Goal: Task Accomplishment & Management: Manage account settings

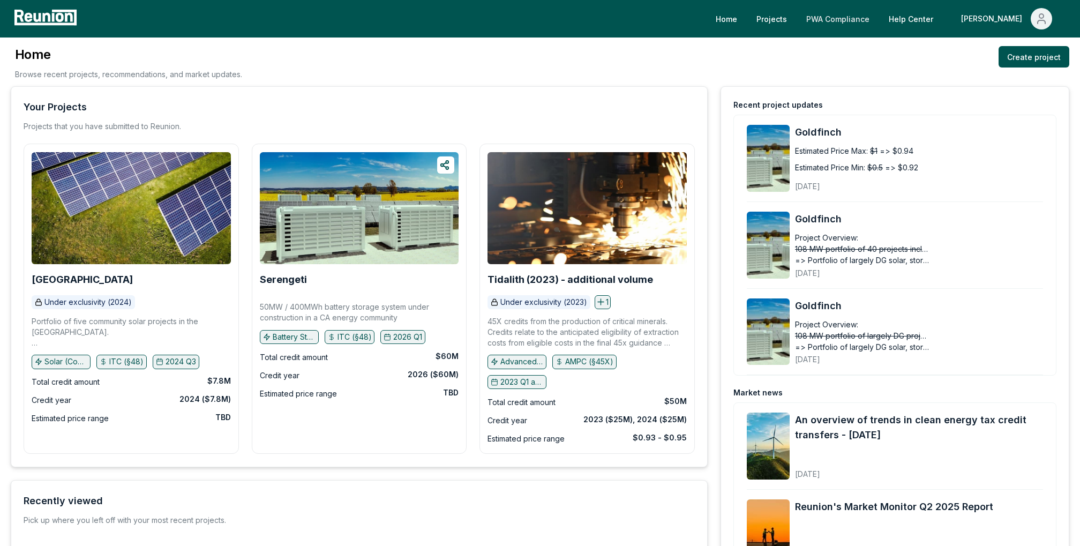
click at [862, 16] on link "PWA Compliance" at bounding box center [837, 18] width 80 height 21
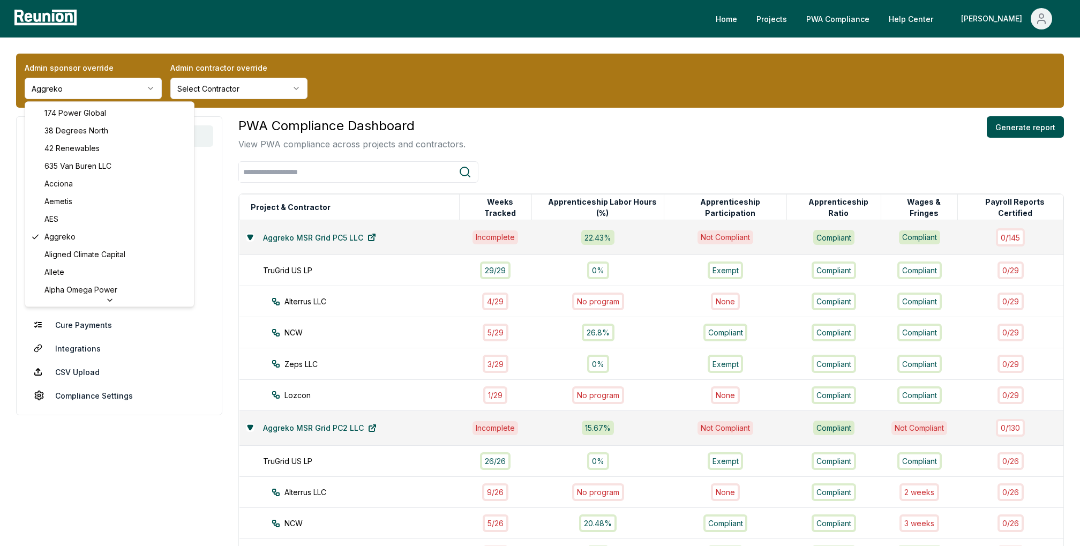
scroll to position [3156, 0]
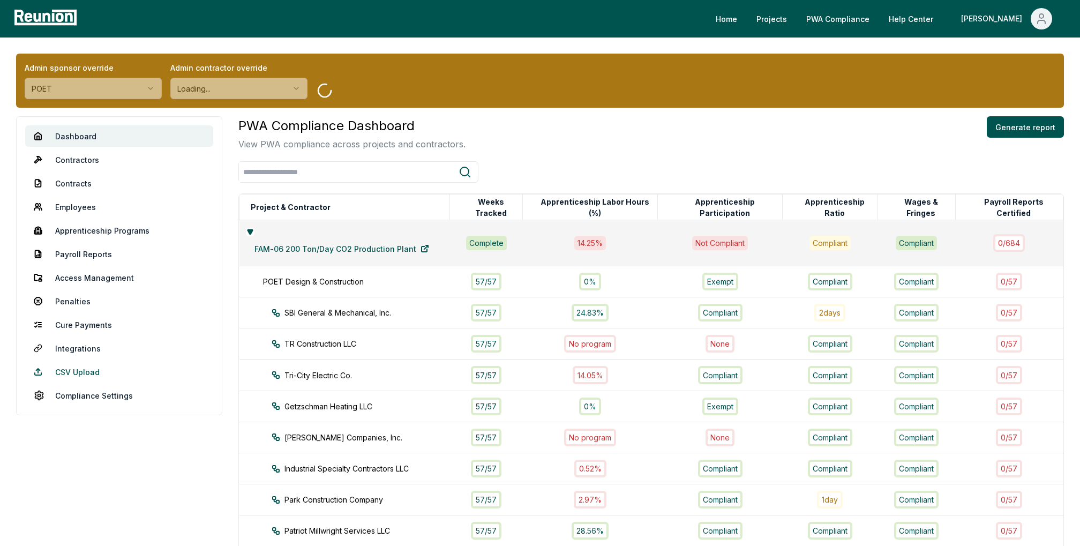
click at [67, 378] on link "CSV Upload" at bounding box center [119, 371] width 188 height 21
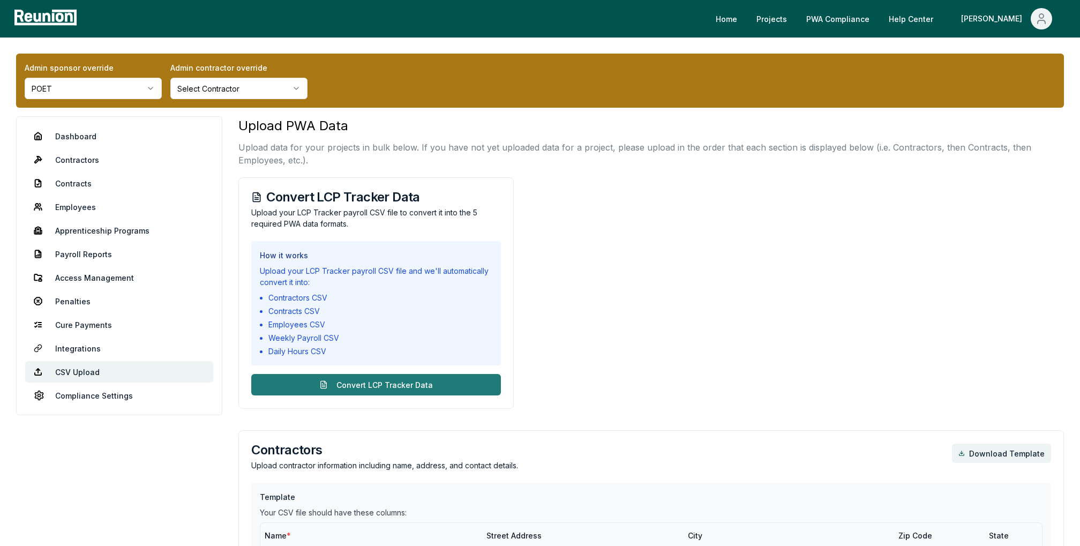
click at [416, 384] on button "Convert LCP Tracker Data" at bounding box center [376, 384] width 250 height 21
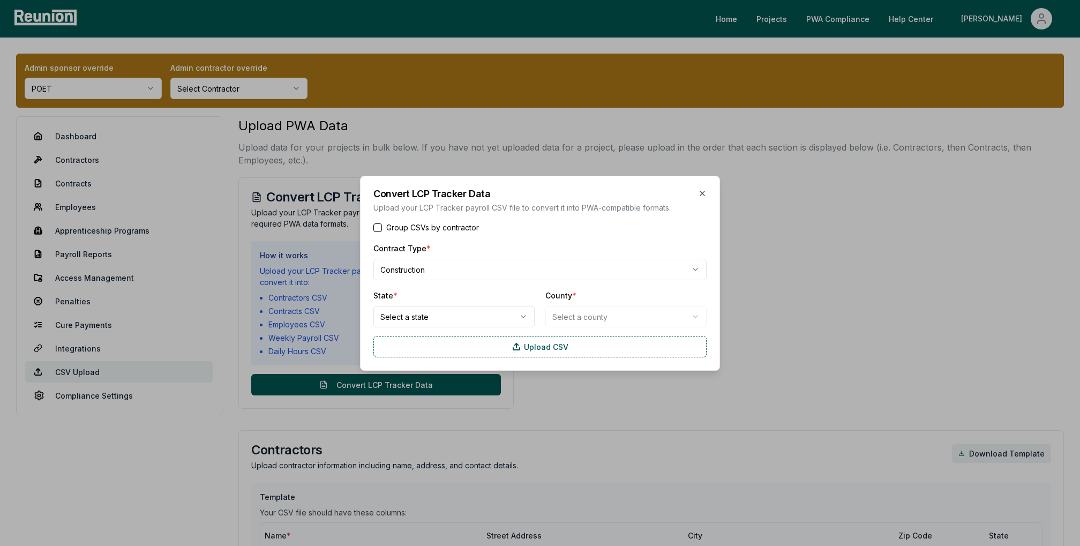
type button "on"
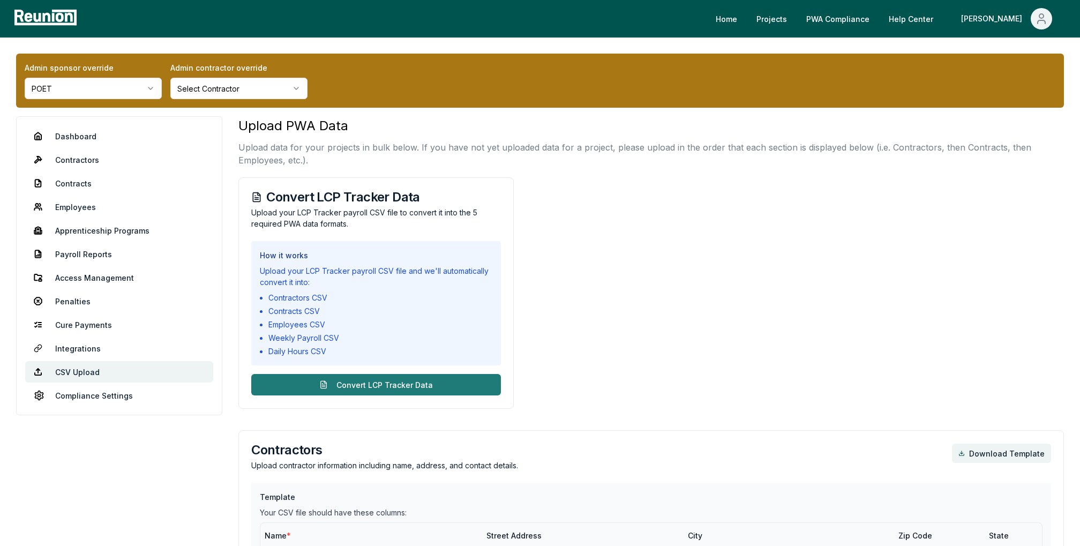
click at [458, 388] on button "Convert LCP Tracker Data" at bounding box center [376, 384] width 250 height 21
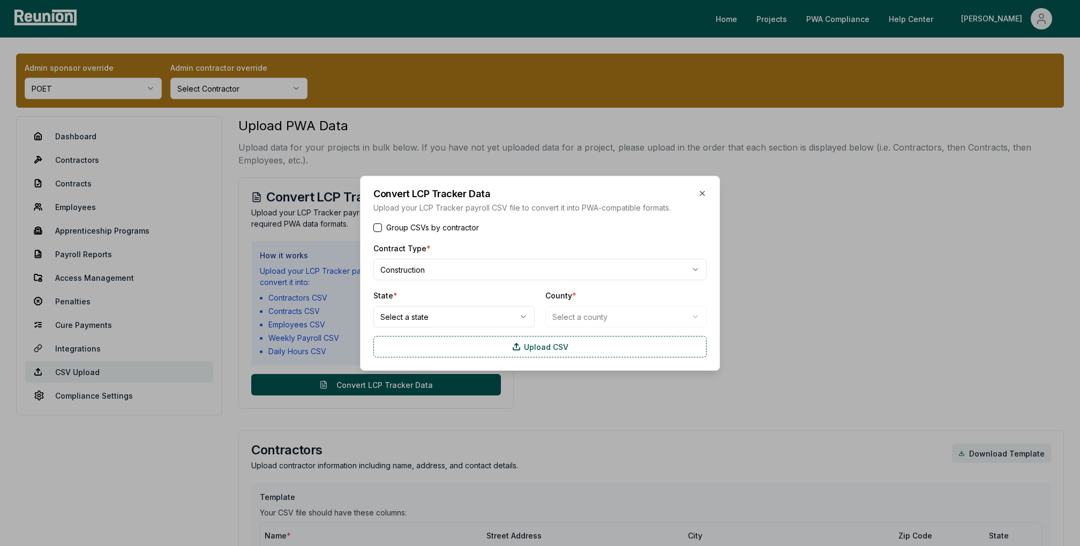
click at [372, 222] on div "Convert LCP Tracker Data Upload your LCP Tracker payroll CSV file to convert it…" at bounding box center [540, 273] width 360 height 195
click at [378, 225] on button "Group CSVs by contractor" at bounding box center [377, 227] width 9 height 9
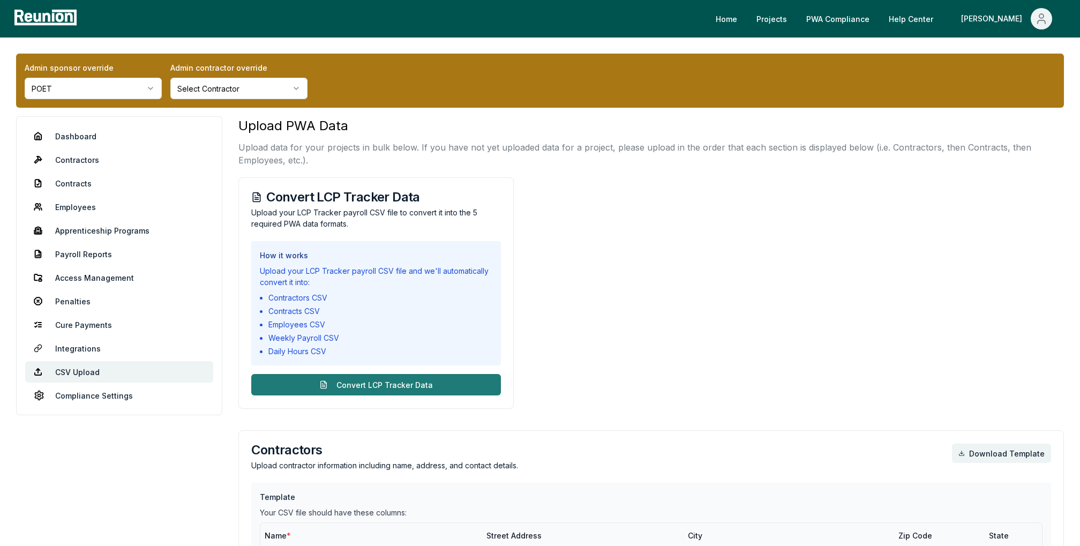
click at [408, 390] on button "Convert LCP Tracker Data" at bounding box center [376, 384] width 250 height 21
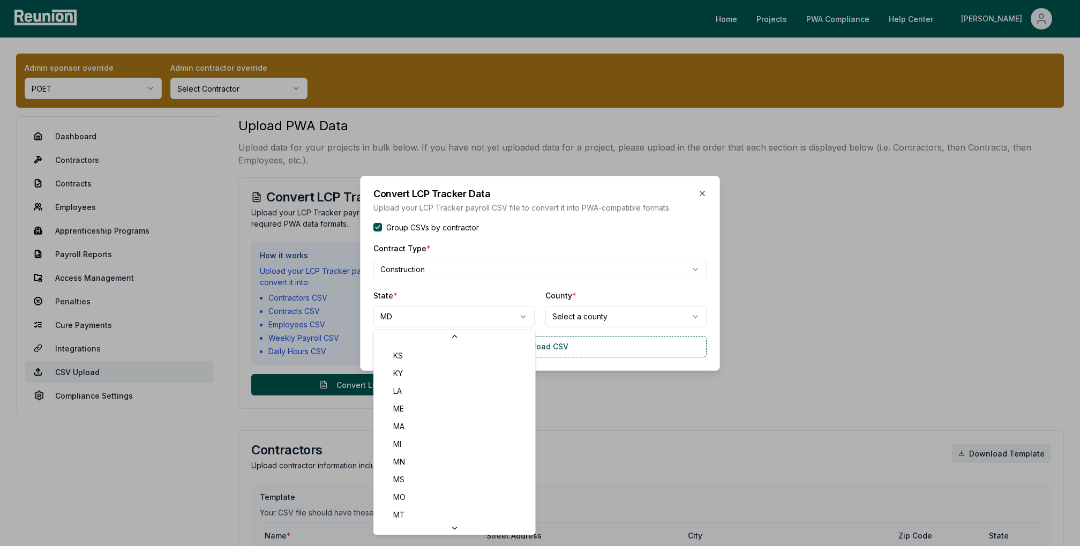
scroll to position [303, 0]
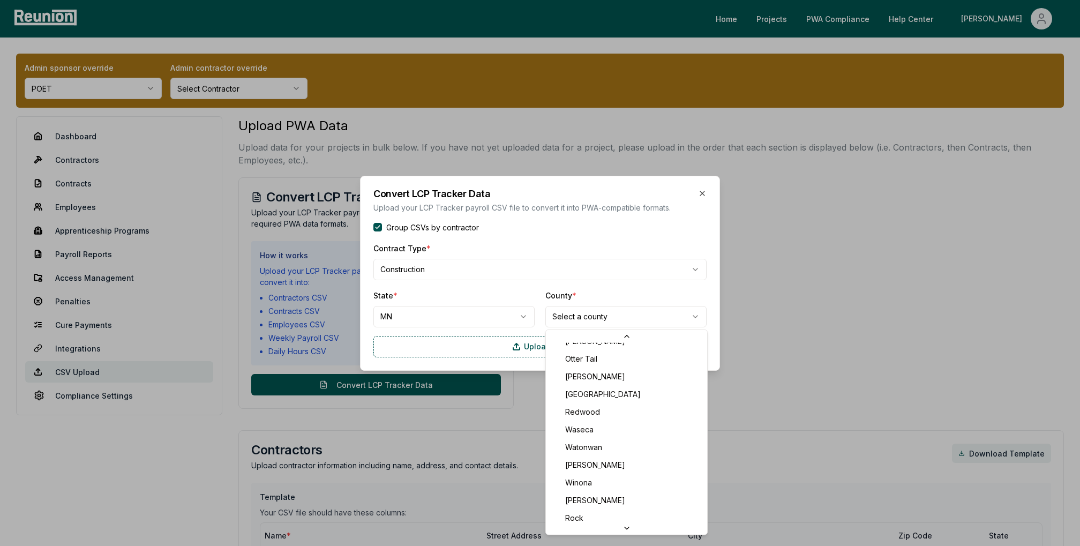
scroll to position [1033, 0]
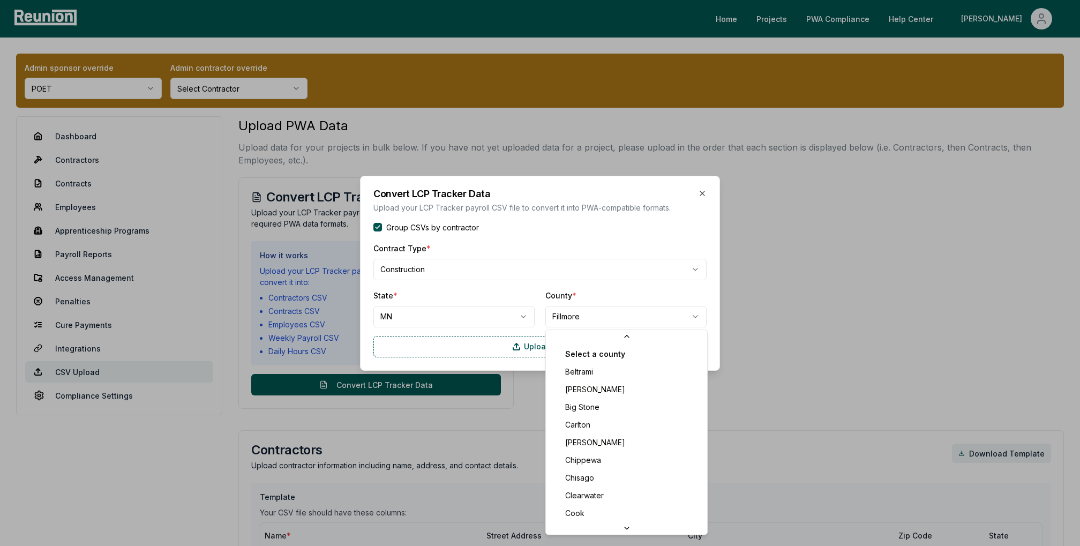
scroll to position [689, 0]
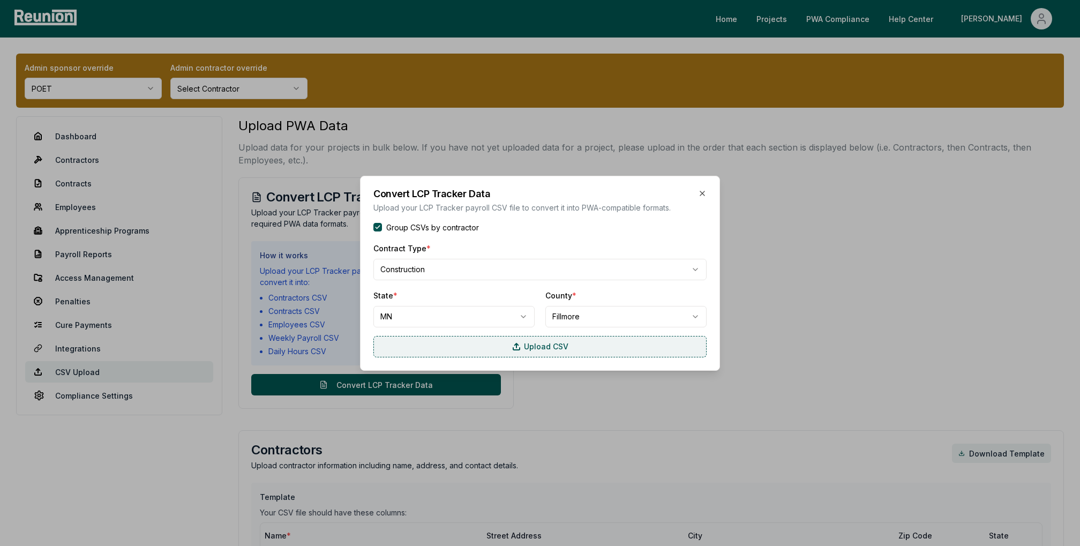
click at [527, 346] on label "Upload CSV" at bounding box center [539, 346] width 333 height 21
click at [0, 0] on input "Upload CSV" at bounding box center [0, 0] width 0 height 0
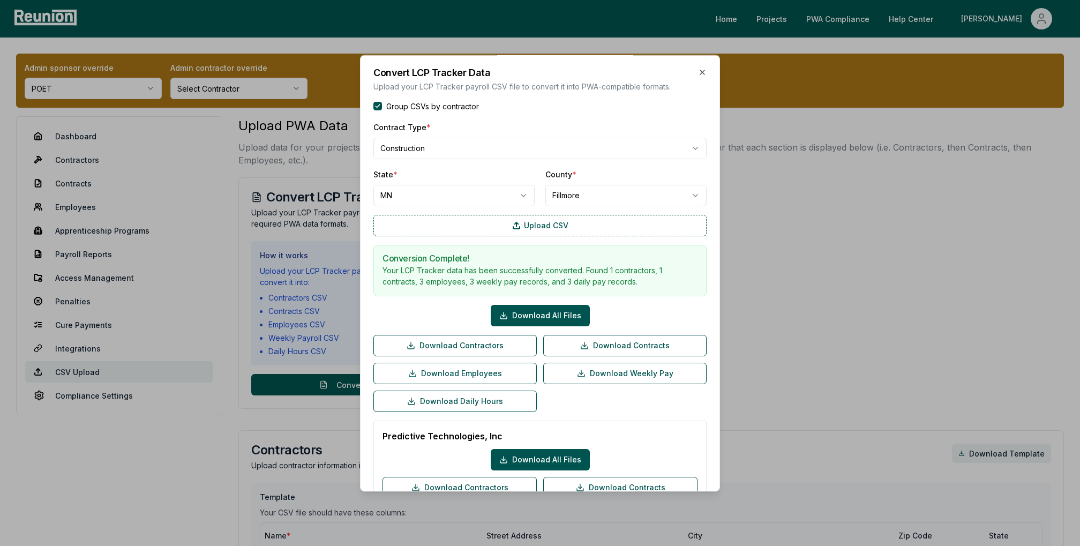
scroll to position [84, 0]
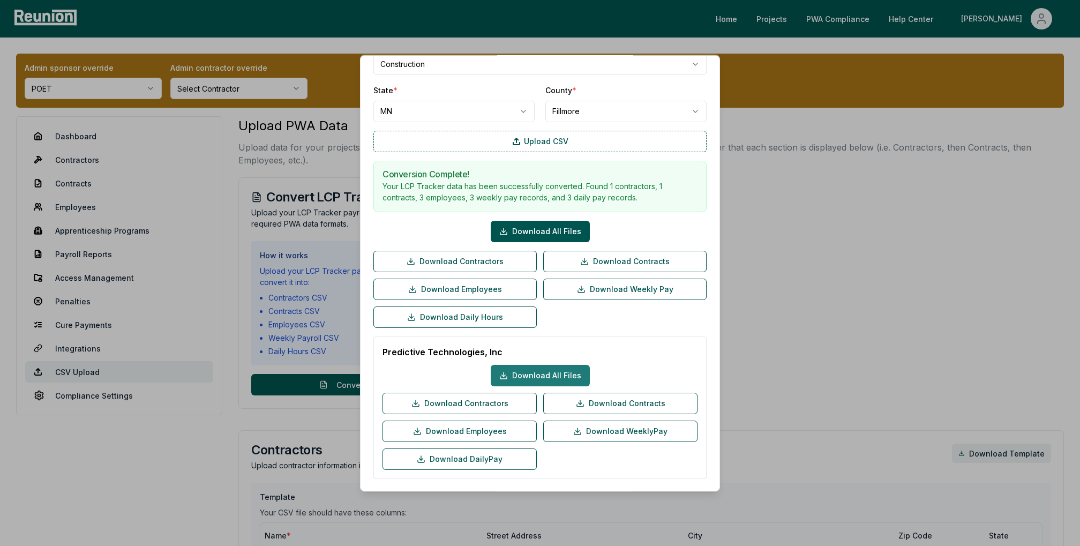
click at [547, 371] on button "Download All Files" at bounding box center [540, 375] width 99 height 21
click at [612, 336] on div "Predictive Technologies, Inc Download All Files Download Contractors Download C…" at bounding box center [539, 407] width 333 height 142
click at [1001, 19] on div at bounding box center [540, 273] width 1080 height 546
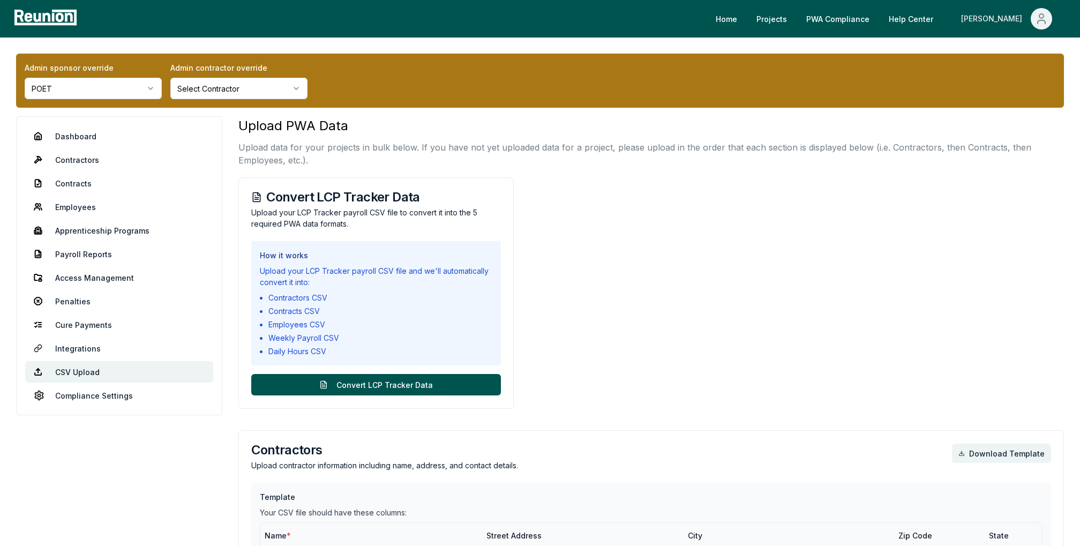
click at [1014, 17] on div "[PERSON_NAME]" at bounding box center [993, 18] width 65 height 21
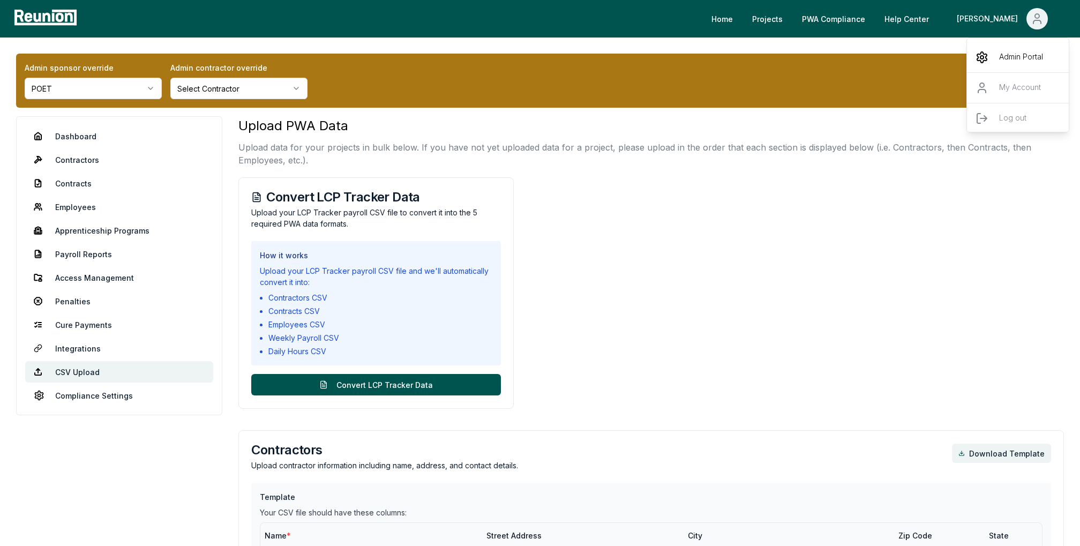
click at [1016, 57] on p "Admin Portal" at bounding box center [1021, 57] width 44 height 13
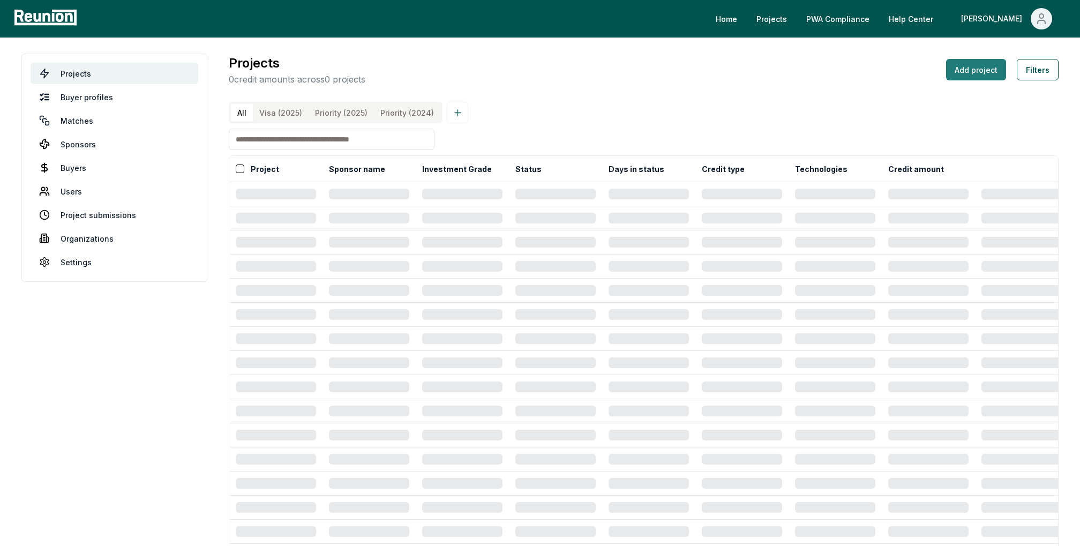
click at [968, 64] on button "Add project" at bounding box center [976, 69] width 60 height 21
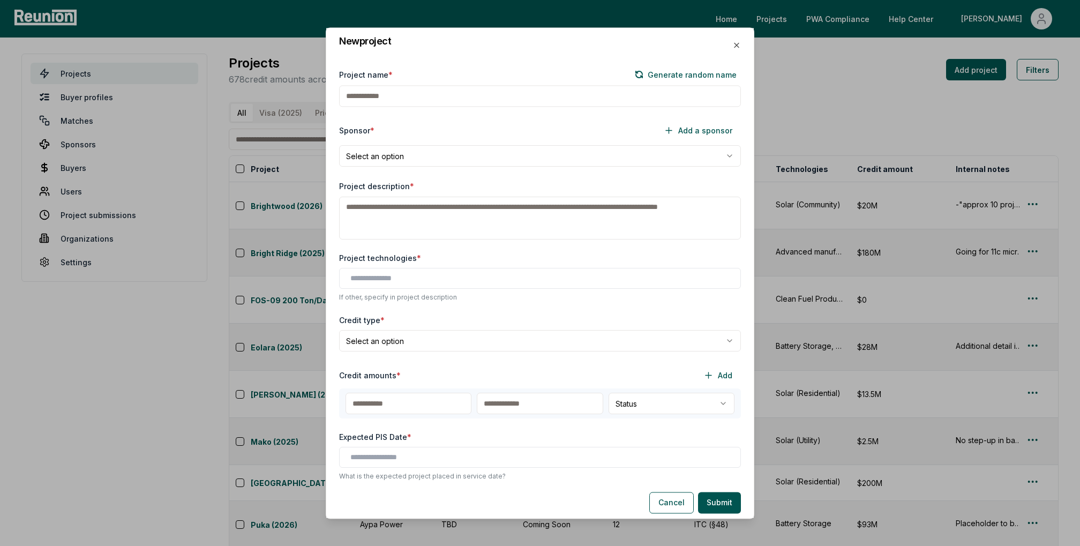
click at [457, 95] on input "Project name *" at bounding box center [540, 96] width 402 height 21
paste input "**********"
type input "**********"
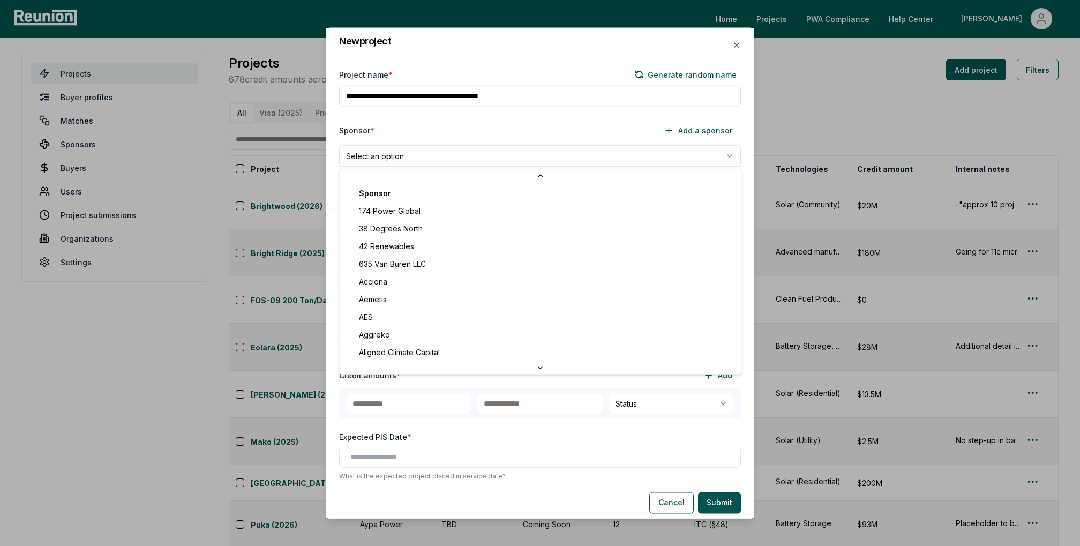
scroll to position [3173, 0]
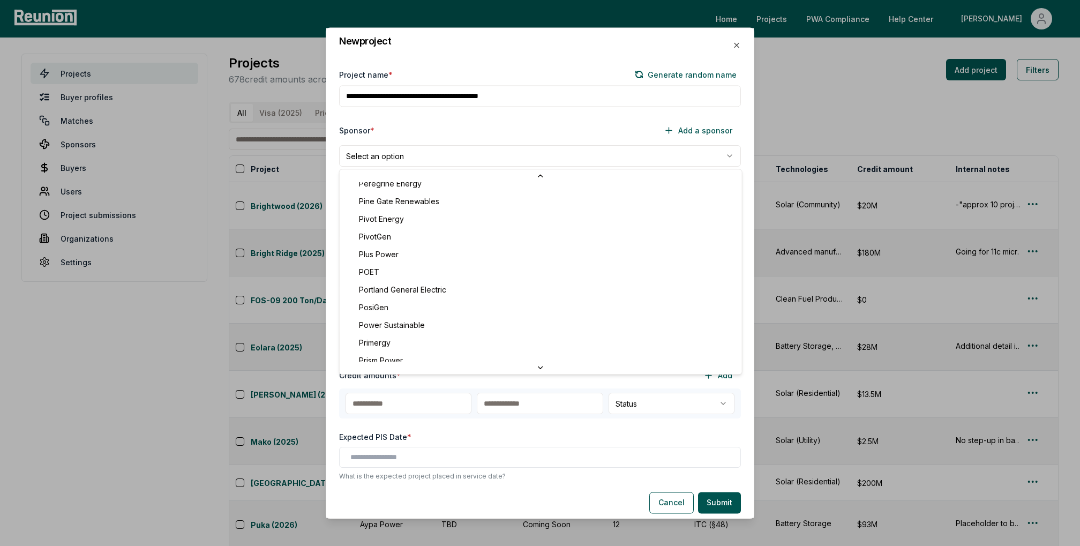
select select "****"
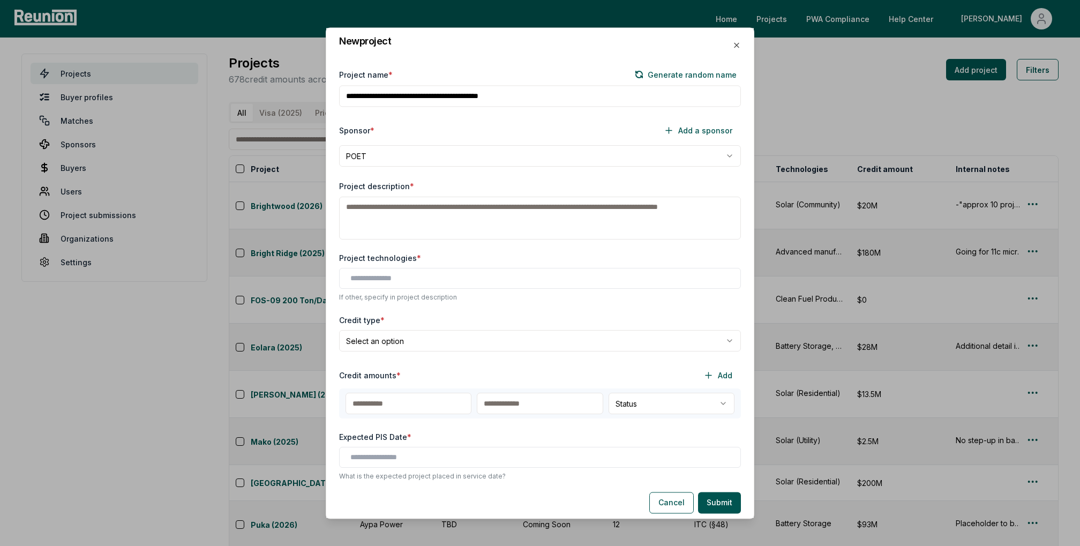
click at [499, 121] on div "Sponsor * Add a sponsor" at bounding box center [540, 130] width 402 height 21
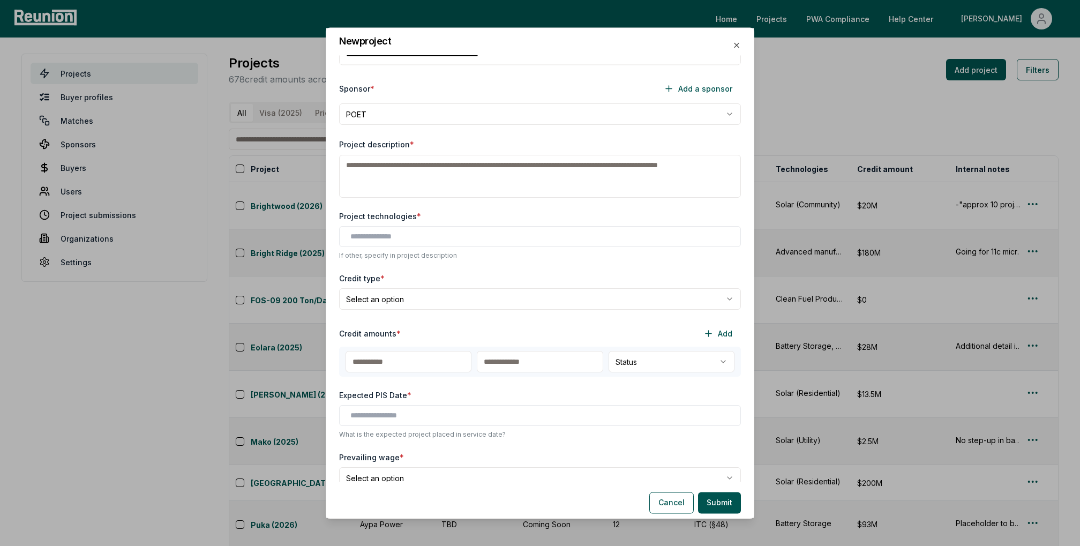
scroll to position [43, 0]
click at [456, 178] on textarea "Project description *" at bounding box center [540, 175] width 402 height 43
paste textarea "**********"
type textarea "**********"
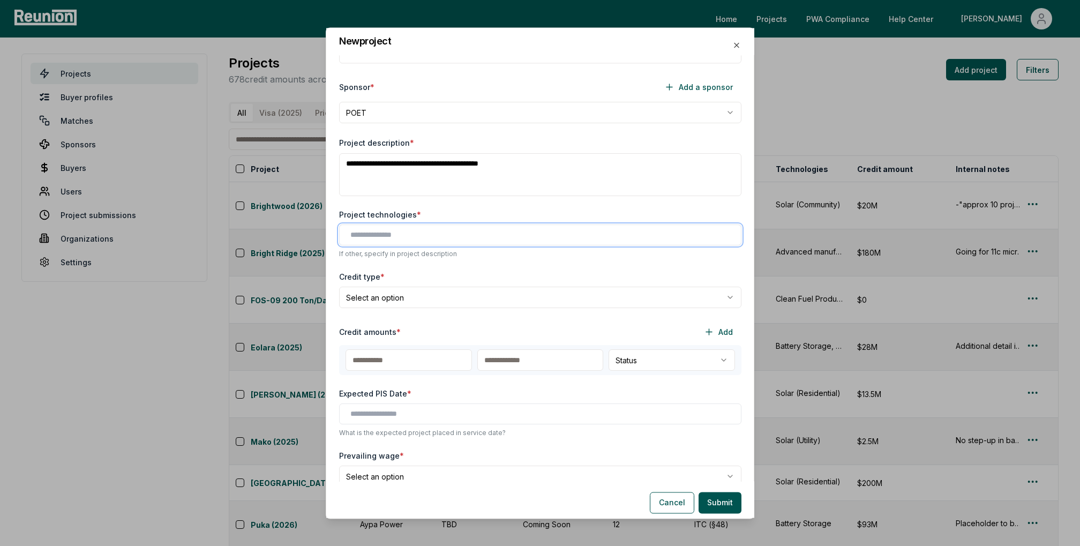
click at [555, 231] on input "text" at bounding box center [542, 235] width 384 height 11
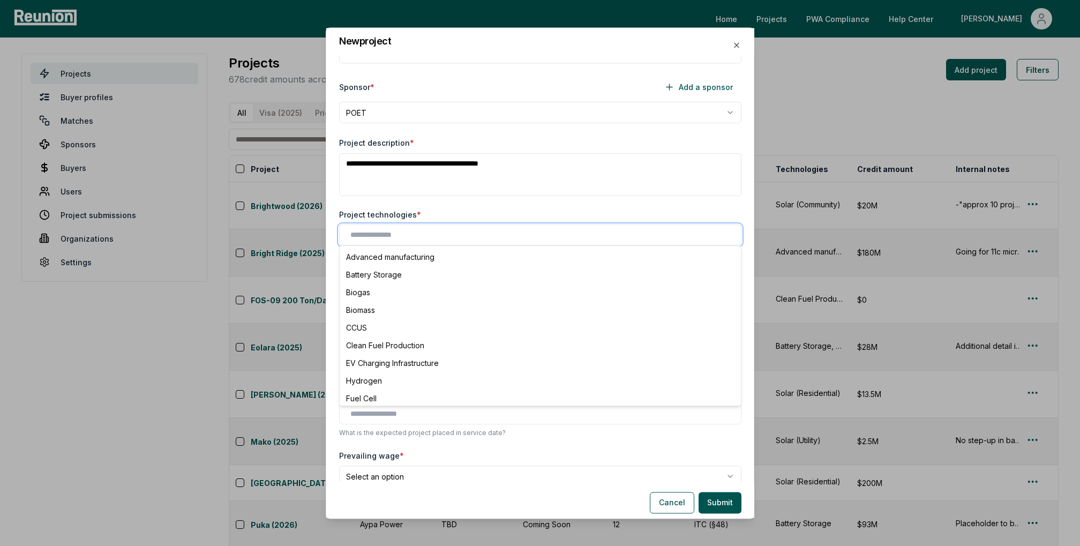
click at [555, 231] on input "text" at bounding box center [542, 235] width 384 height 11
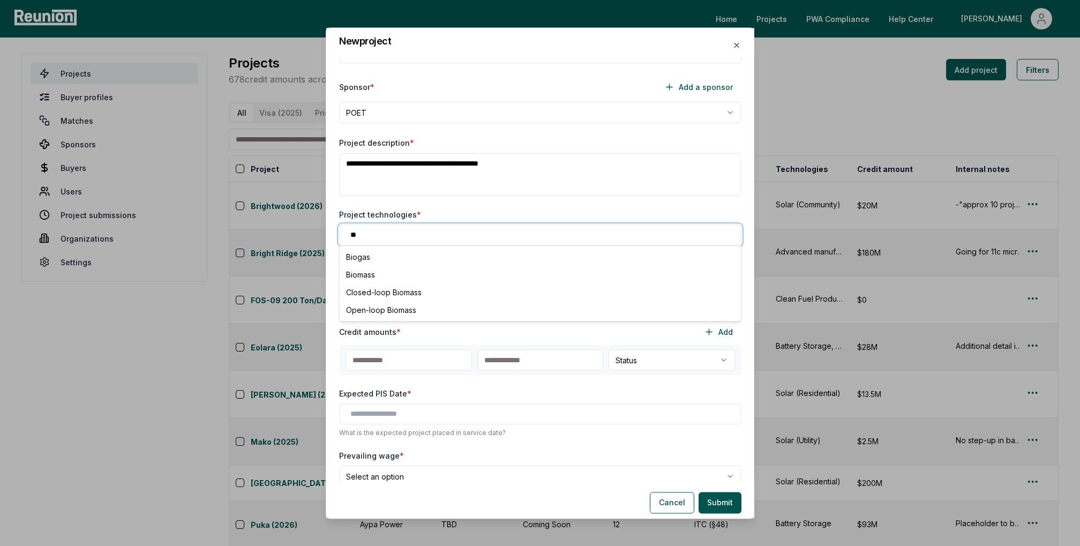
type input "***"
click at [625, 263] on div "Biogas" at bounding box center [540, 257] width 397 height 18
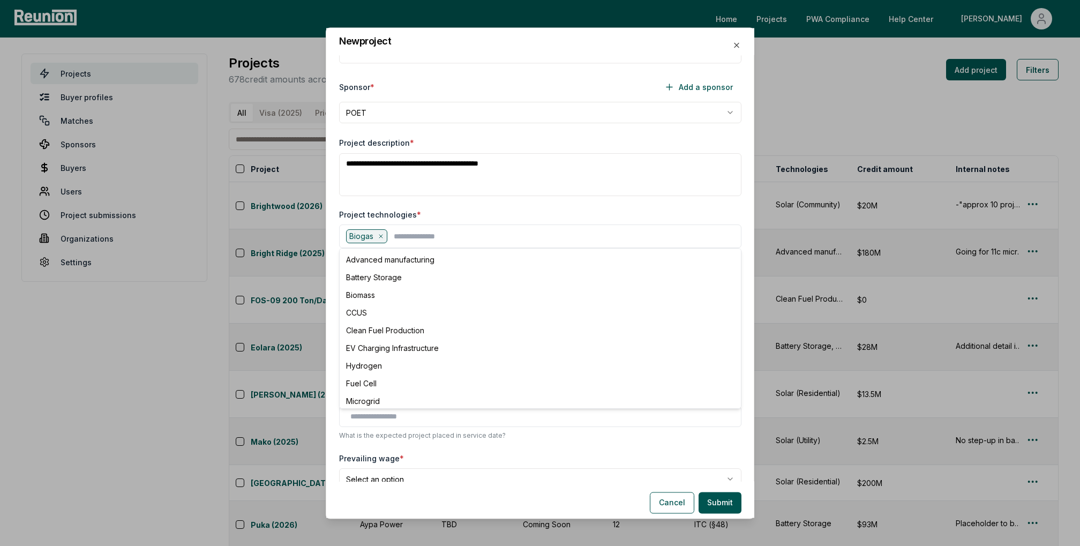
click at [575, 204] on div "**********" at bounding box center [540, 269] width 428 height 426
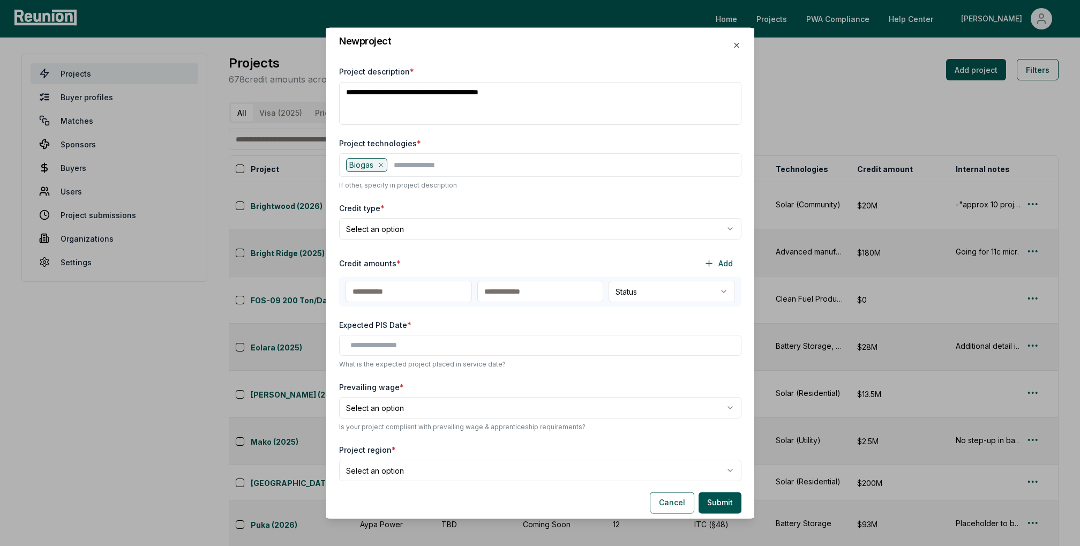
scroll to position [120, 0]
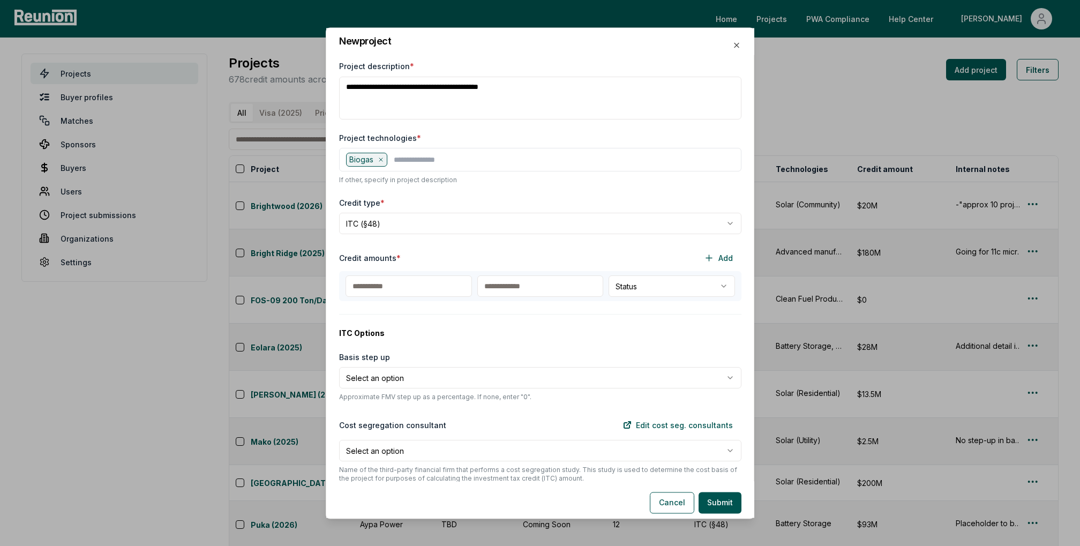
click at [463, 287] on input "text" at bounding box center [408, 286] width 126 height 21
click at [420, 226] on div at bounding box center [540, 273] width 1080 height 546
click at [425, 217] on div at bounding box center [540, 273] width 1080 height 546
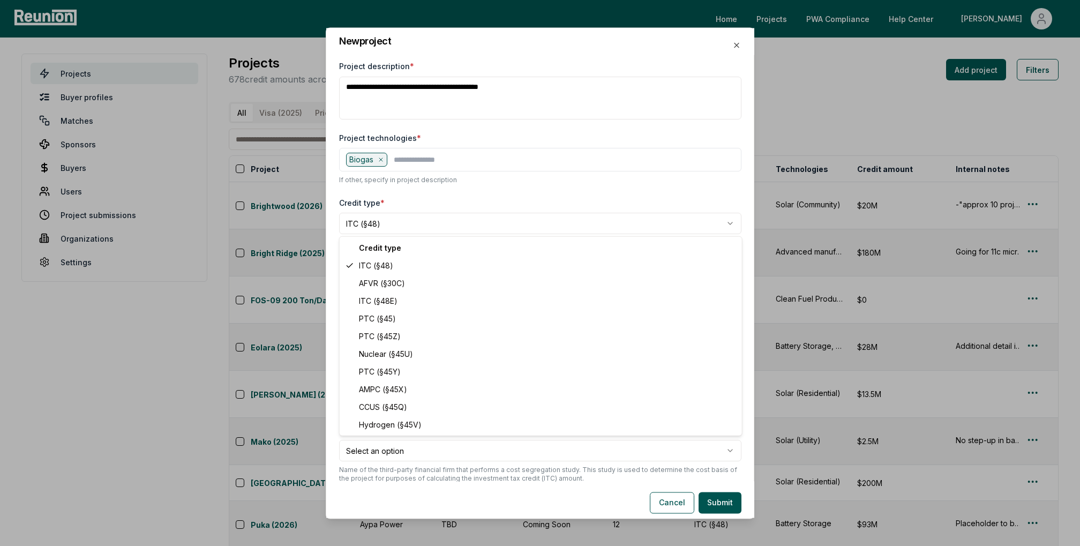
click at [448, 222] on div at bounding box center [540, 273] width 1080 height 546
select select "**********"
click at [389, 530] on input "text" at bounding box center [542, 535] width 384 height 11
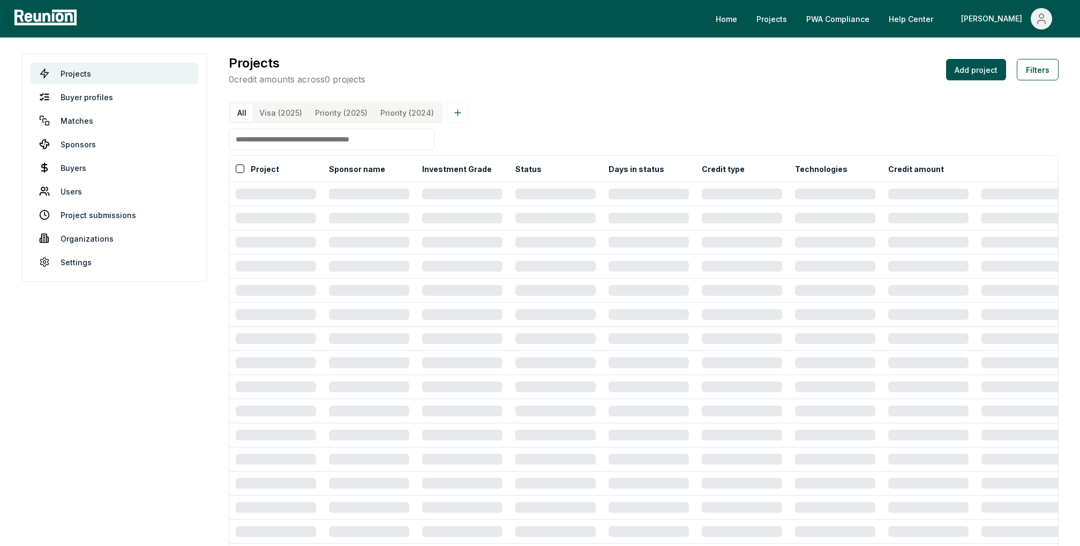
click at [413, 130] on input at bounding box center [332, 139] width 206 height 21
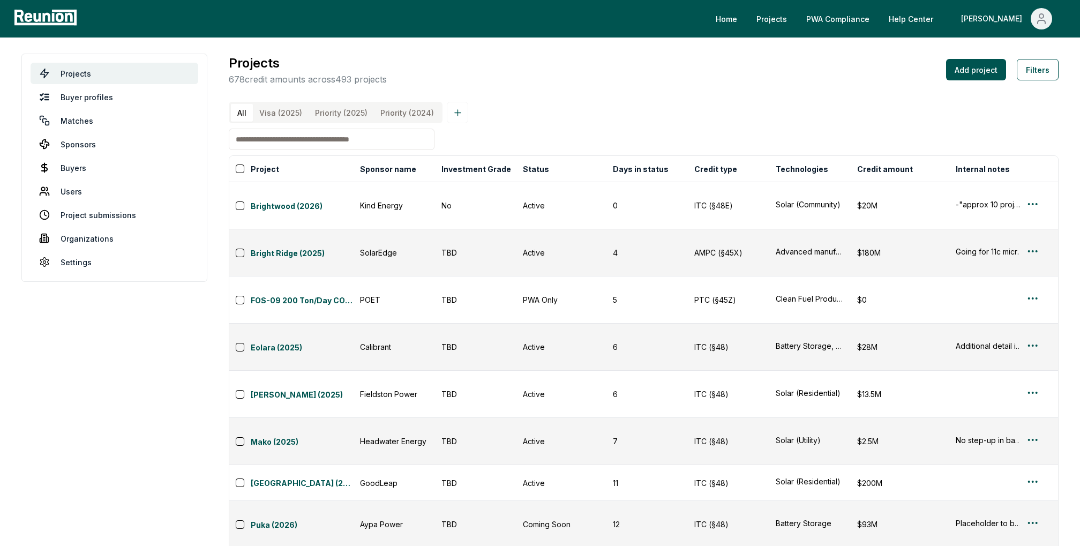
click at [409, 137] on input at bounding box center [332, 139] width 206 height 21
click at [1035, 276] on td at bounding box center [1038, 299] width 39 height 47
click at [993, 295] on div "Edit" at bounding box center [1020, 296] width 102 height 18
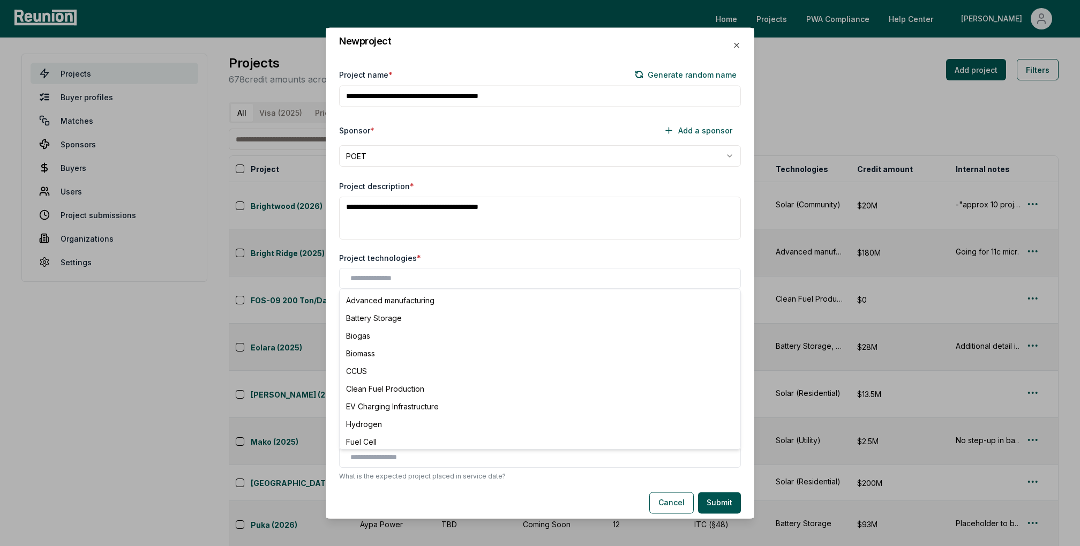
select select "****"
select select "**********"
type input "***"
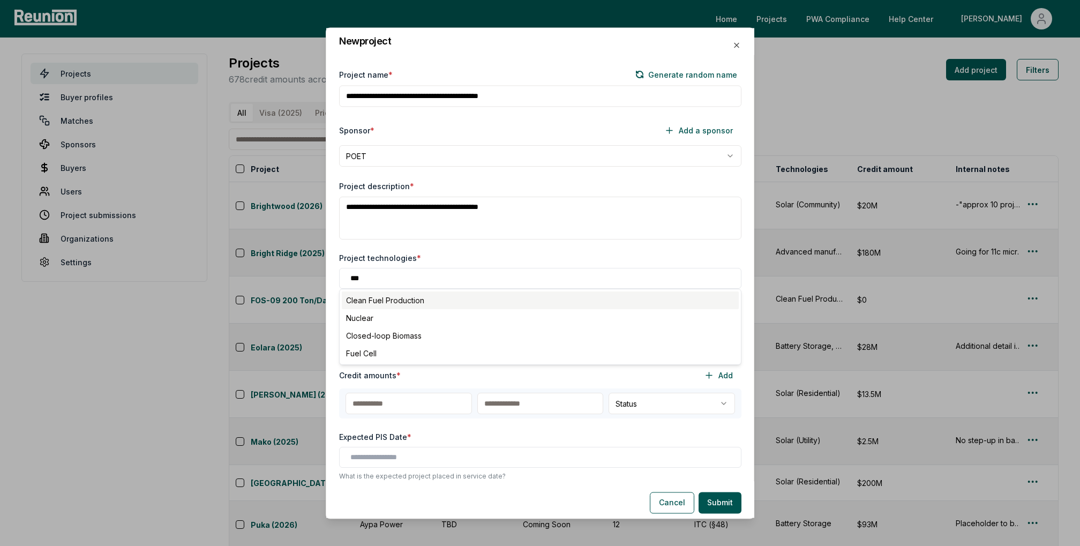
click at [416, 292] on div "Clean Fuel Production" at bounding box center [540, 301] width 397 height 18
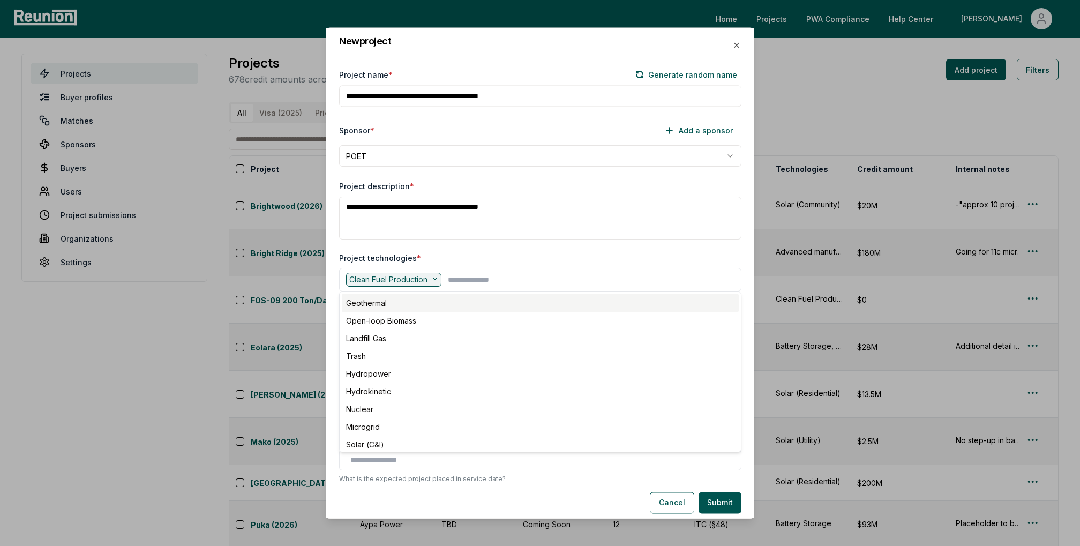
scroll to position [120, 0]
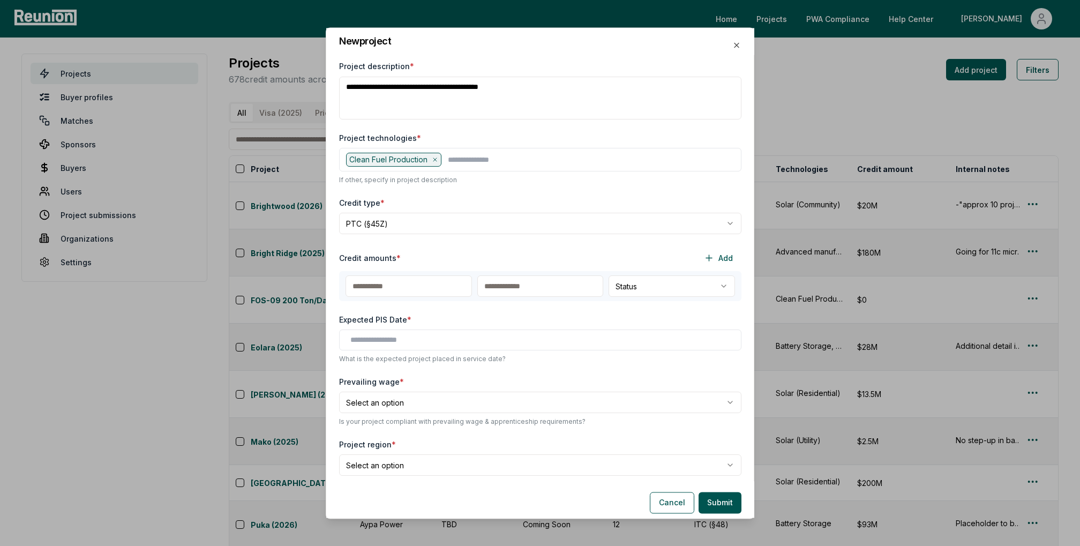
click at [479, 117] on textarea "**********" at bounding box center [540, 98] width 402 height 43
click at [400, 291] on input "text" at bounding box center [408, 286] width 126 height 21
type input "*"
type input "****"
type input "**"
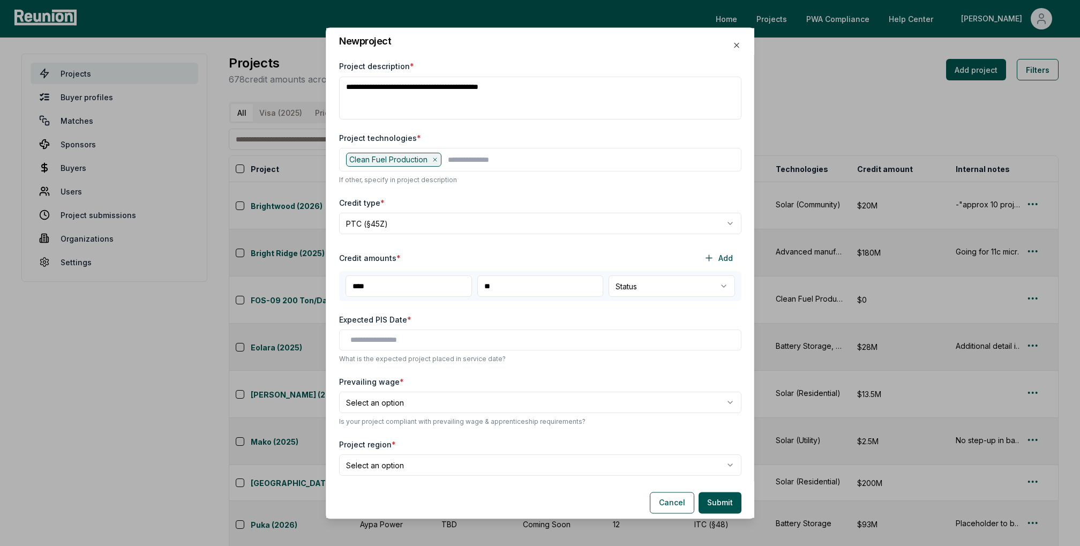
select select "********"
click at [650, 450] on div "**********" at bounding box center [540, 464] width 402 height 50
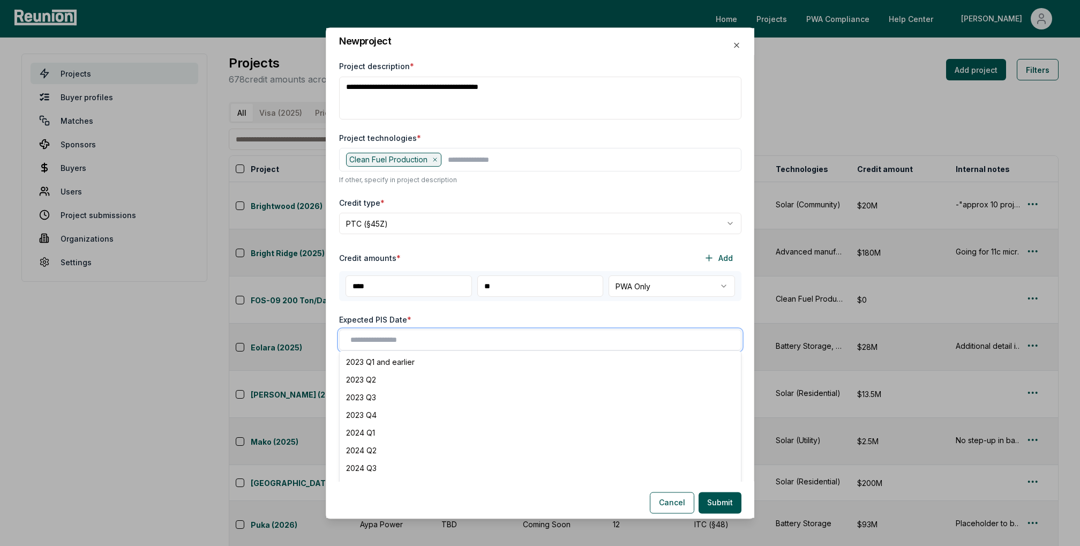
click at [375, 341] on input "text" at bounding box center [542, 340] width 384 height 11
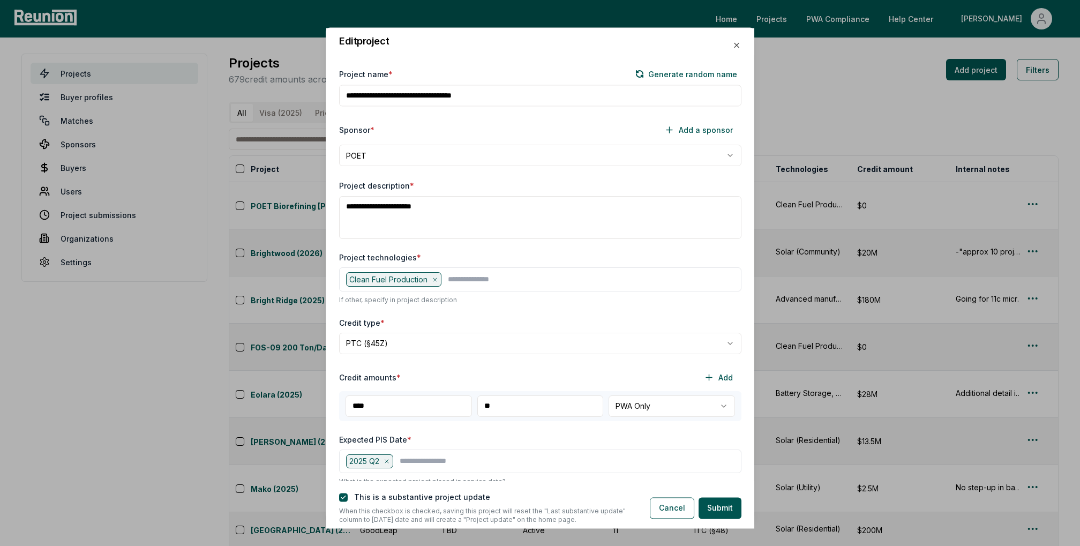
scroll to position [268, 0]
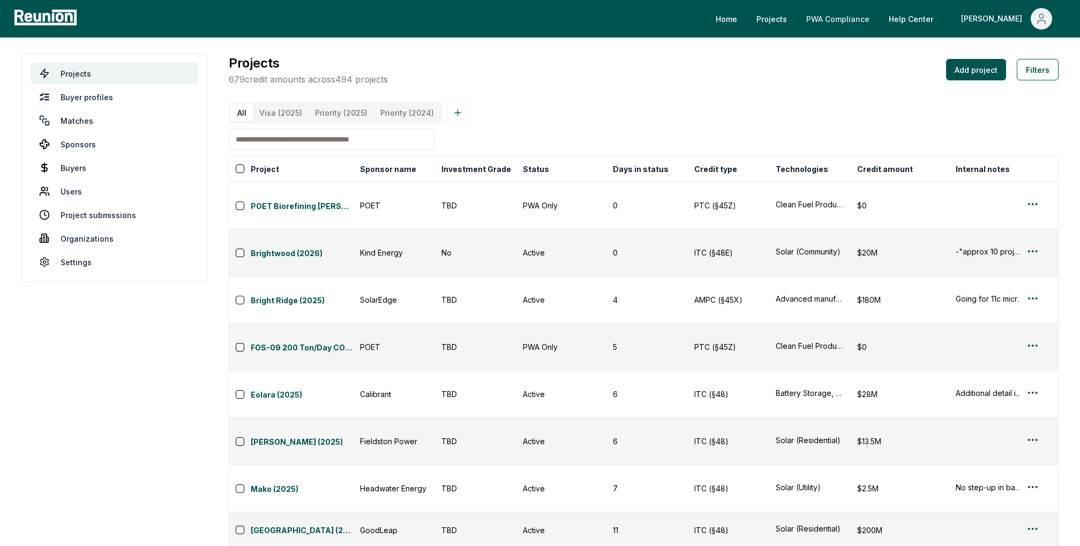
click at [878, 19] on link "PWA Compliance" at bounding box center [837, 18] width 80 height 21
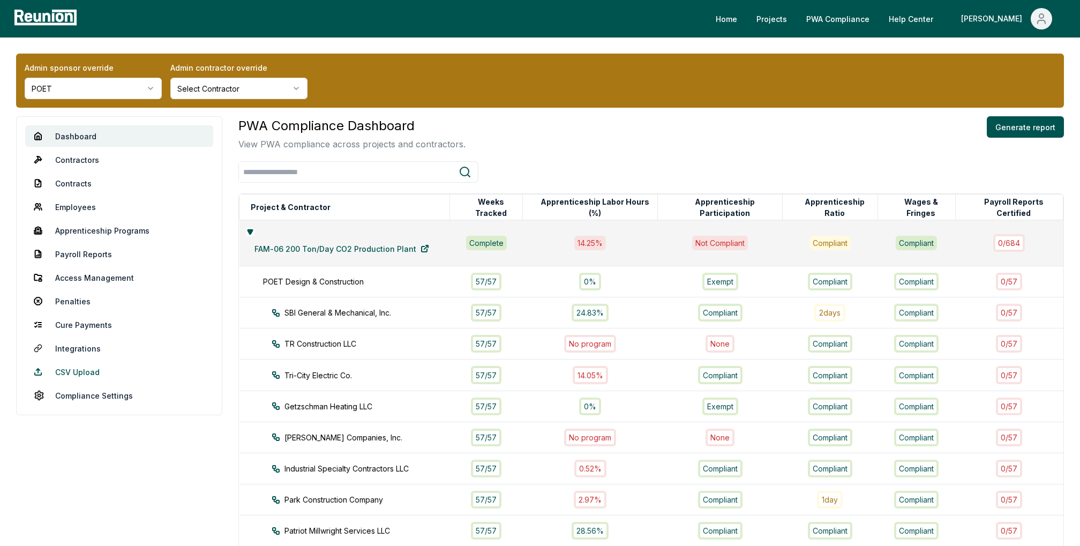
click at [89, 372] on link "CSV Upload" at bounding box center [119, 371] width 188 height 21
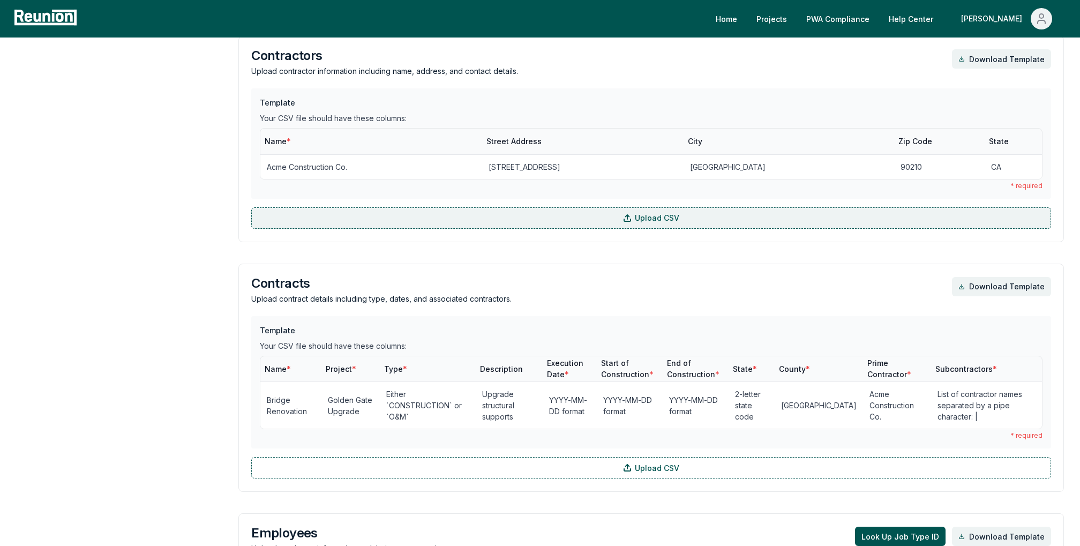
scroll to position [405, 0]
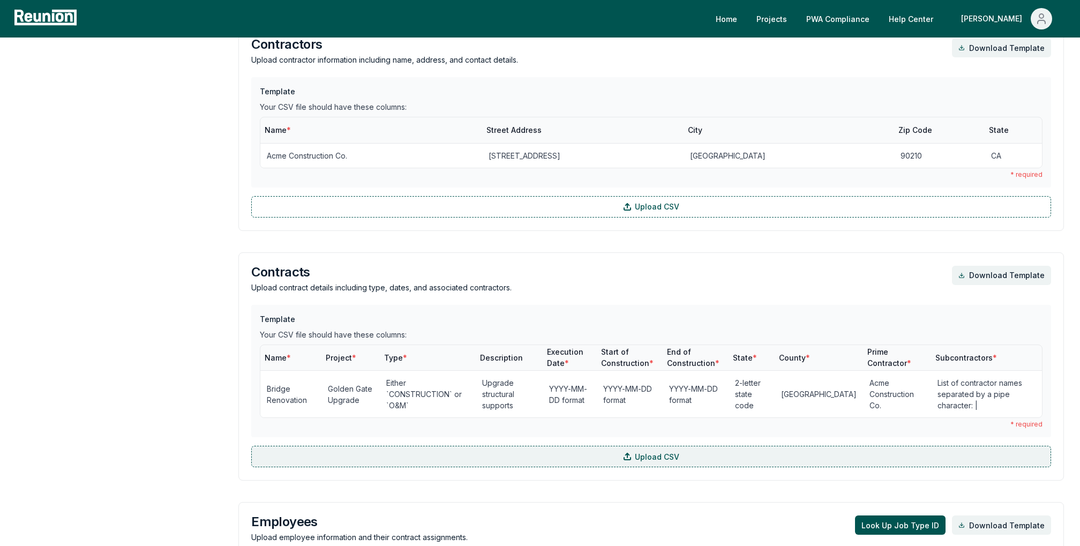
click at [418, 457] on label "Upload CSV" at bounding box center [651, 456] width 800 height 21
click at [0, 0] on input "Upload CSV" at bounding box center [0, 0] width 0 height 0
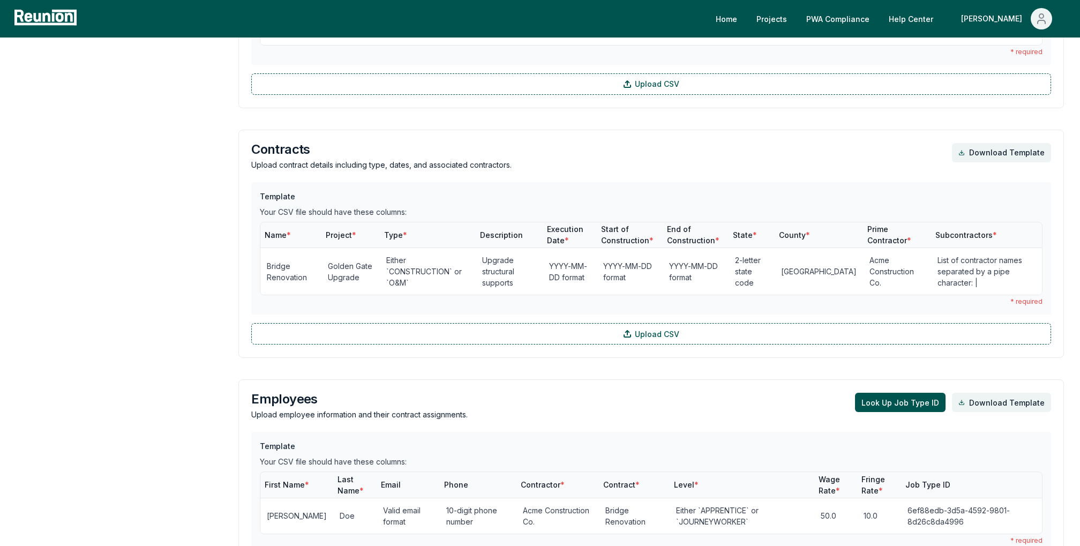
scroll to position [530, 0]
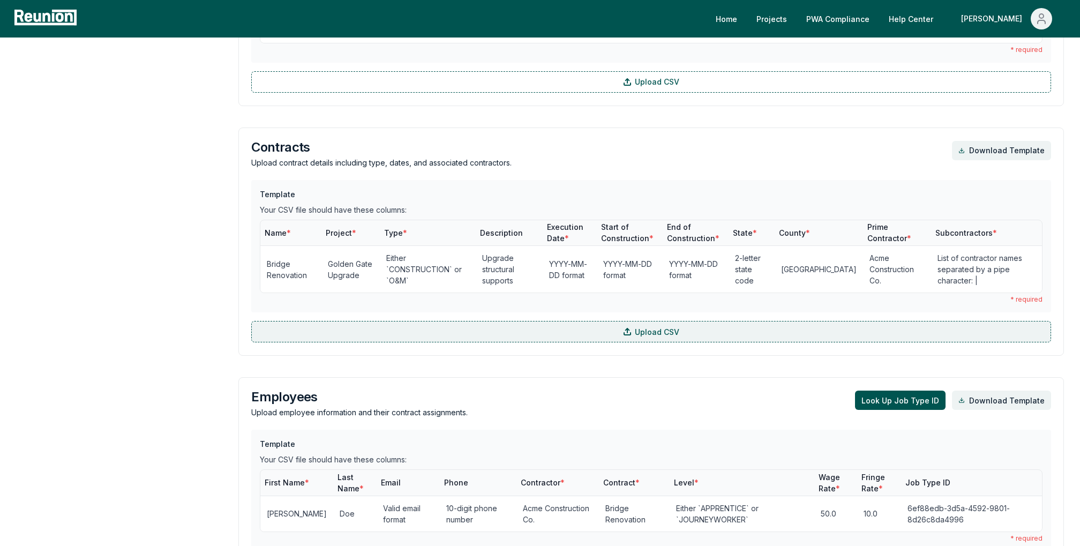
click at [355, 332] on label "Upload CSV" at bounding box center [651, 331] width 800 height 21
click at [0, 0] on input "Upload CSV" at bounding box center [0, 0] width 0 height 0
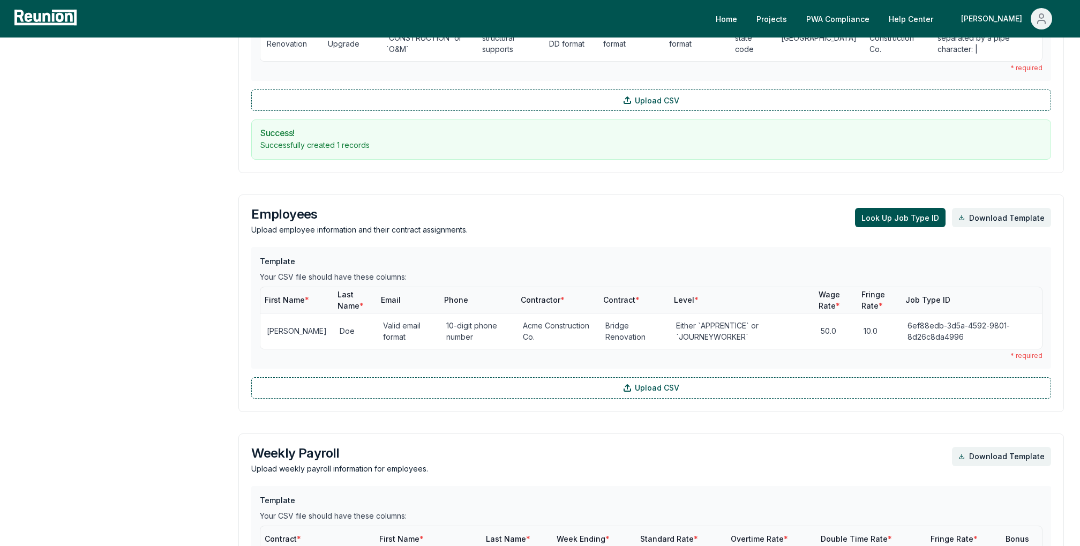
scroll to position [763, 0]
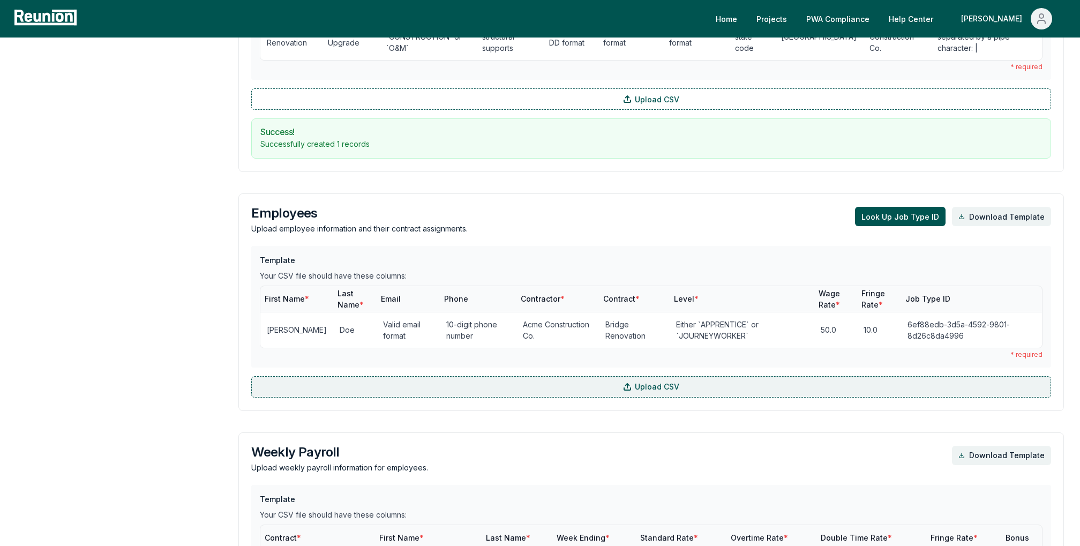
click at [512, 385] on label "Upload CSV" at bounding box center [651, 386] width 800 height 21
click at [0, 0] on input "Upload CSV" at bounding box center [0, 0] width 0 height 0
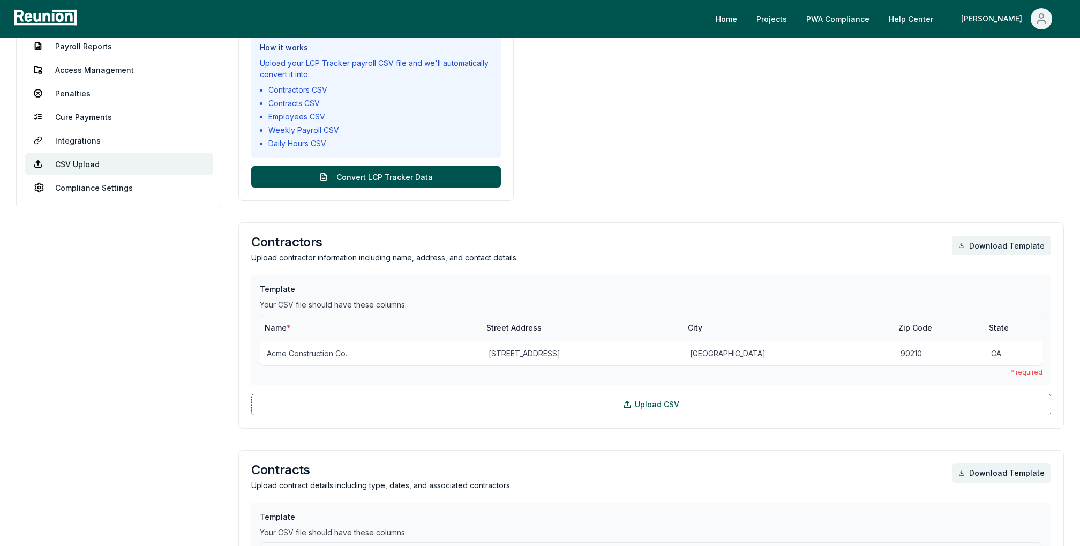
scroll to position [0, 0]
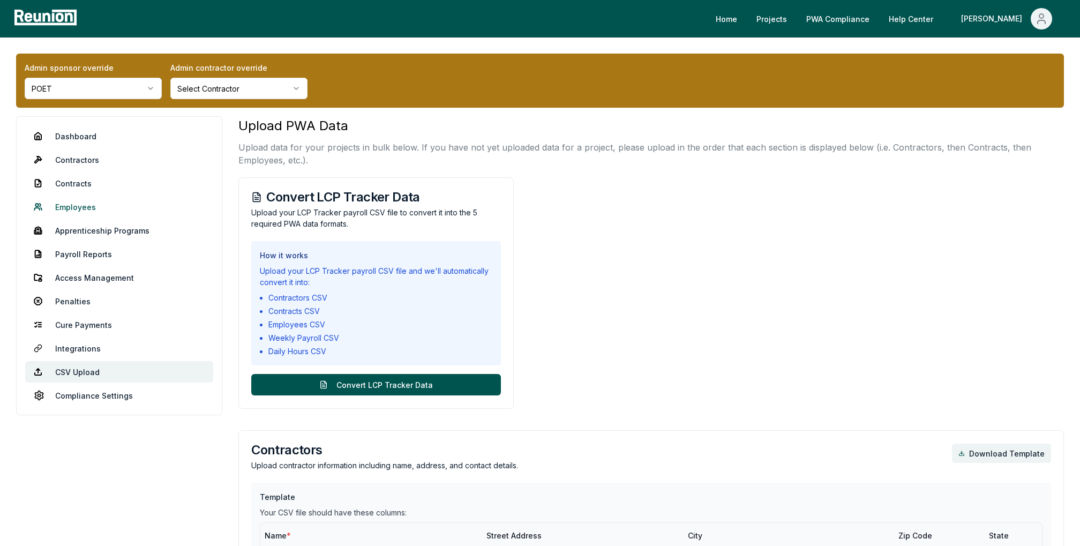
click at [77, 207] on link "Employees" at bounding box center [119, 206] width 188 height 21
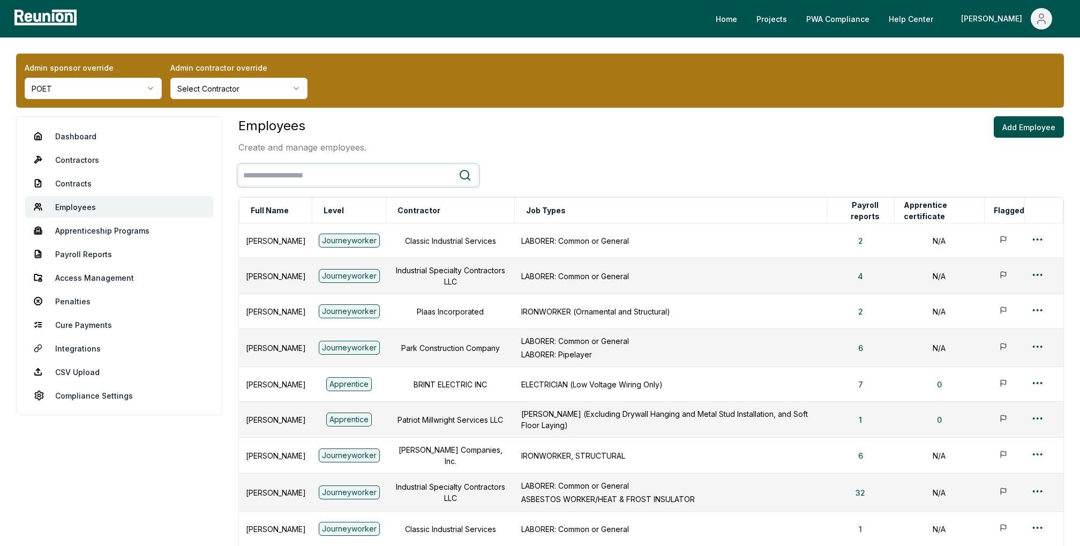
click at [290, 180] on input "search" at bounding box center [349, 175] width 220 height 20
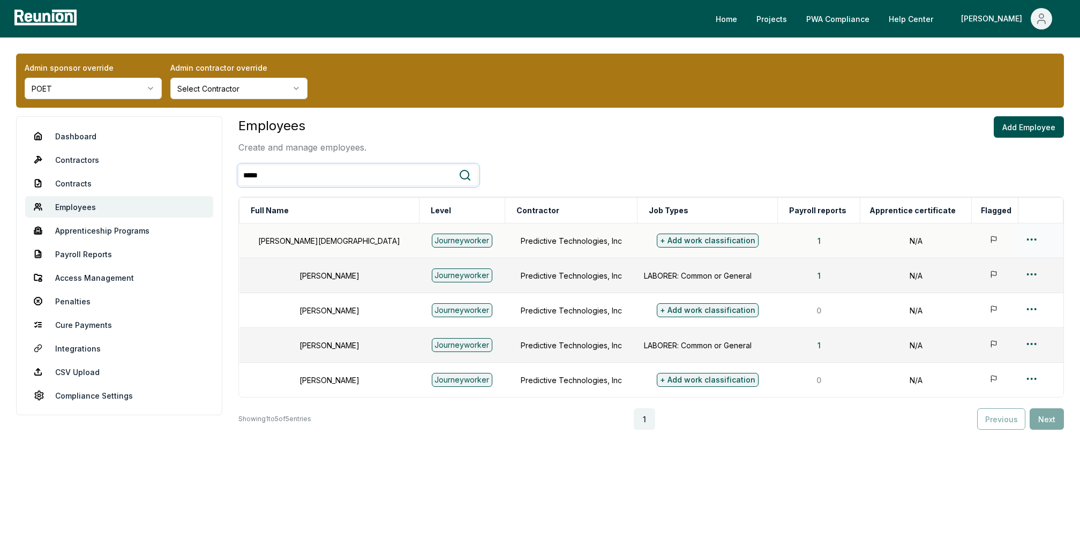
type input "*****"
click at [1024, 237] on html "Please visit us on your desktop We're working on making our marketplace mobile-…" at bounding box center [540, 273] width 1080 height 546
click at [987, 279] on div "Edit" at bounding box center [1020, 281] width 102 height 18
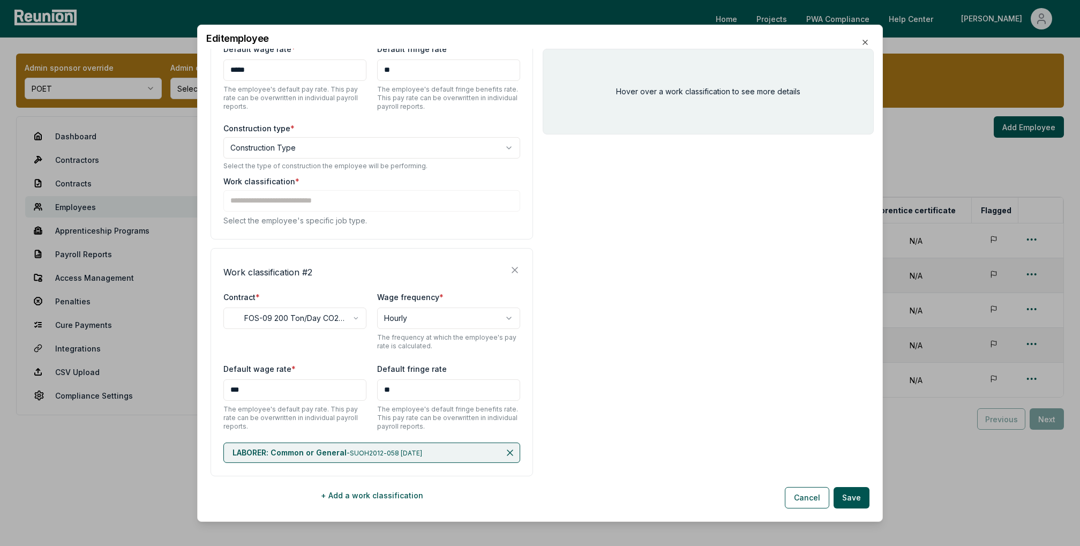
scroll to position [284, 0]
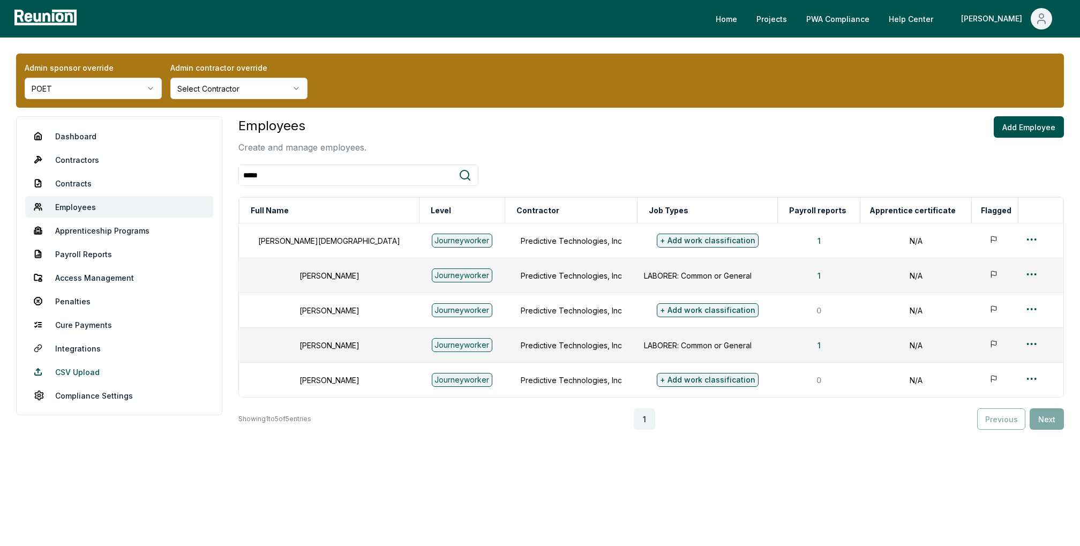
click at [89, 368] on link "CSV Upload" at bounding box center [119, 371] width 188 height 21
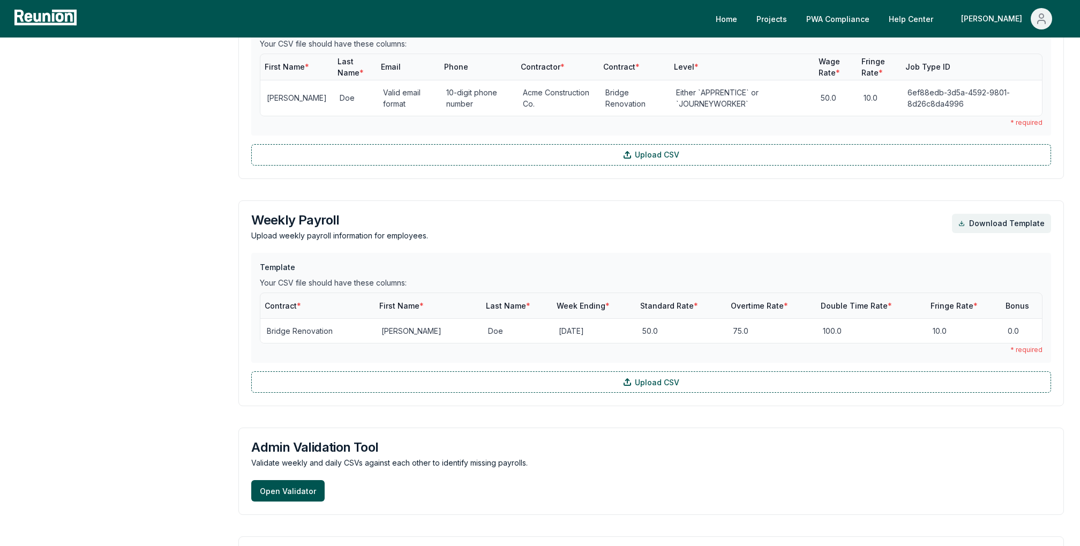
scroll to position [948, 0]
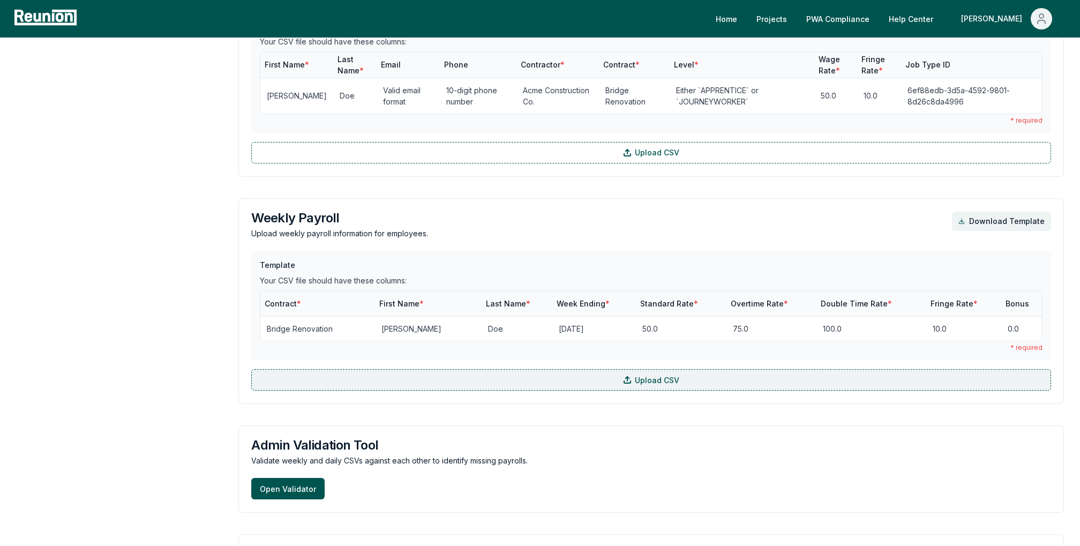
click at [588, 372] on label "Upload CSV" at bounding box center [651, 379] width 800 height 21
click at [0, 0] on input "Upload CSV" at bounding box center [0, 0] width 0 height 0
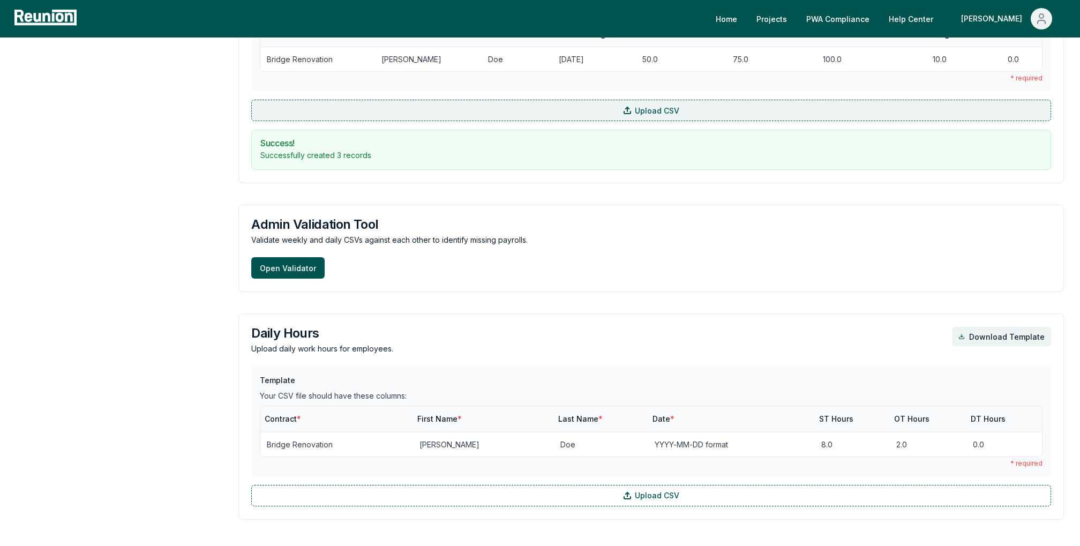
scroll to position [1226, 0]
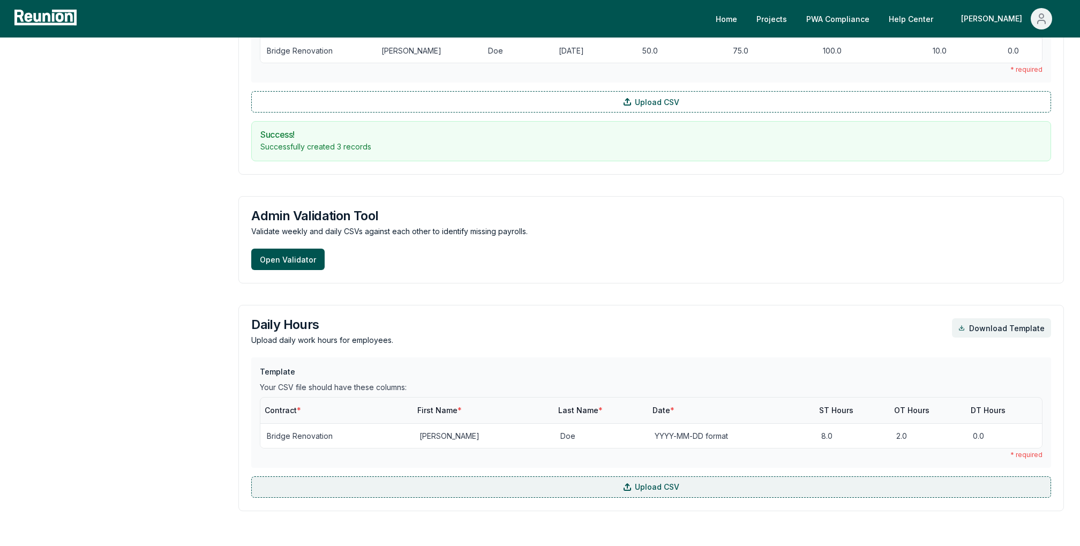
click at [421, 480] on label "Upload CSV" at bounding box center [651, 486] width 800 height 21
click at [0, 0] on input "Upload CSV" at bounding box center [0, 0] width 0 height 0
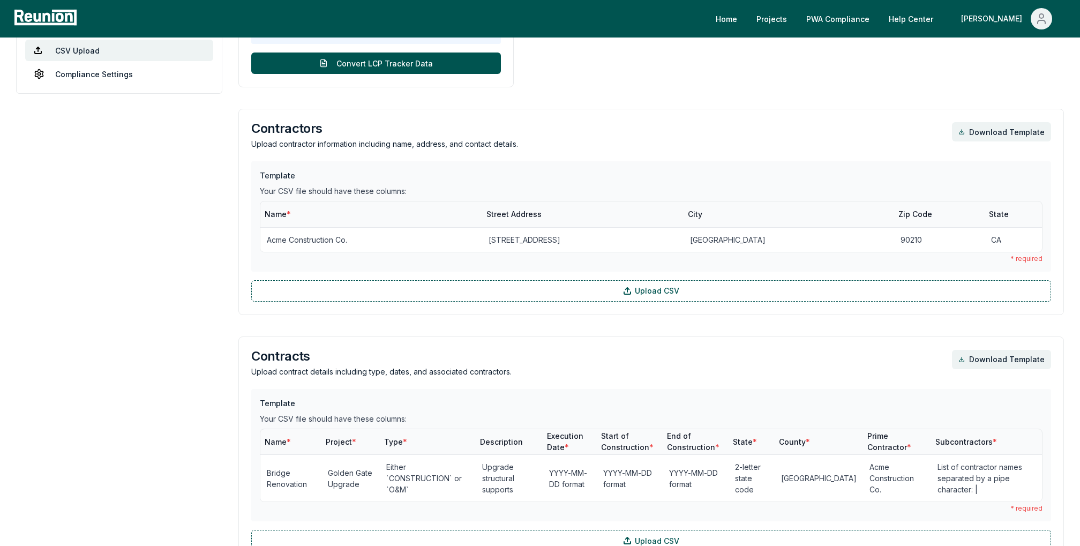
scroll to position [0, 0]
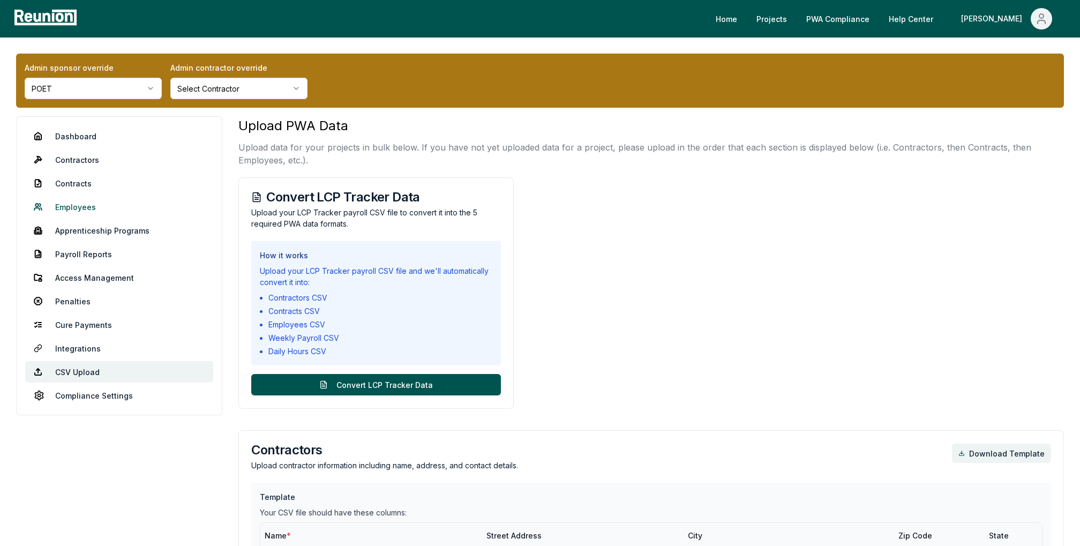
click at [74, 206] on link "Employees" at bounding box center [119, 206] width 188 height 21
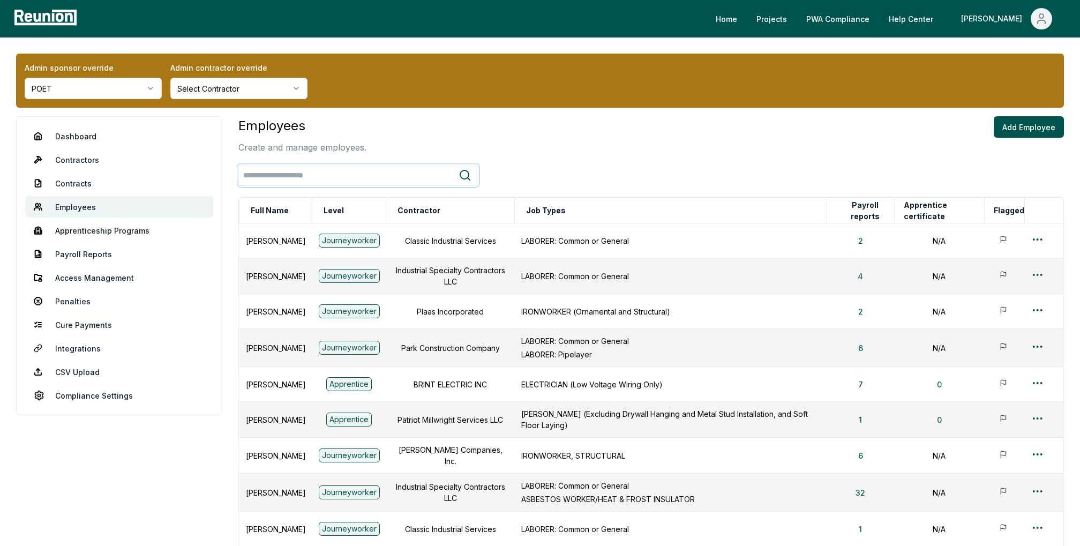
click at [397, 166] on input "search" at bounding box center [349, 175] width 220 height 20
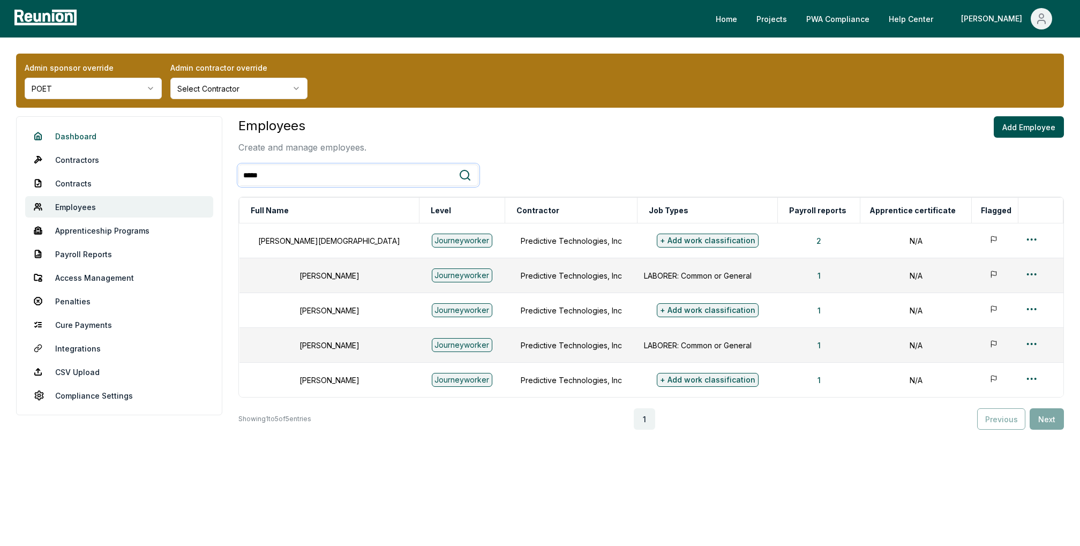
type input "*****"
click at [63, 134] on link "Dashboard" at bounding box center [119, 135] width 188 height 21
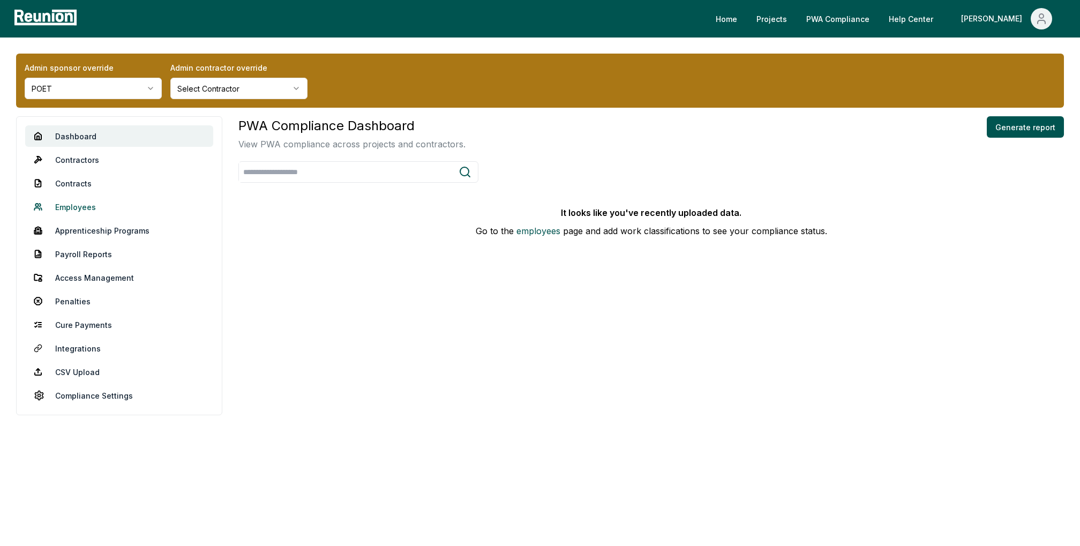
click at [88, 205] on link "Employees" at bounding box center [119, 206] width 188 height 21
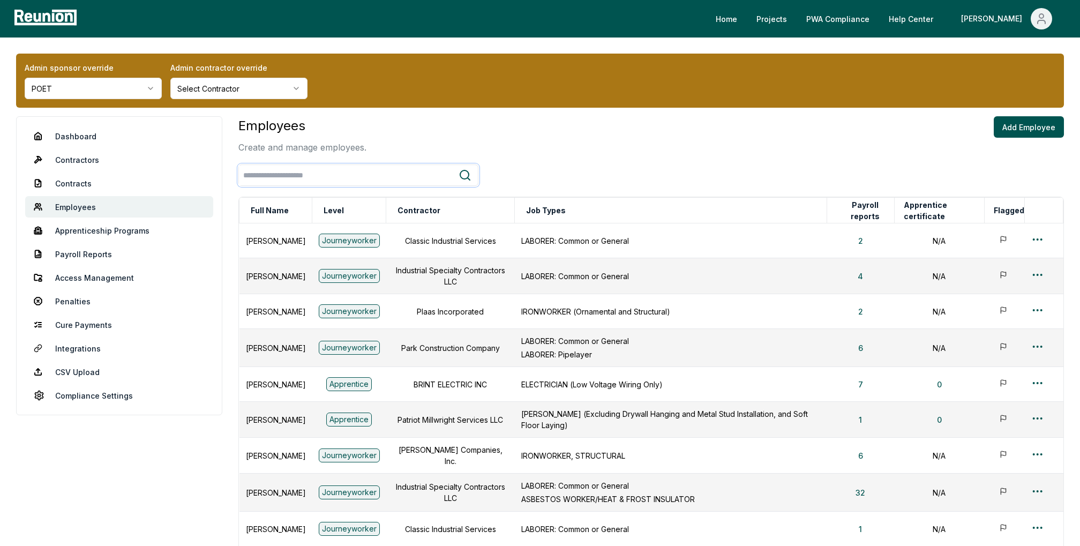
click at [300, 171] on input "search" at bounding box center [349, 175] width 220 height 20
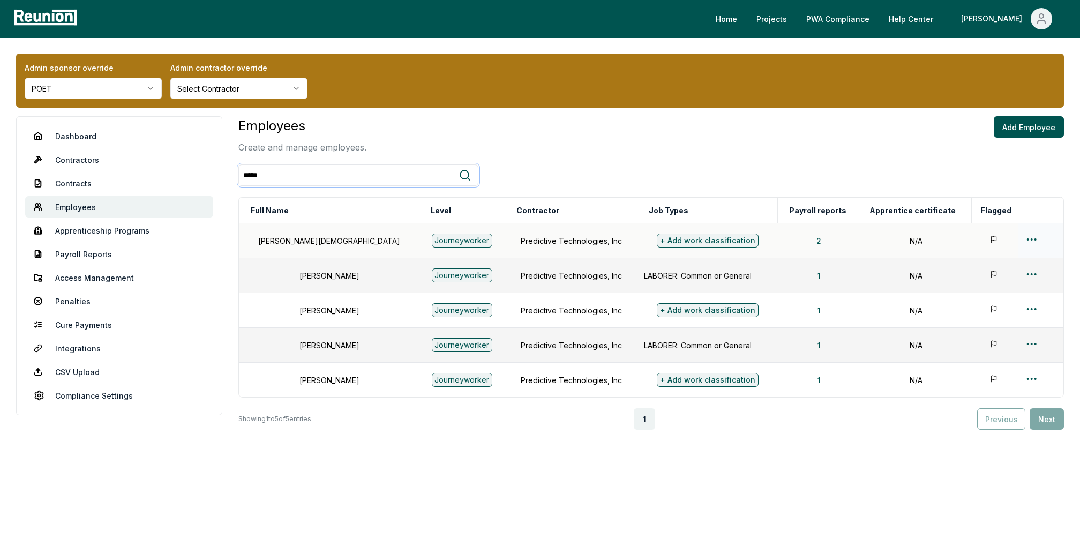
type input "*****"
click at [1023, 237] on html "Please visit us on your desktop We're working on making our marketplace mobile-…" at bounding box center [540, 273] width 1080 height 546
click at [975, 279] on div "Edit" at bounding box center [1020, 281] width 102 height 18
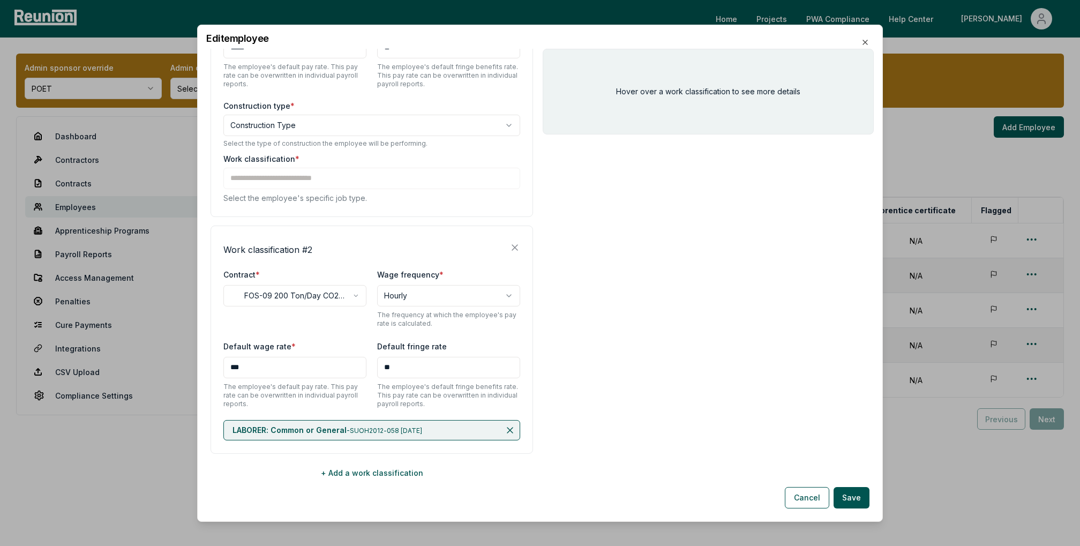
scroll to position [297, 0]
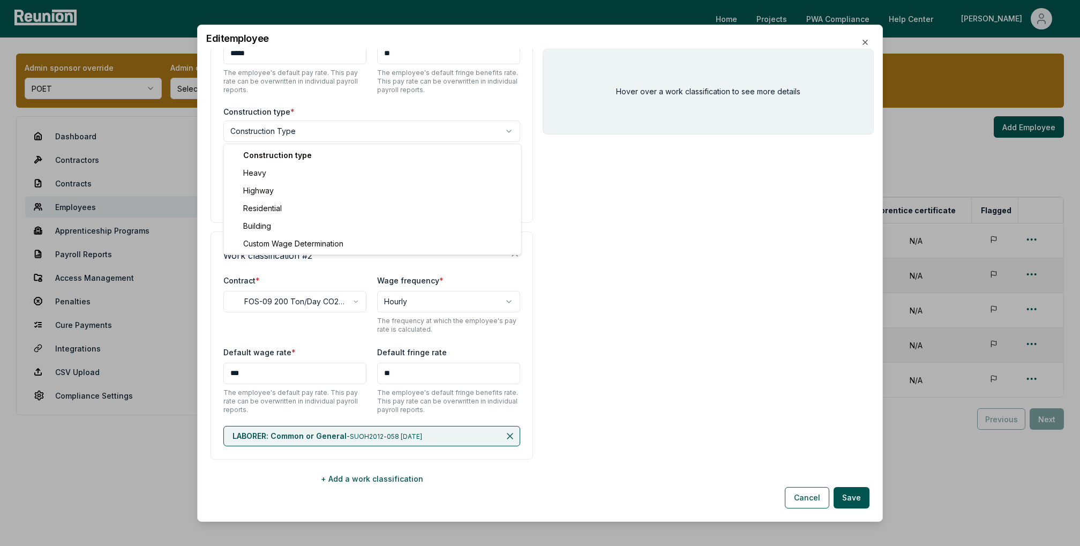
click at [318, 132] on body "Please visit us on your desktop We're working on making our marketplace mobile-…" at bounding box center [540, 273] width 1080 height 546
select select "********"
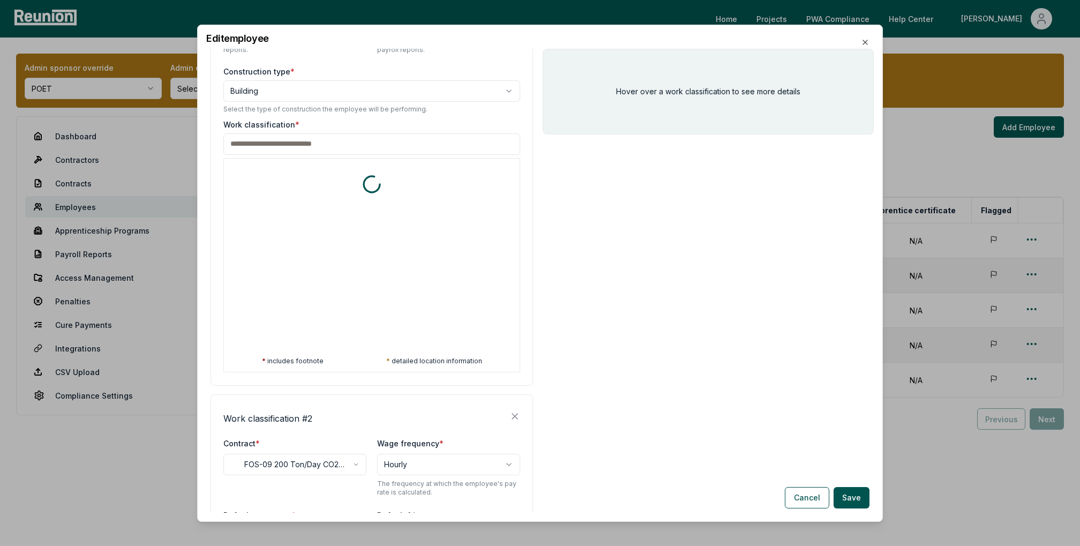
click at [342, 191] on div "Work classification * * includes footnote * detailed location information" at bounding box center [371, 244] width 297 height 253
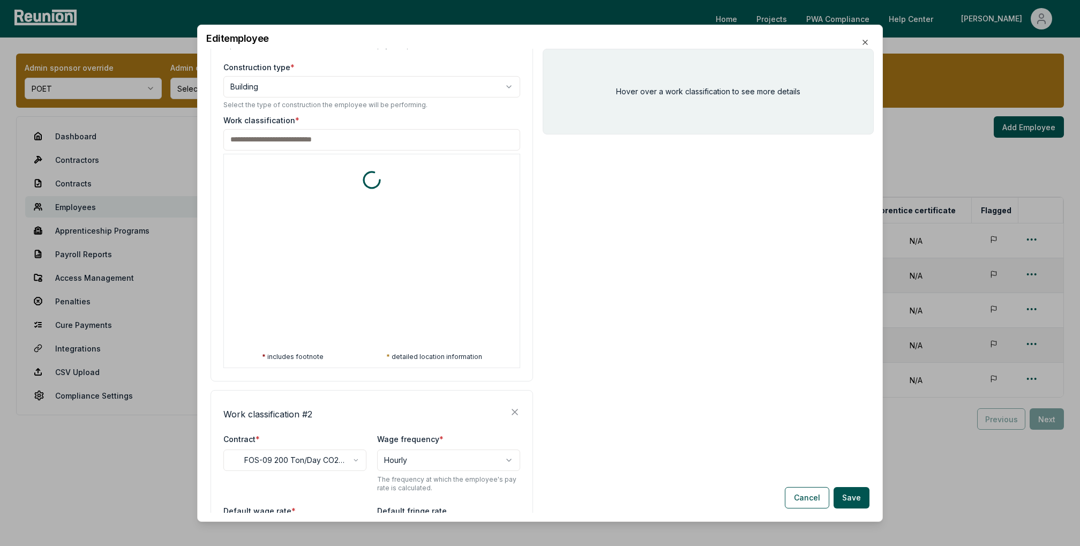
scroll to position [341, 0]
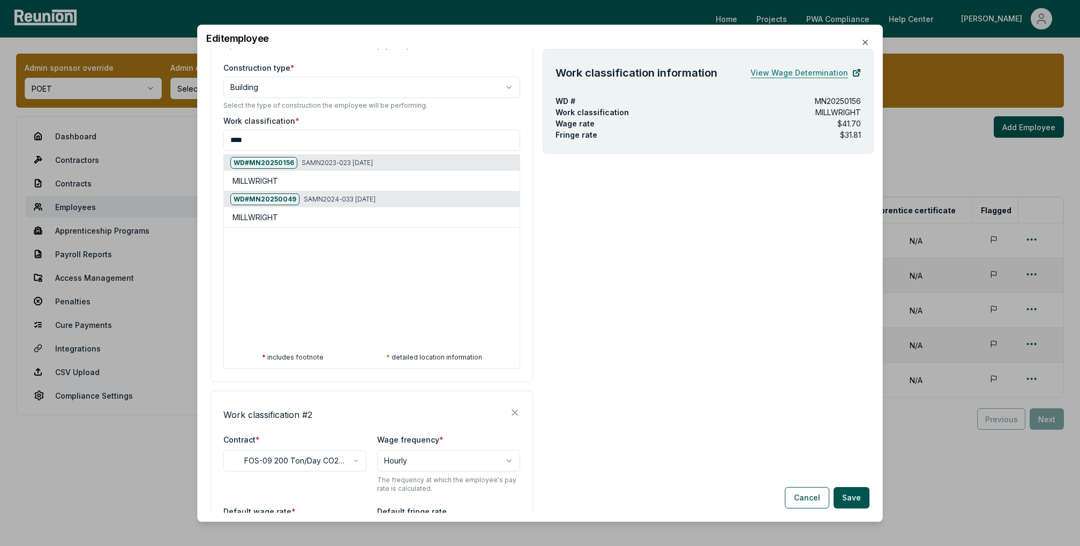
type input "****"
click at [831, 67] on link "View Wage Determination" at bounding box center [805, 72] width 110 height 21
click at [820, 70] on link "View Wage Determination" at bounding box center [805, 72] width 110 height 21
click at [162, 478] on div at bounding box center [223, 403] width 1080 height 546
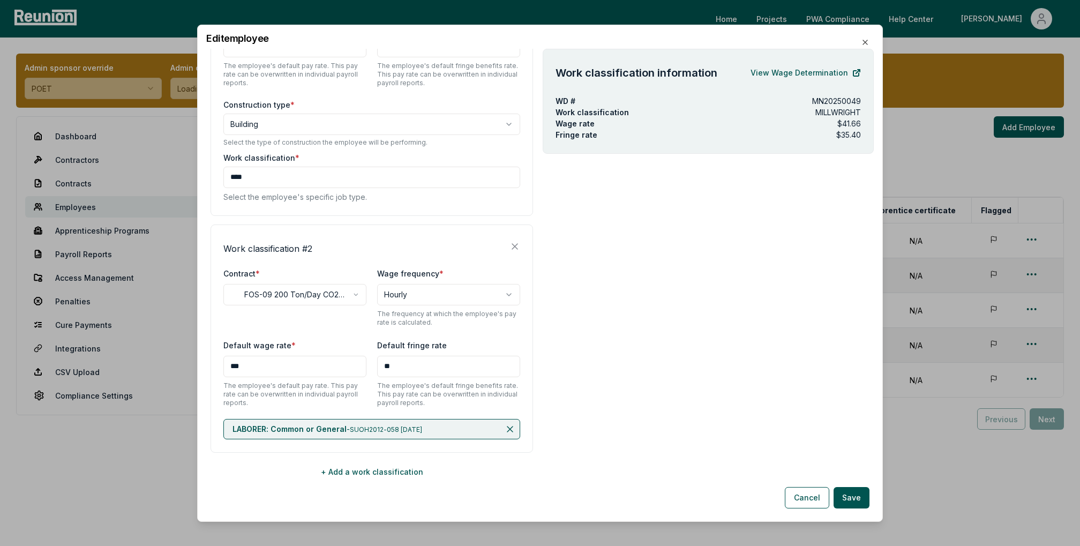
scroll to position [303, 0]
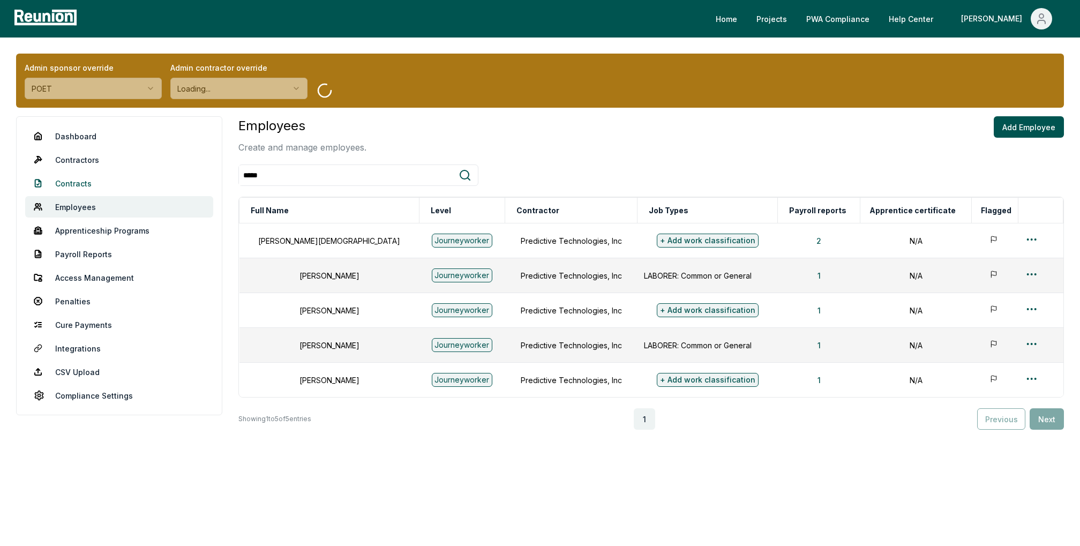
click at [88, 185] on link "Contracts" at bounding box center [119, 182] width 188 height 21
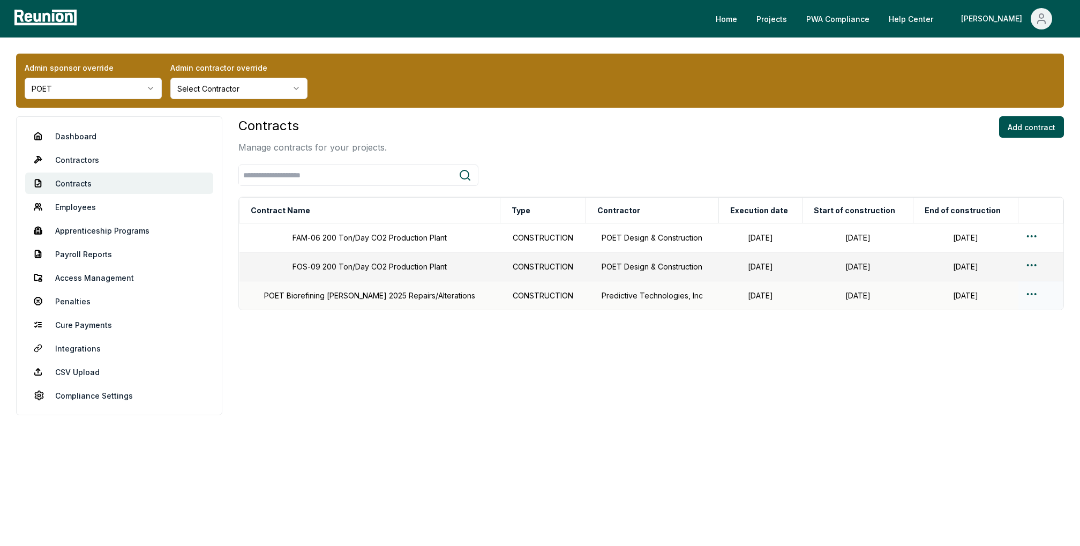
click at [1027, 292] on html "Please visit us on your desktop We're working on making our marketplace mobile-…" at bounding box center [540, 273] width 1080 height 546
click at [982, 332] on div "Edit" at bounding box center [1020, 337] width 102 height 18
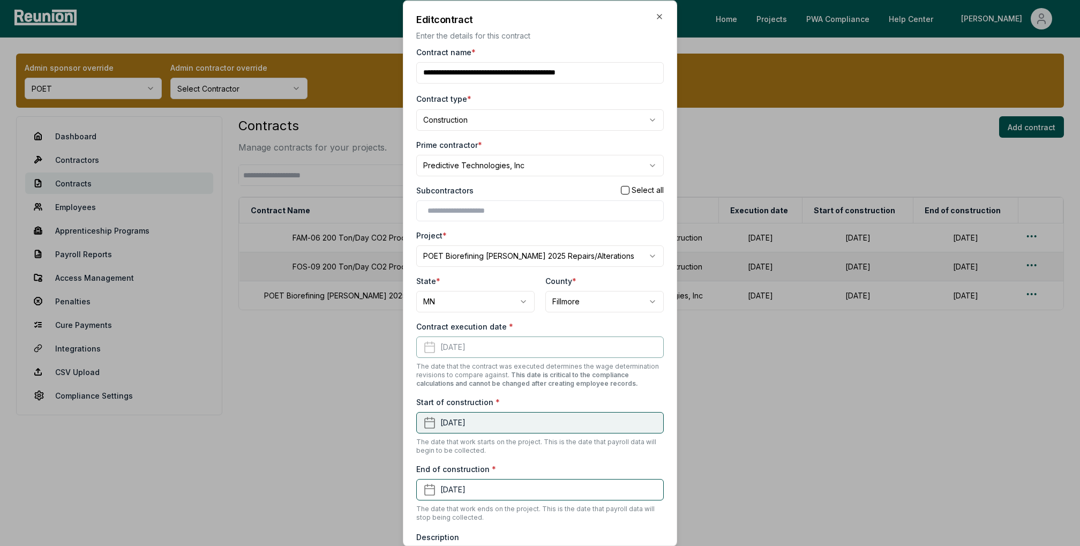
scroll to position [3, 0]
click at [623, 76] on input "Contract name *" at bounding box center [539, 71] width 247 height 21
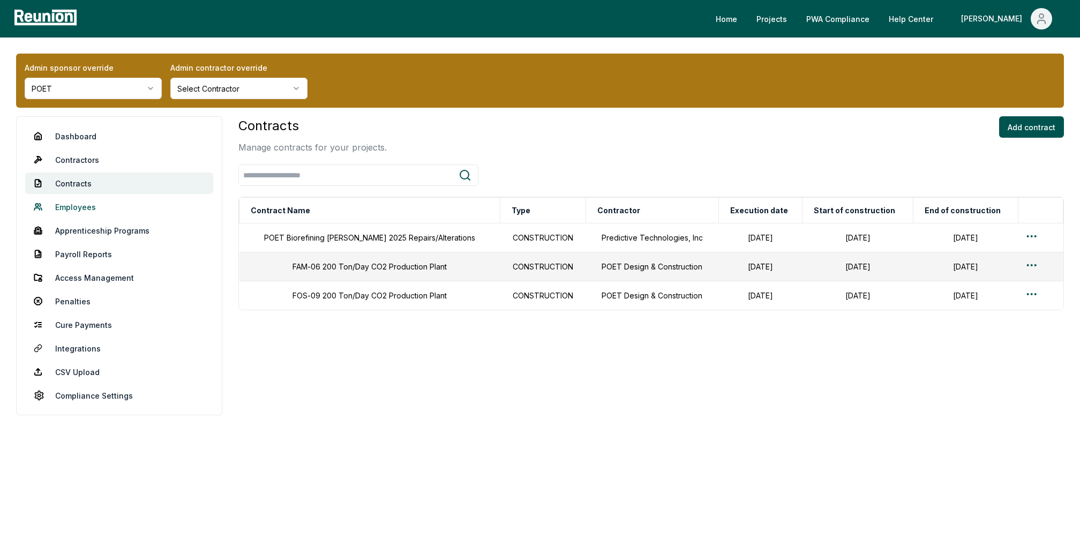
click at [88, 209] on link "Employees" at bounding box center [119, 206] width 188 height 21
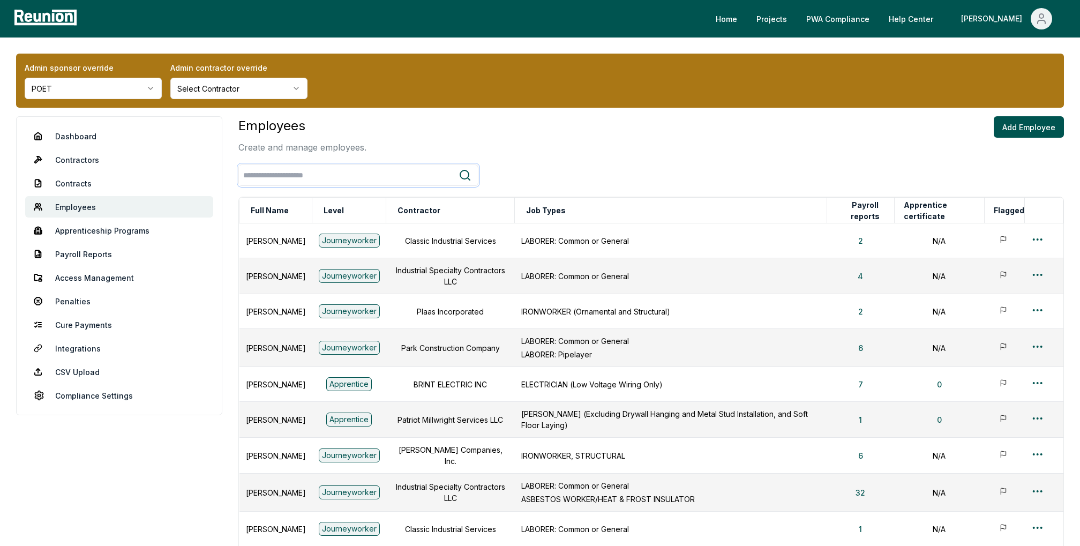
click at [340, 174] on input "search" at bounding box center [349, 175] width 220 height 20
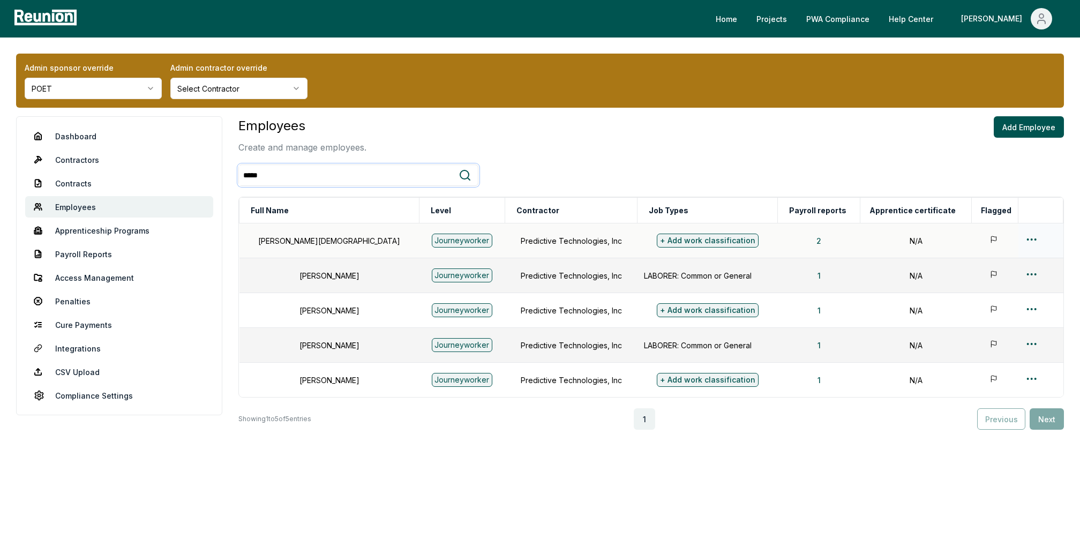
type input "*****"
click at [671, 235] on div "+ Add work classification" at bounding box center [708, 241] width 102 height 14
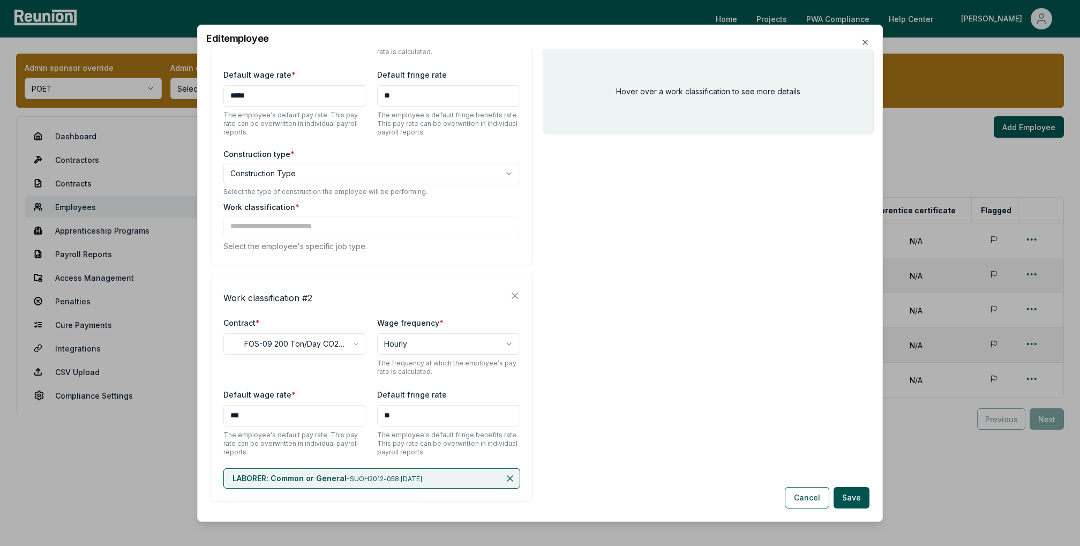
scroll to position [269, 0]
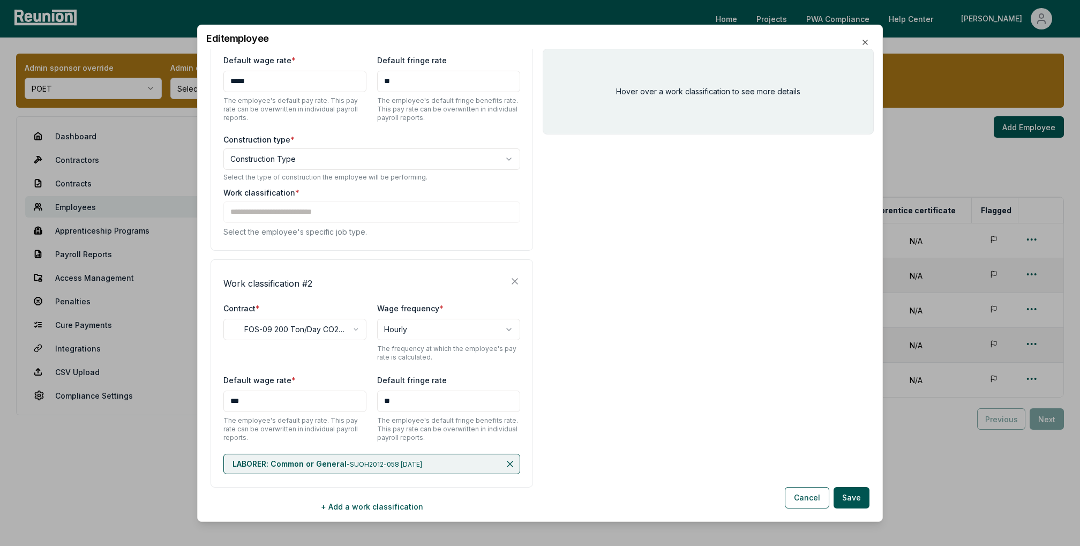
click at [384, 164] on body "Please visit us on your desktop We're working on making our marketplace mobile-…" at bounding box center [540, 273] width 1080 height 546
select select "********"
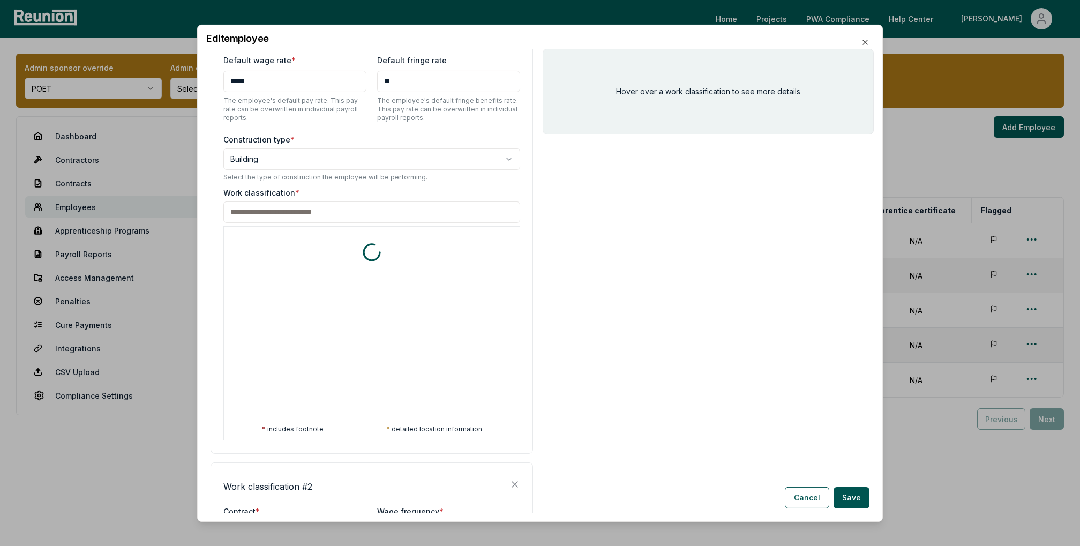
click at [368, 218] on div "Work classification * * includes footnote * detailed location information" at bounding box center [371, 312] width 297 height 253
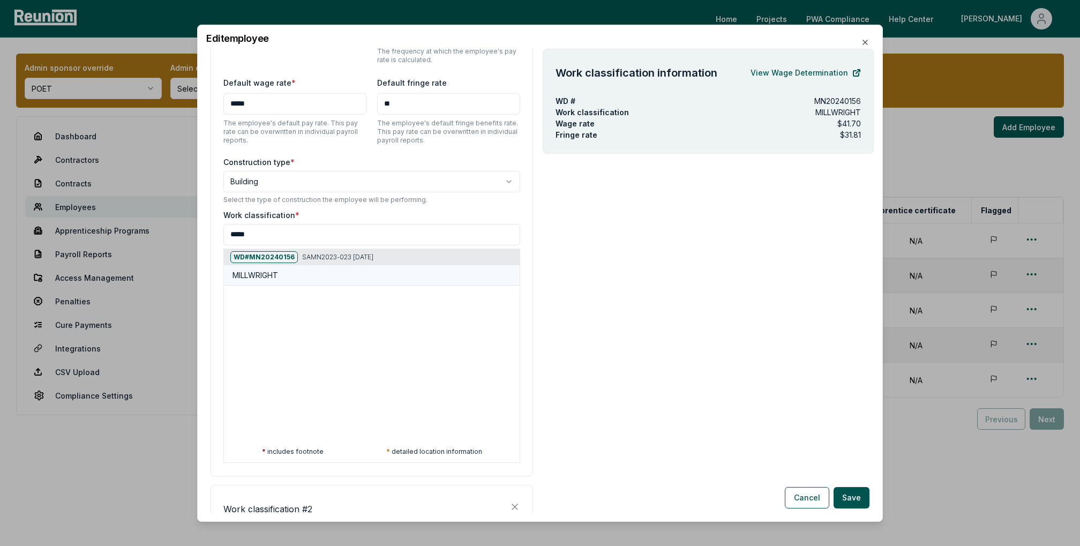
scroll to position [241, 0]
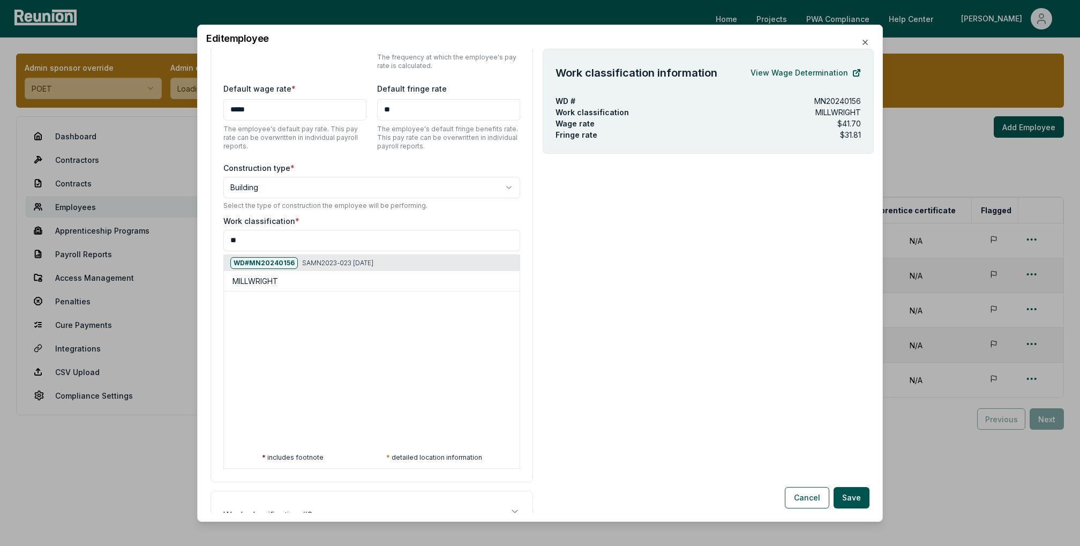
type input "*"
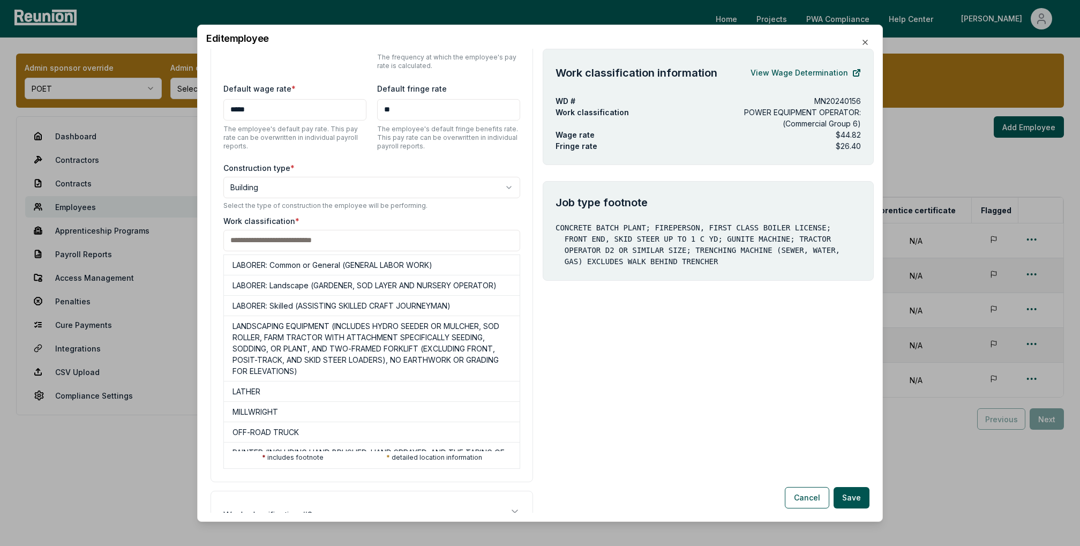
scroll to position [0, 0]
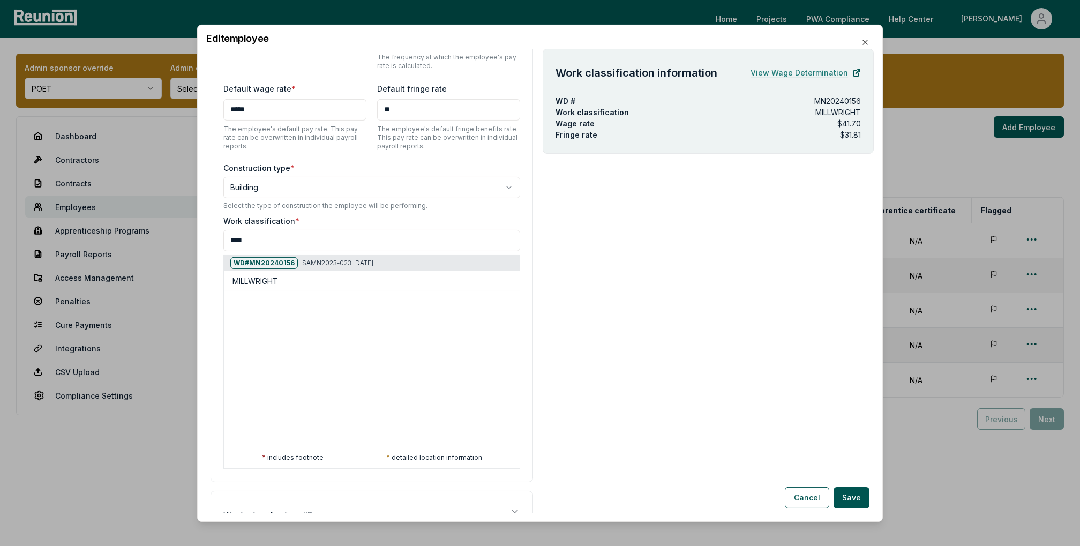
click at [826, 73] on link "View Wage Determination" at bounding box center [805, 72] width 110 height 21
click at [793, 72] on link "View Wage Determination" at bounding box center [805, 72] width 110 height 21
click at [625, 315] on div at bounding box center [223, 403] width 1080 height 546
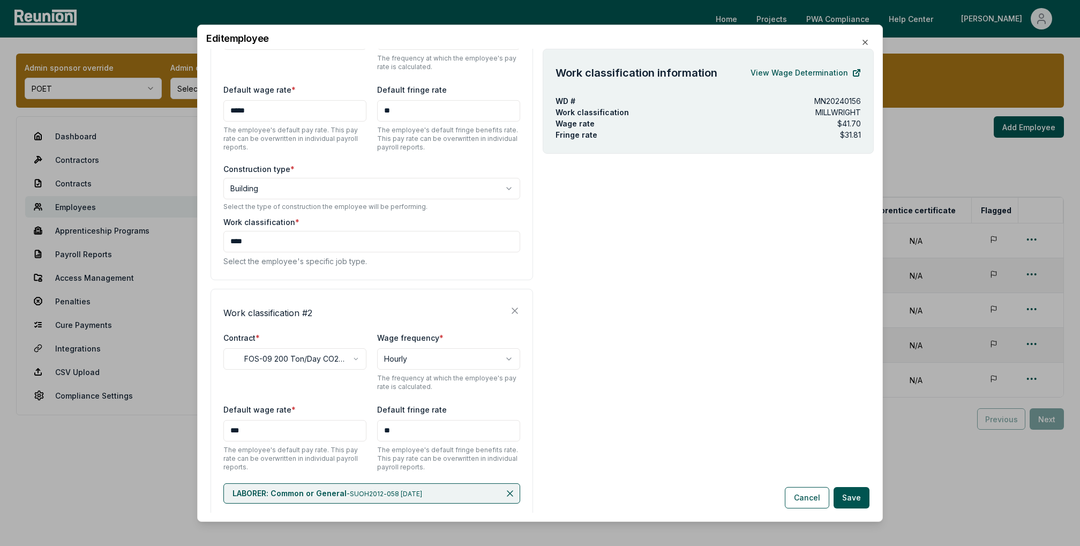
scroll to position [174, 0]
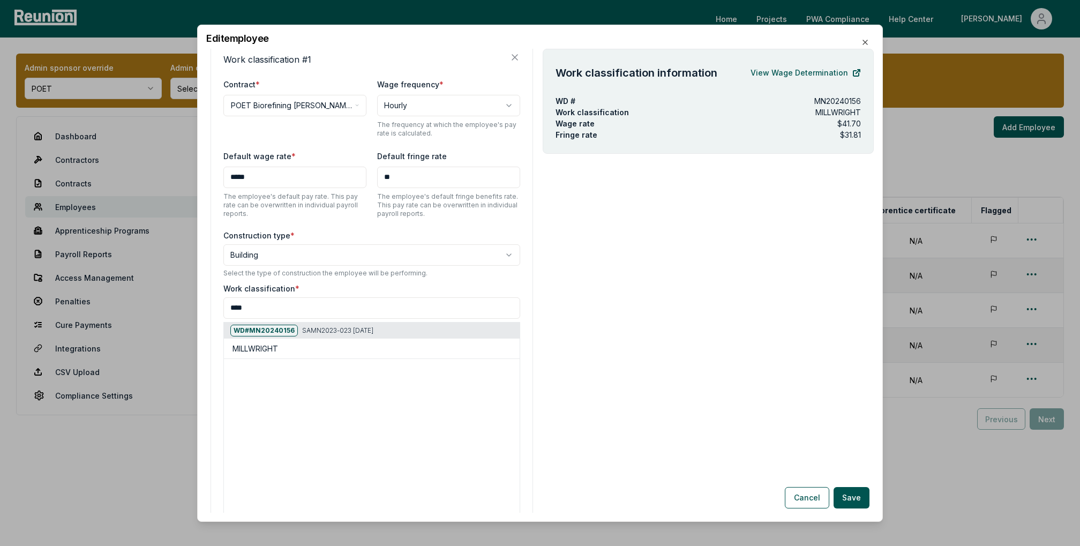
click at [334, 307] on div "Work classification * **** WD# MN20240156 SAMN2023-023 [DATE] MILLWRIGHT * incl…" at bounding box center [371, 408] width 297 height 253
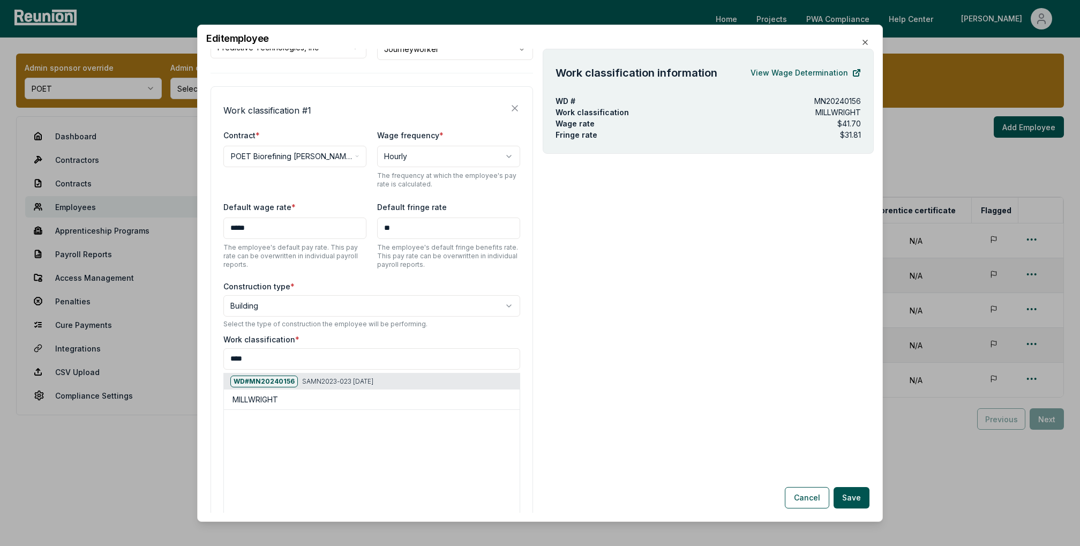
scroll to position [20, 0]
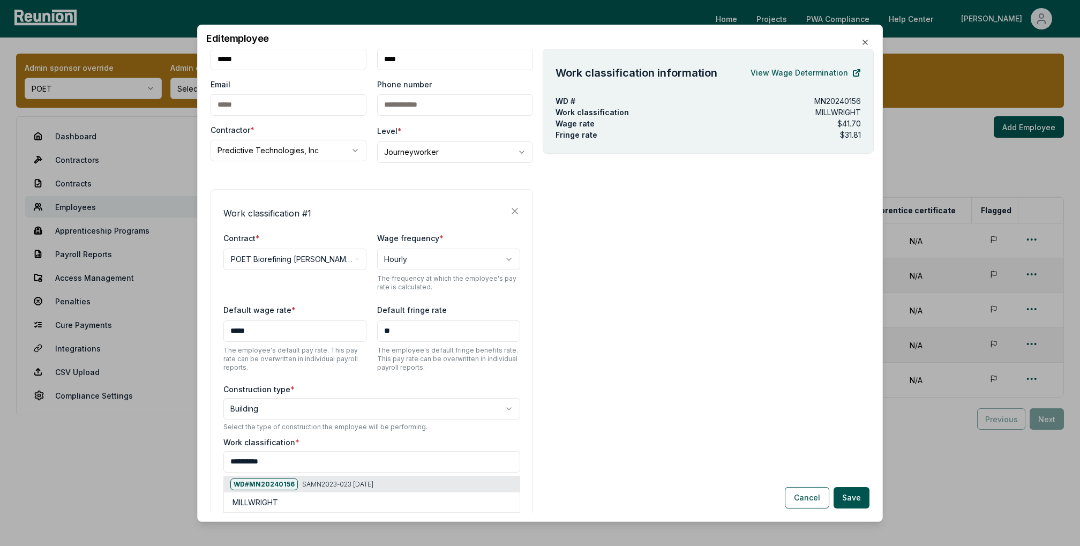
type input "**********"
click at [472, 426] on div at bounding box center [223, 403] width 1080 height 546
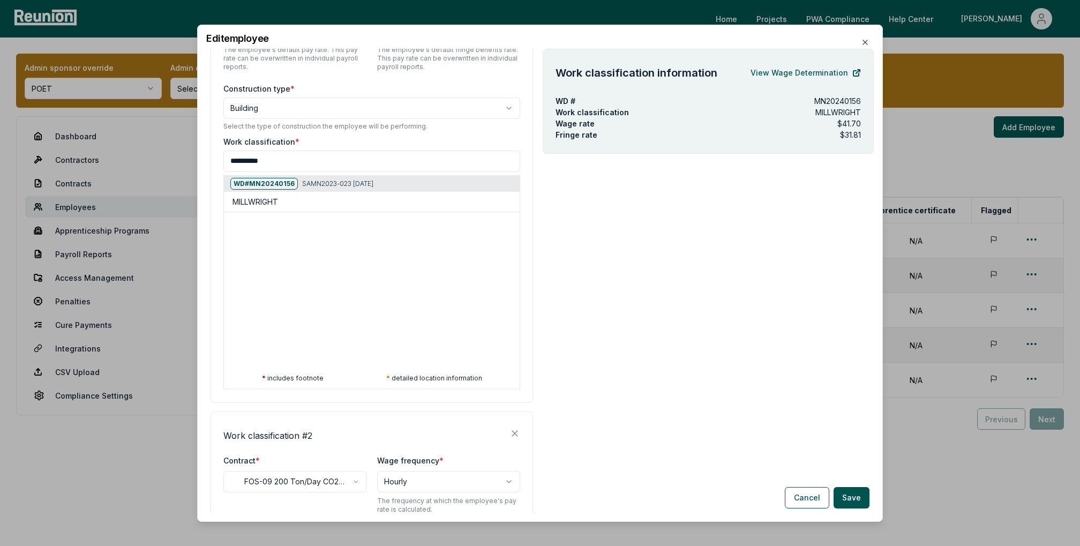
click at [327, 198] on div "**********" at bounding box center [371, 261] width 297 height 253
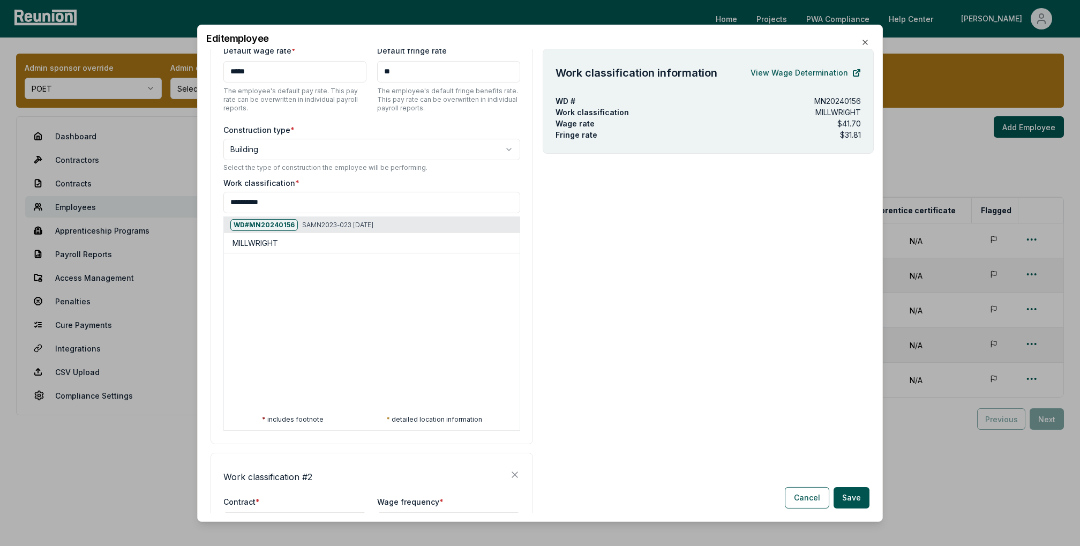
scroll to position [30, 0]
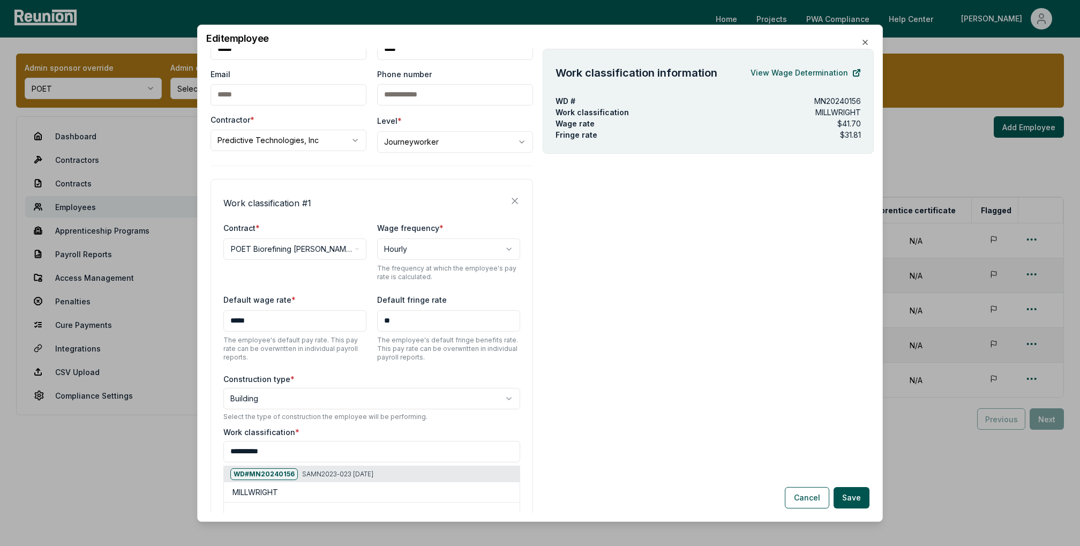
click at [336, 448] on input "**********" at bounding box center [371, 450] width 297 height 21
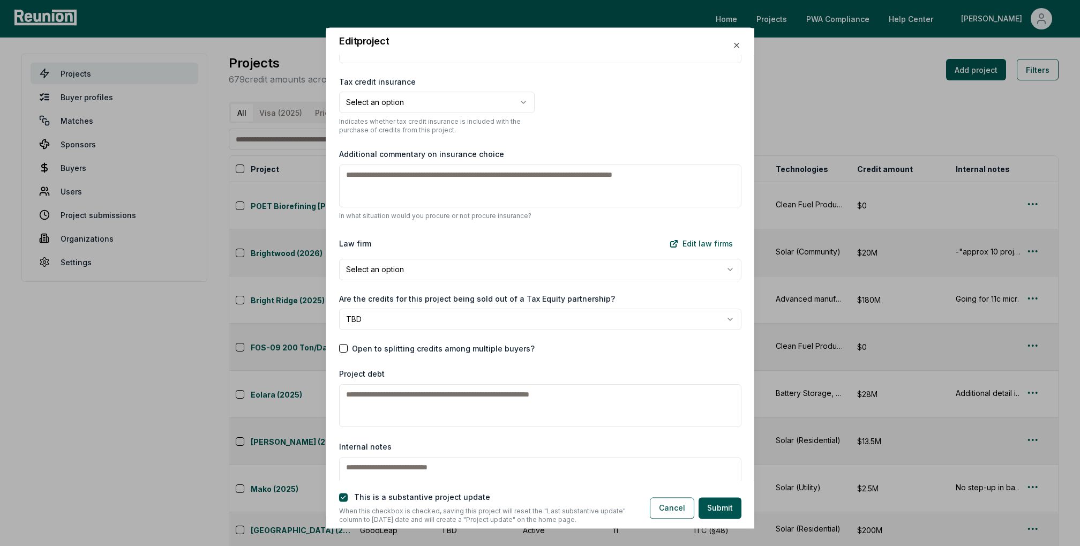
scroll to position [1177, 0]
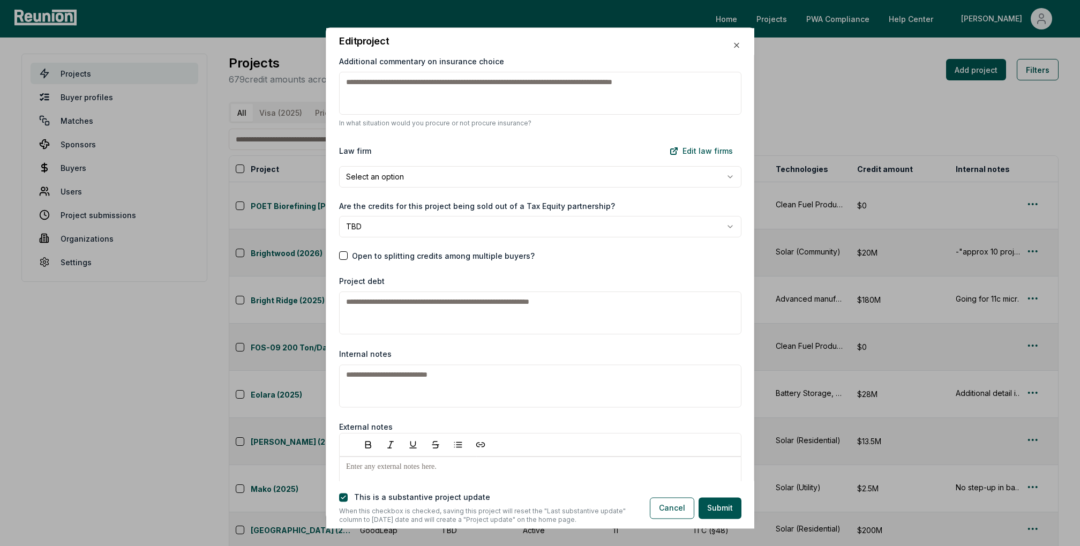
click at [820, 110] on div at bounding box center [540, 273] width 1080 height 546
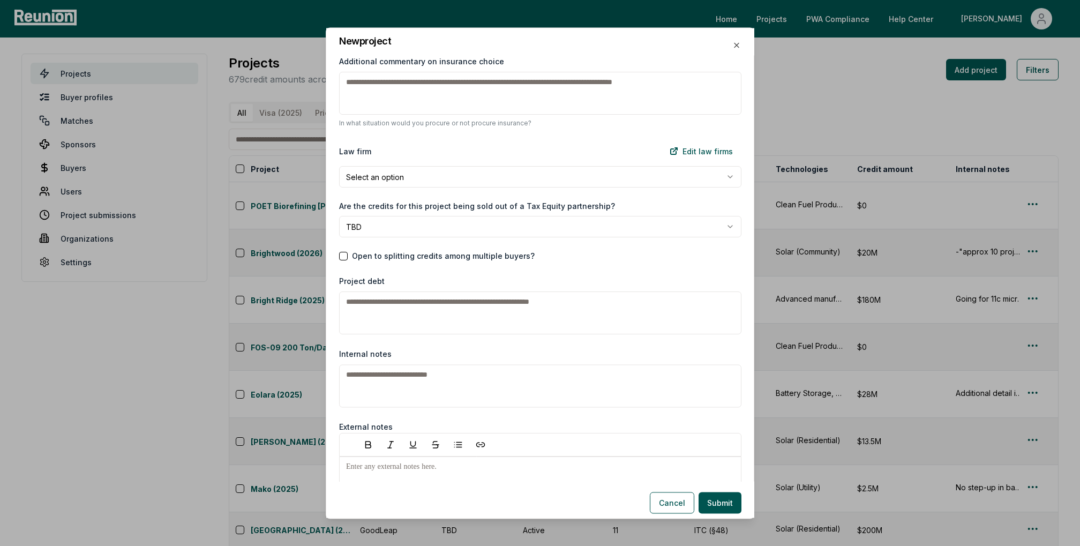
click at [789, 55] on div at bounding box center [540, 273] width 1080 height 546
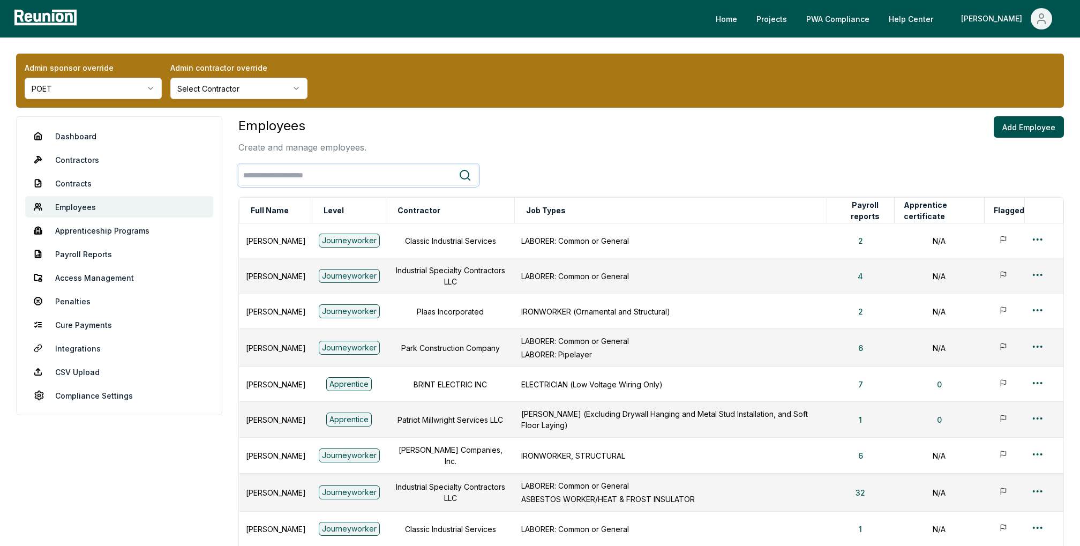
click at [315, 172] on input "search" at bounding box center [349, 175] width 220 height 20
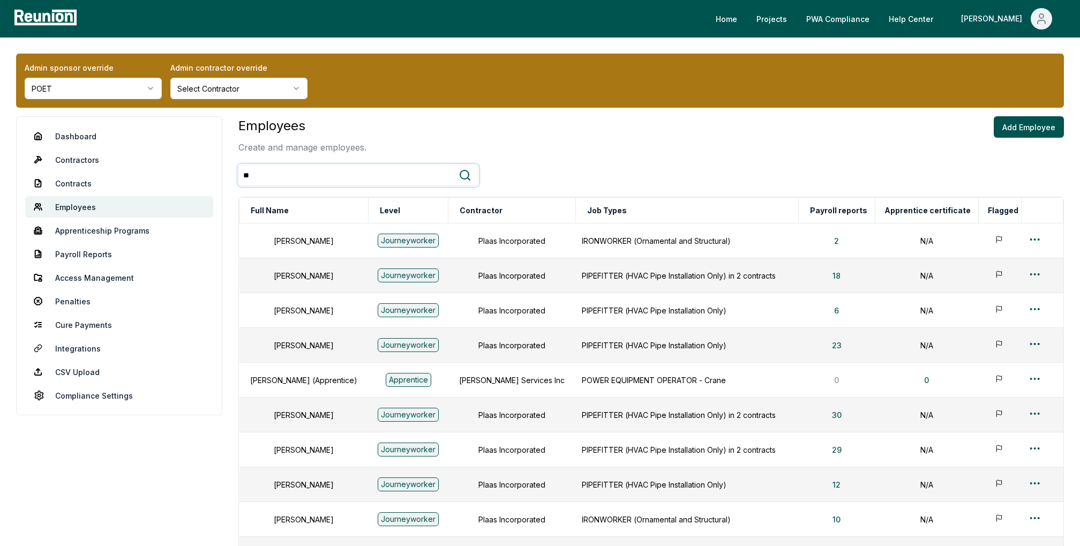
type input "*"
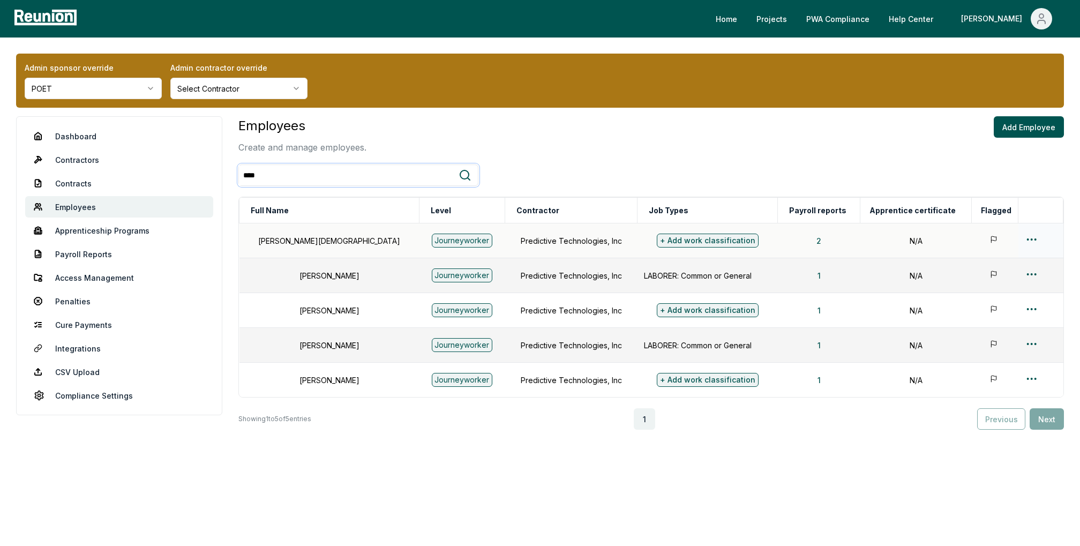
type input "****"
click at [706, 241] on div "+ Add work classification" at bounding box center [708, 241] width 102 height 14
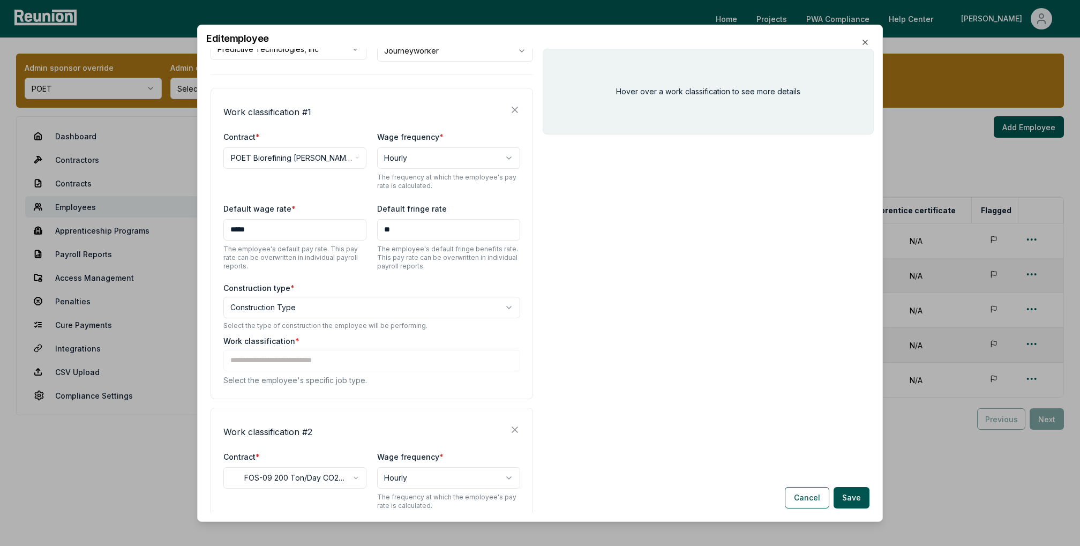
scroll to position [120, 0]
click at [335, 305] on body "Please visit us on your desktop We're working on making our marketplace mobile-…" at bounding box center [540, 273] width 1080 height 546
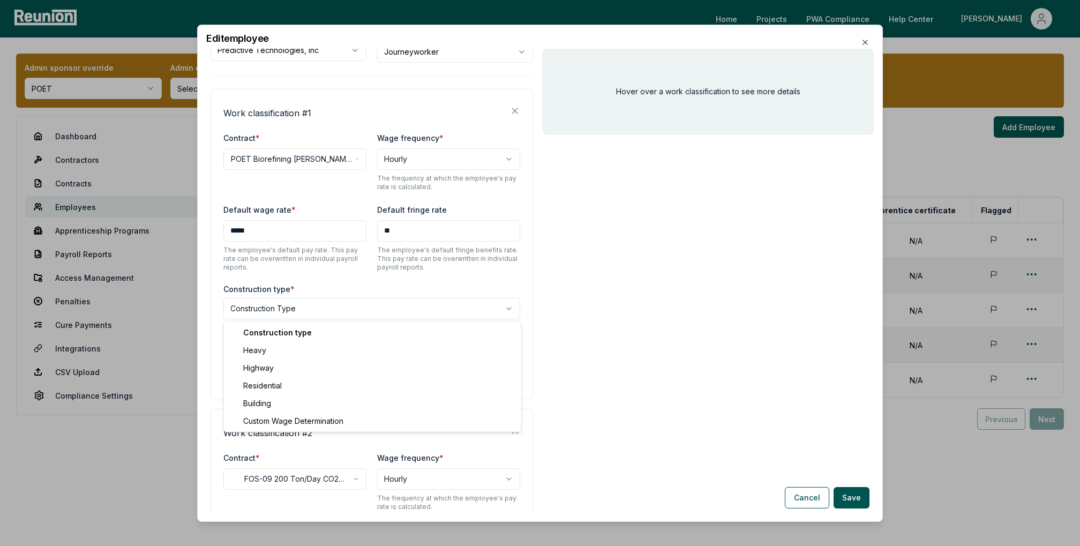
select select "********"
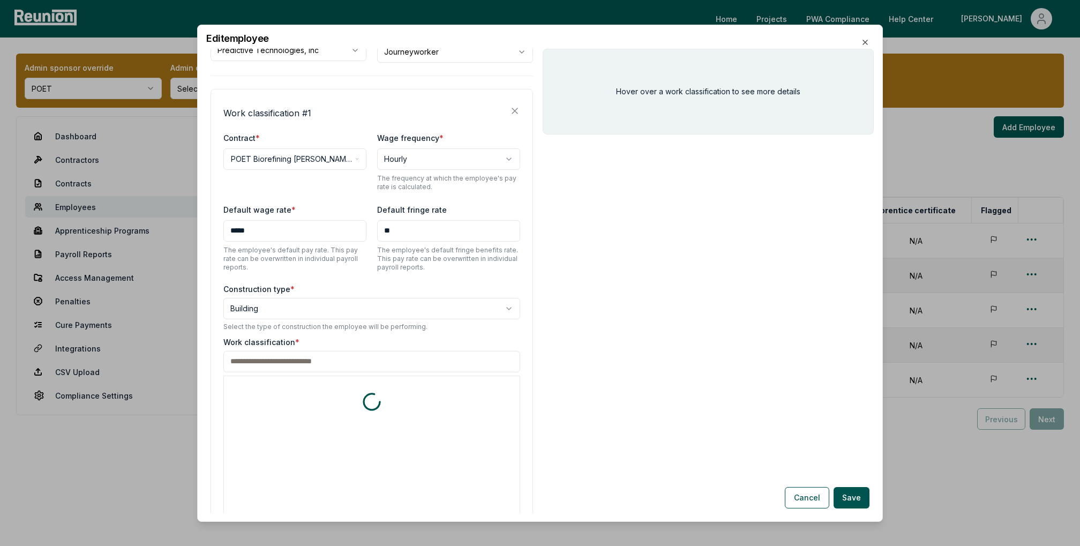
click at [338, 359] on div "Work classification * * includes footnote * detailed location information" at bounding box center [371, 462] width 297 height 253
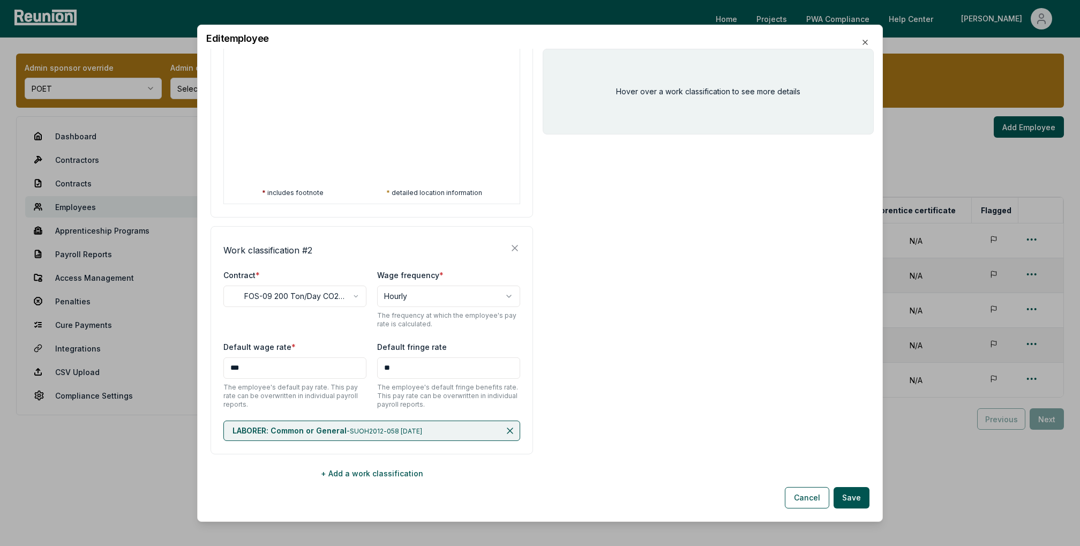
scroll to position [506, 0]
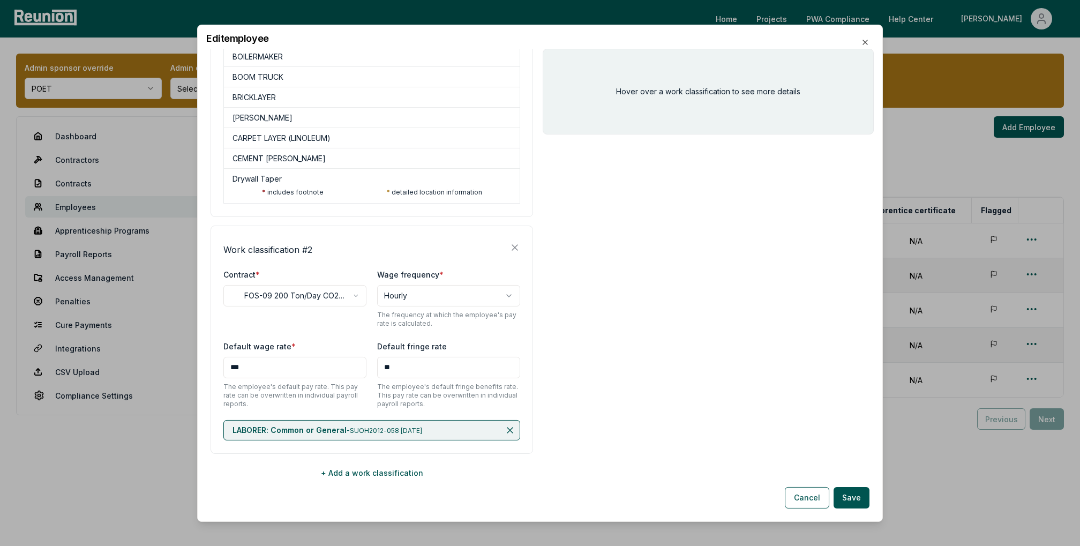
type input "*"
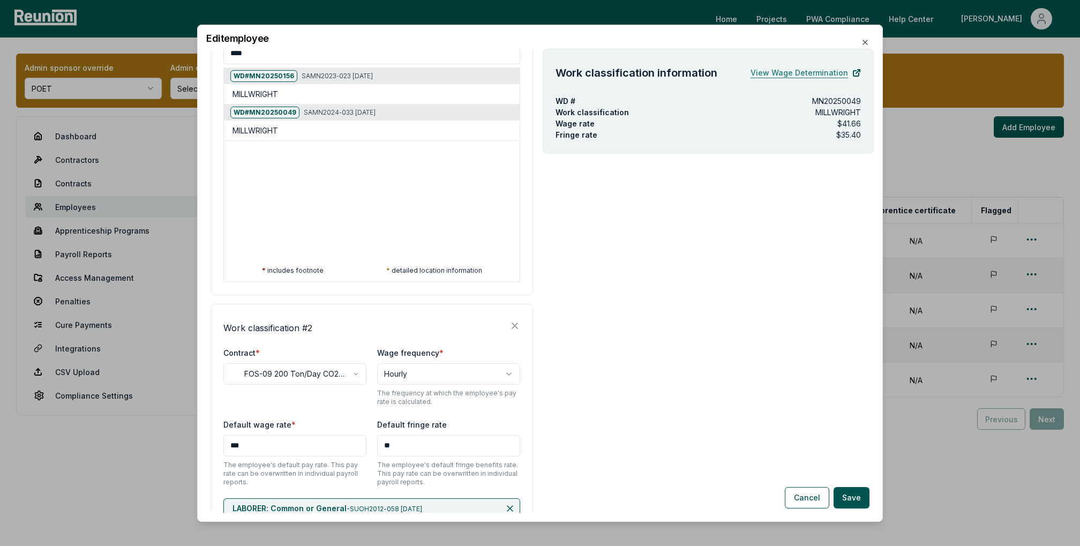
type input "****"
click at [809, 72] on link "View Wage Determination" at bounding box center [805, 72] width 110 height 21
click at [448, 129] on div "MILLWRIGHT" at bounding box center [373, 130] width 283 height 11
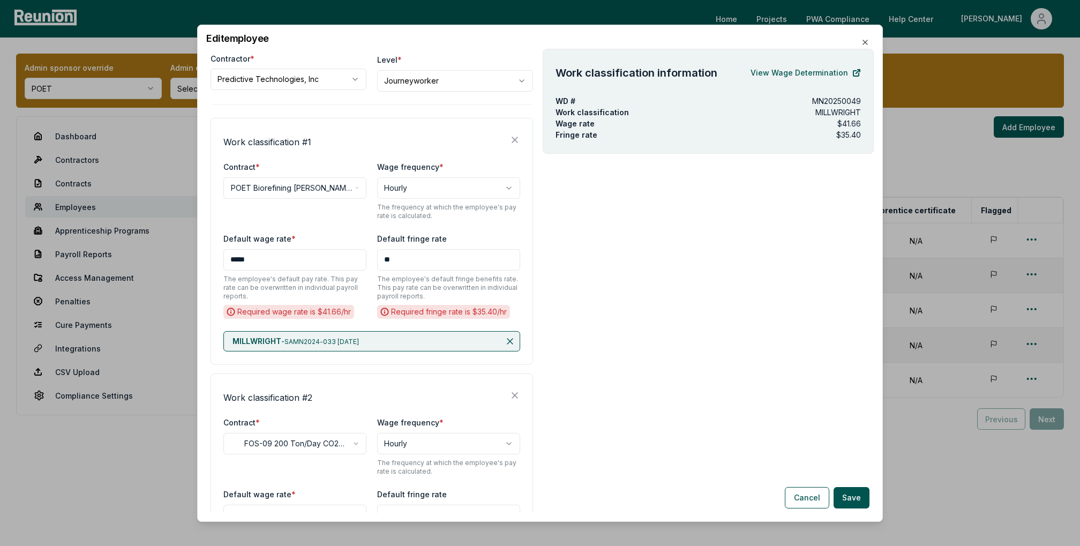
scroll to position [0, 0]
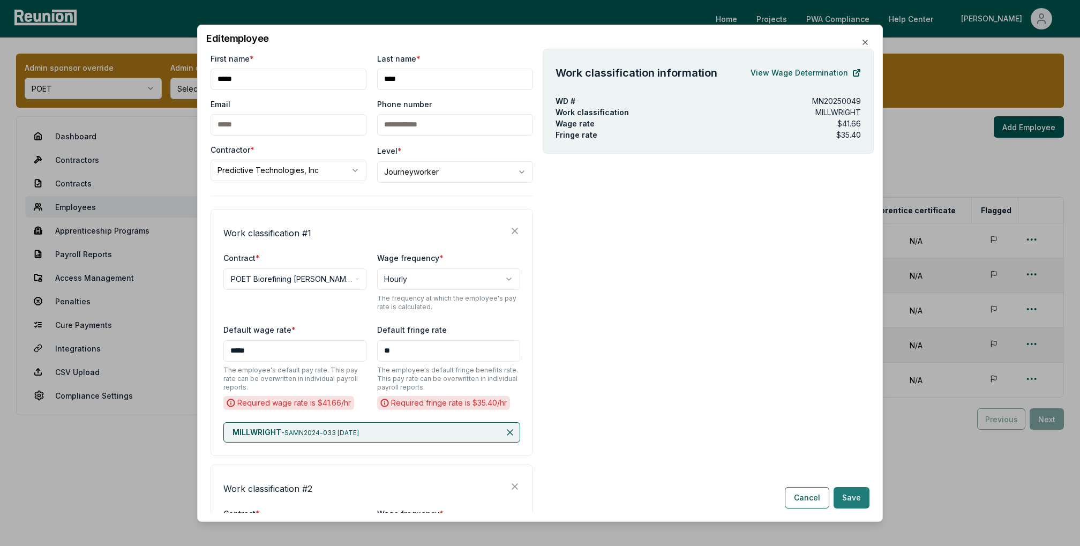
click at [852, 499] on button "Save" at bounding box center [851, 497] width 36 height 21
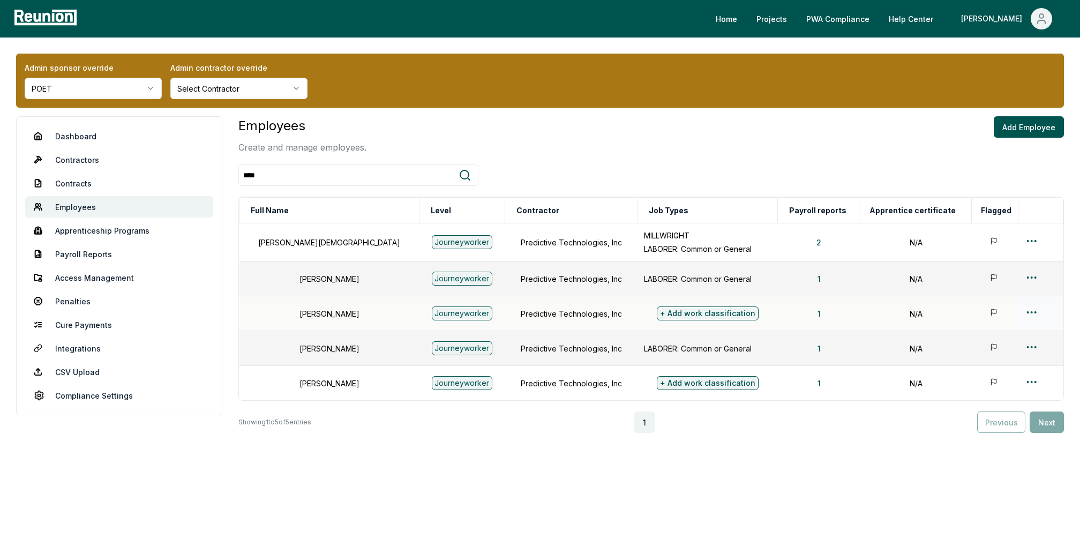
click at [696, 309] on div "+ Add work classification" at bounding box center [708, 313] width 102 height 14
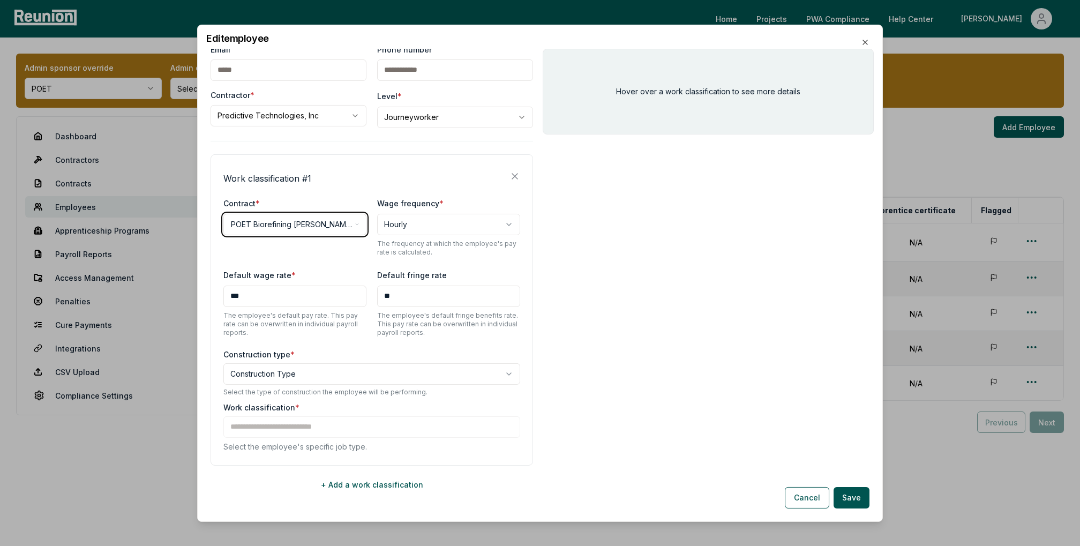
scroll to position [67, 0]
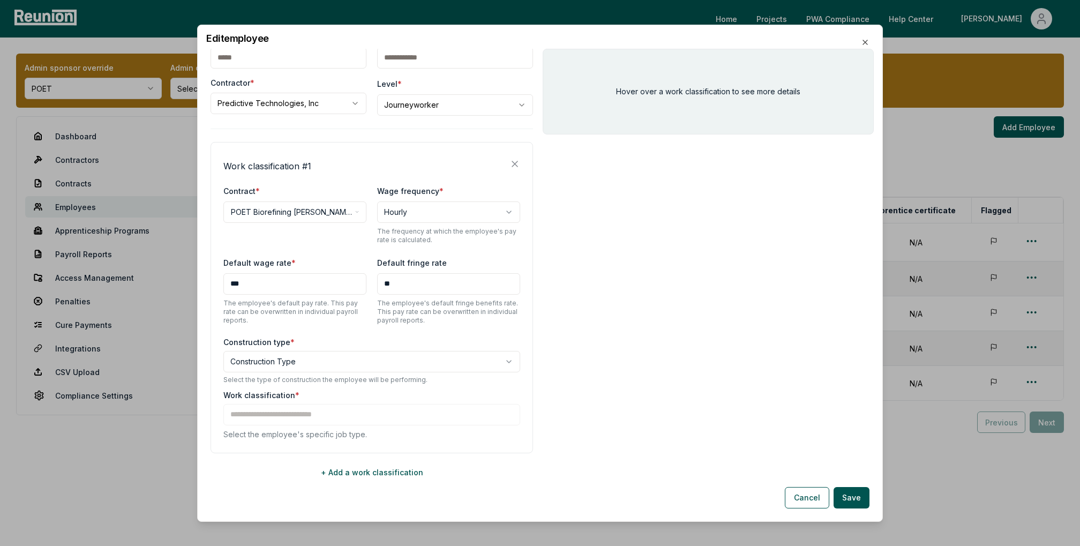
click at [326, 355] on body "Please visit us on your desktop We're working on making our marketplace mobile-…" at bounding box center [540, 273] width 1080 height 546
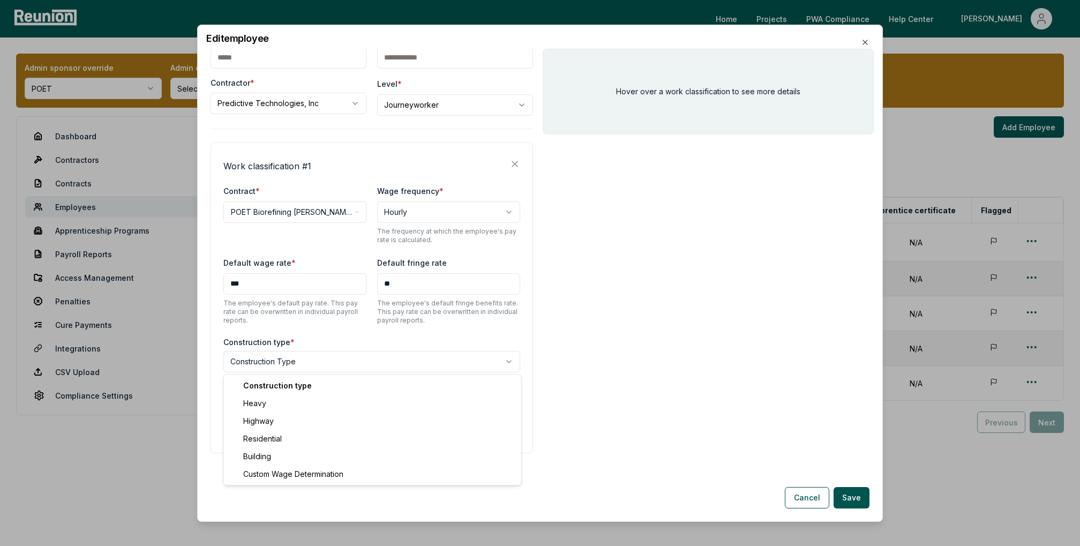
select select "********"
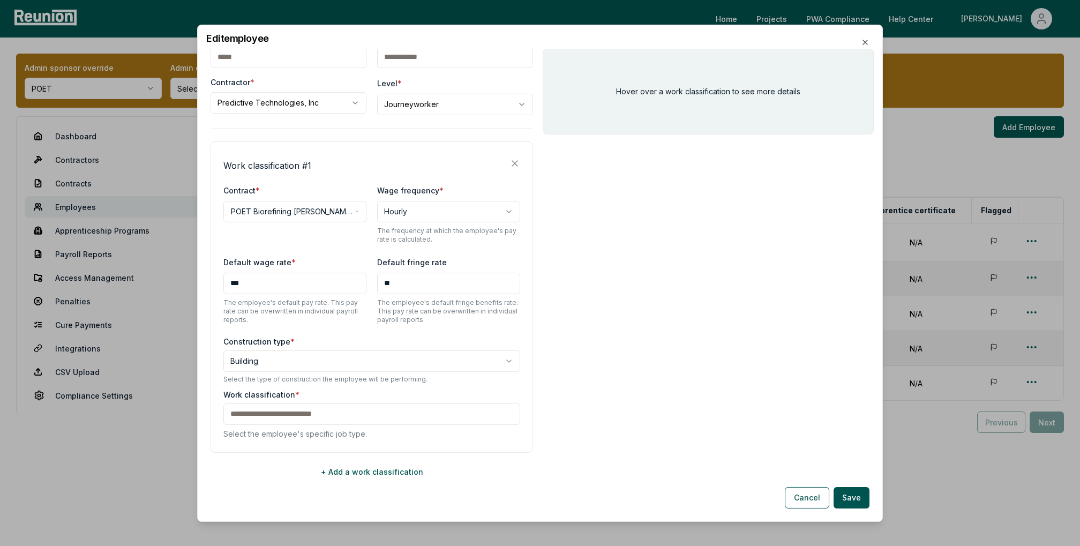
click at [316, 421] on div "Work classification * Select the employee's specific job type." at bounding box center [371, 413] width 297 height 50
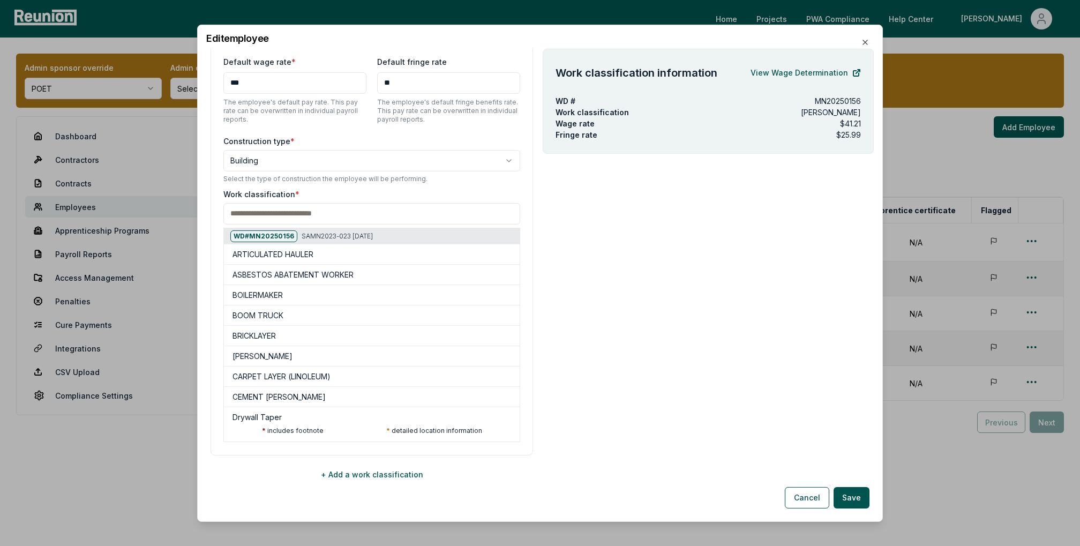
scroll to position [270, 0]
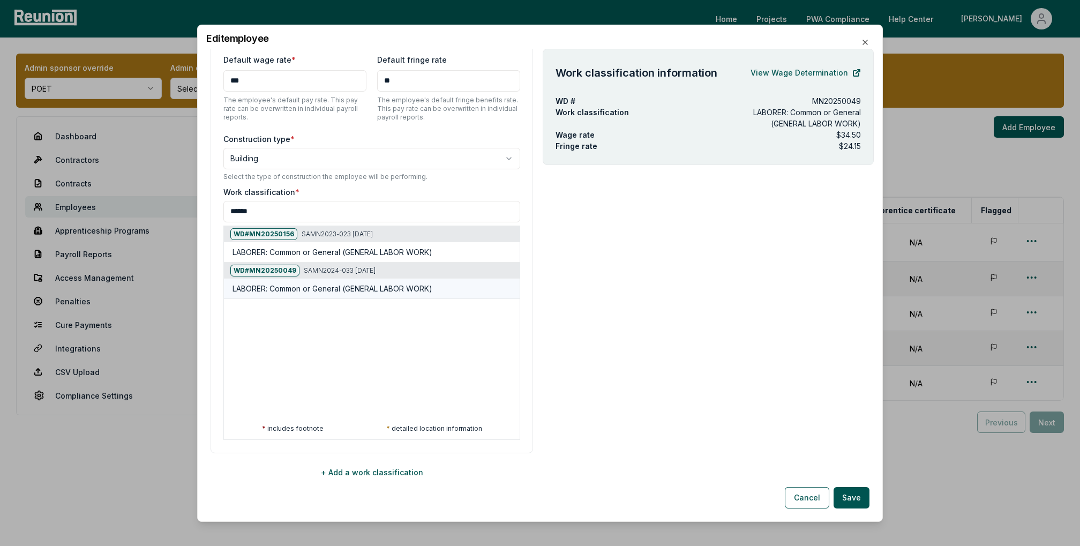
type input "******"
click at [444, 283] on div "LABORER: Common or General (GENERAL LABOR WORK)" at bounding box center [373, 288] width 283 height 11
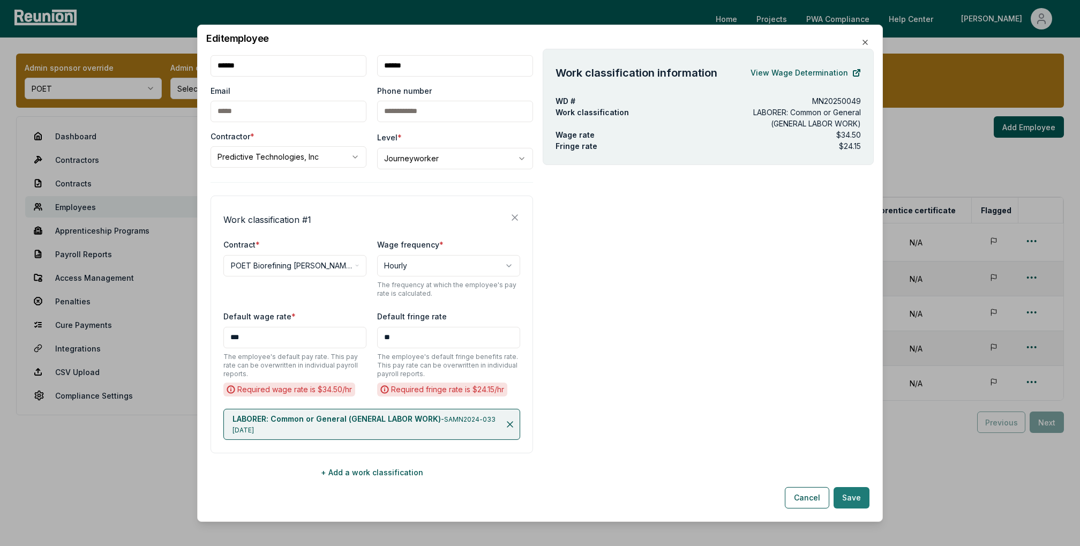
click at [848, 495] on button "Save" at bounding box center [851, 497] width 36 height 21
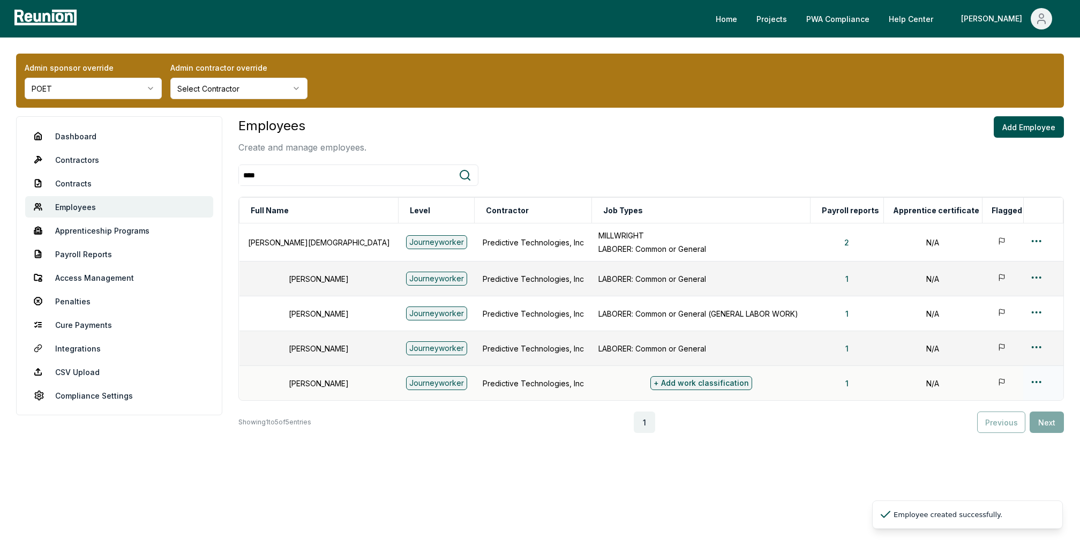
click at [690, 381] on div "+ Add work classification" at bounding box center [701, 383] width 102 height 14
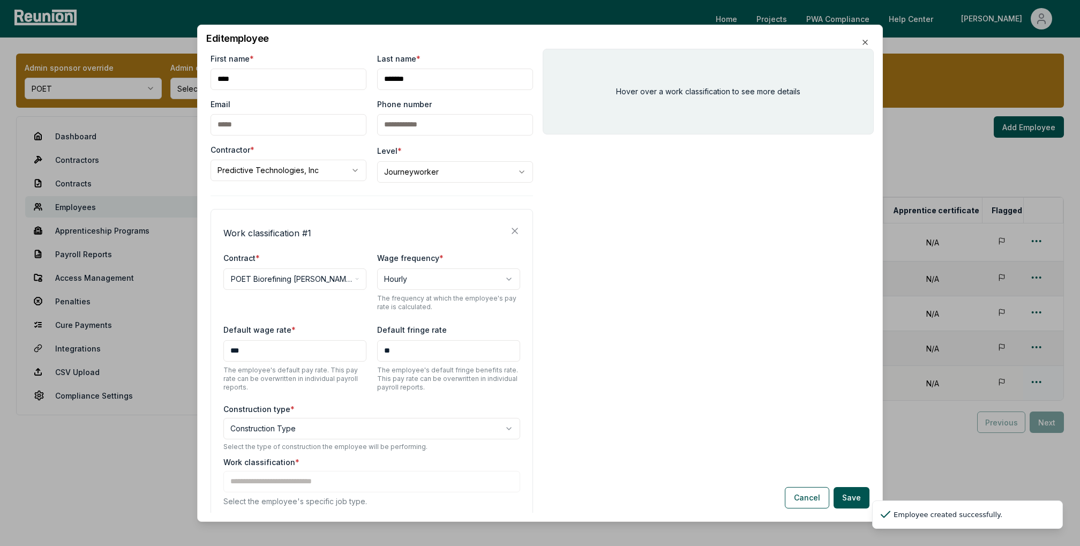
scroll to position [67, 0]
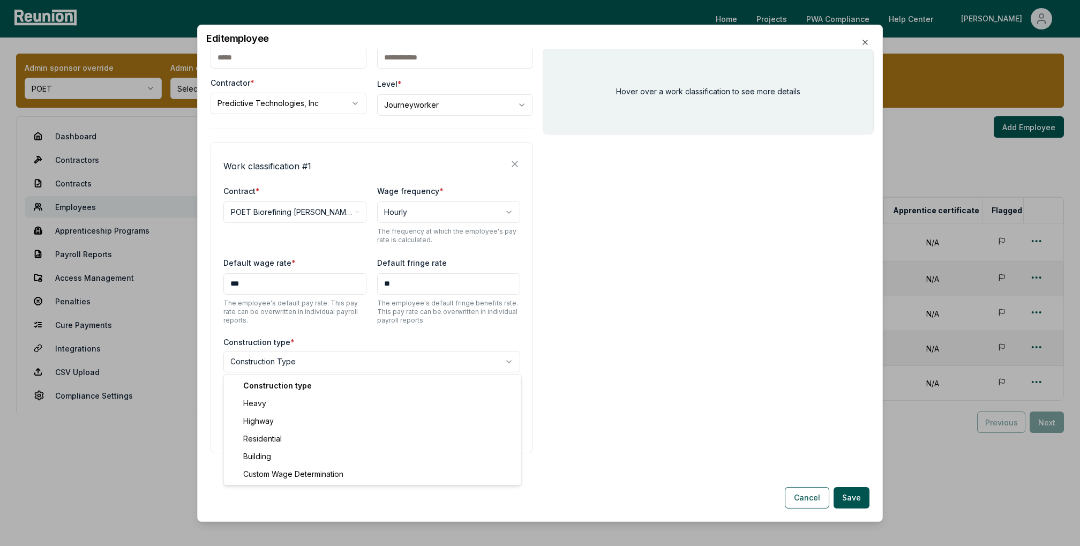
click at [345, 352] on body "Please visit us on your desktop We're working on making our marketplace mobile-…" at bounding box center [540, 273] width 1080 height 546
select select "********"
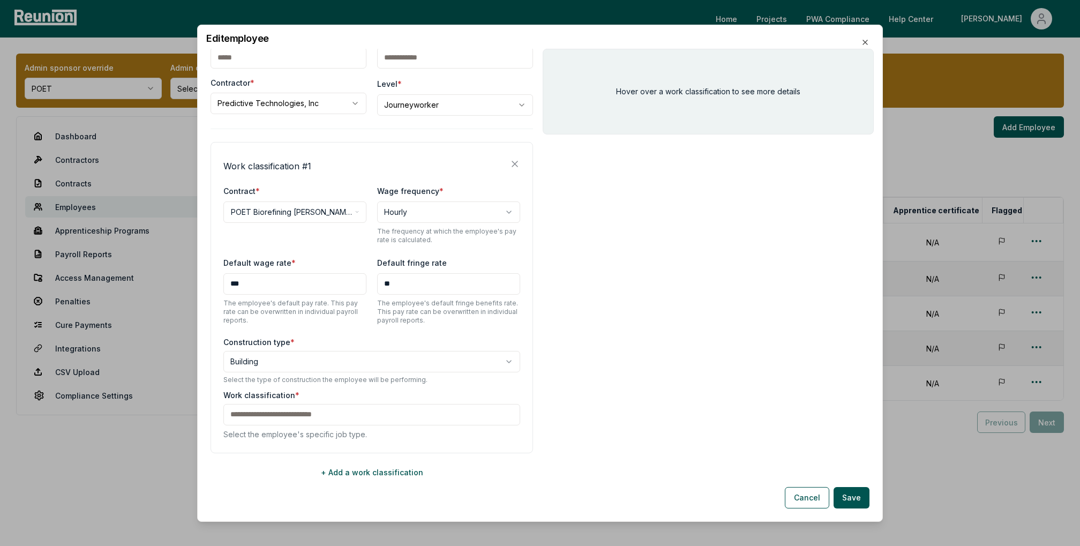
click at [358, 417] on div "Work classification * Select the employee's specific job type." at bounding box center [371, 414] width 297 height 50
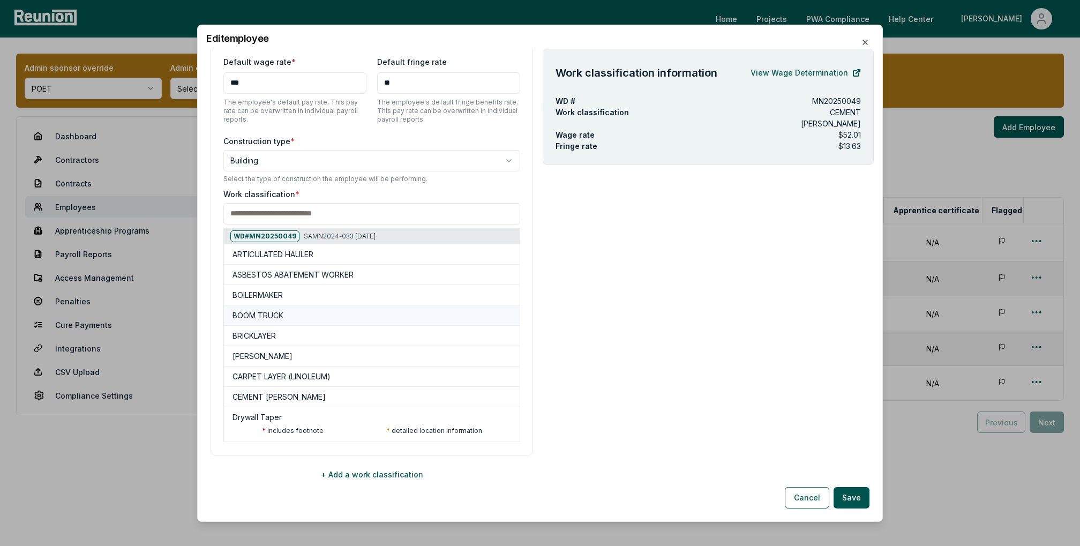
scroll to position [270, 0]
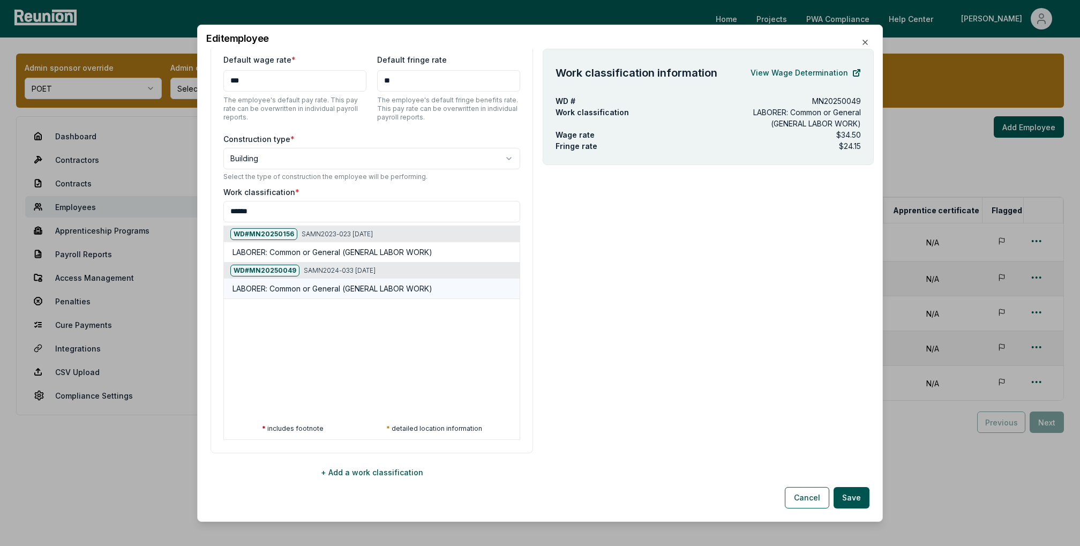
type input "******"
click at [413, 288] on h5 "LABORER: Common or General (GENERAL LABOR WORK)" at bounding box center [332, 288] width 200 height 11
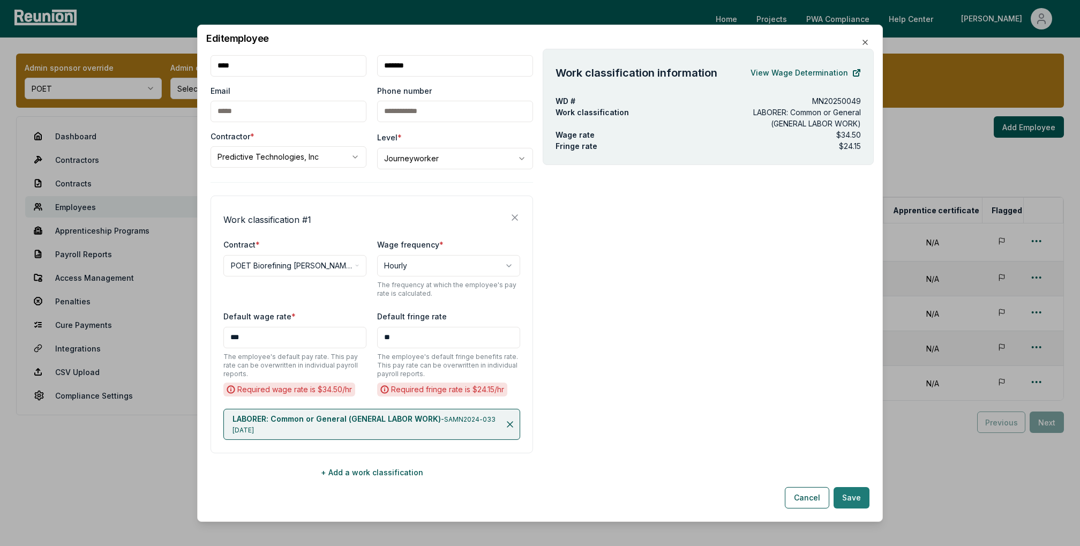
click at [850, 500] on button "Save" at bounding box center [851, 497] width 36 height 21
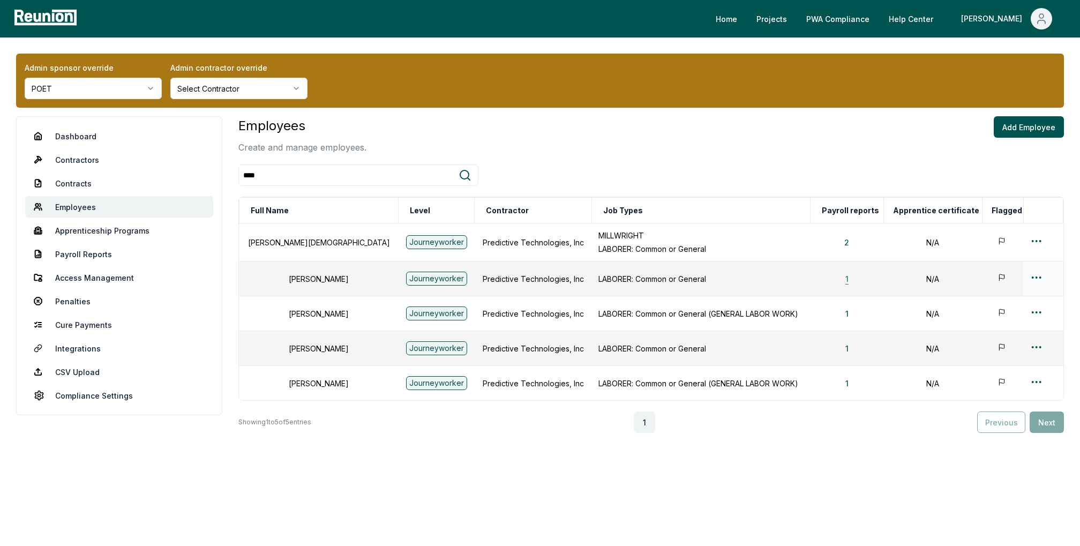
click at [837, 278] on button "1" at bounding box center [847, 278] width 20 height 21
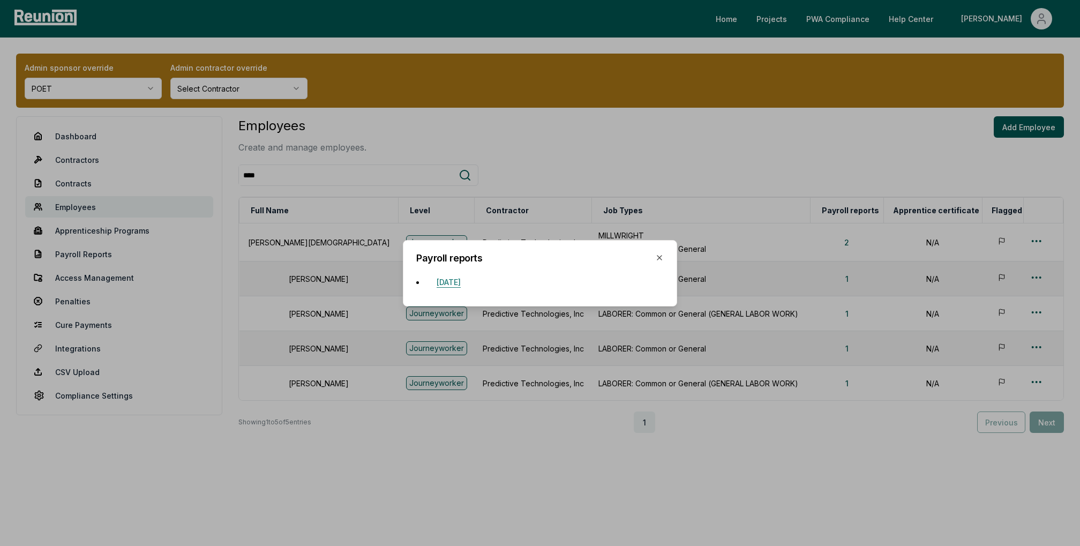
click at [469, 282] on button "[DATE]" at bounding box center [448, 282] width 41 height 21
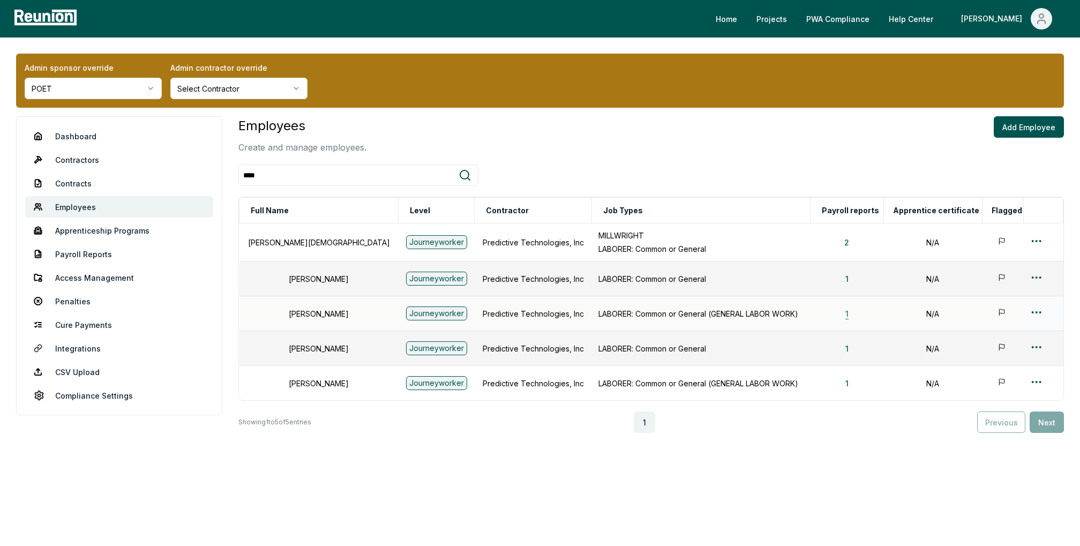
click at [839, 312] on button "1" at bounding box center [847, 313] width 20 height 21
click at [837, 273] on button "1" at bounding box center [847, 278] width 20 height 21
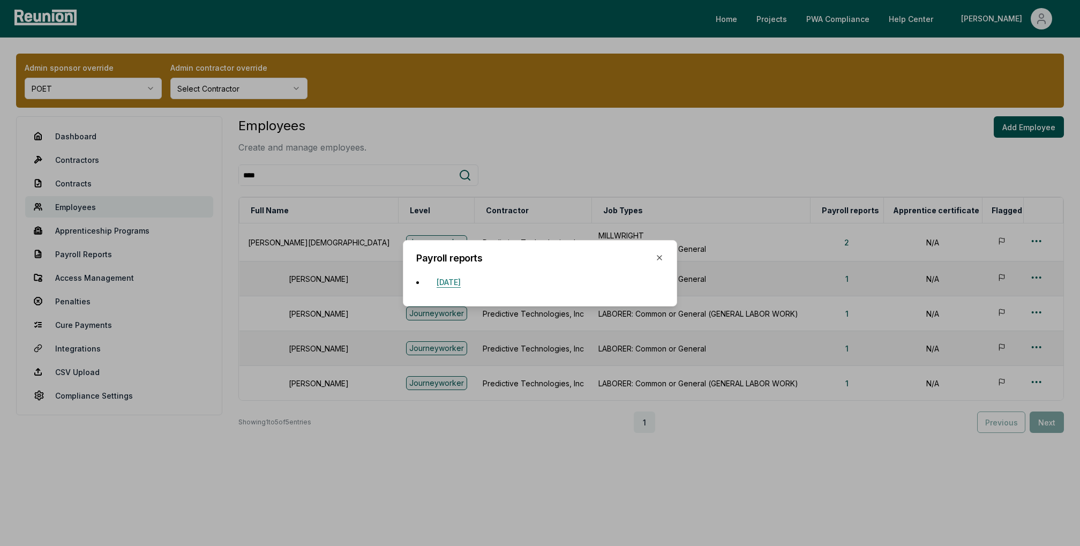
click at [469, 284] on button "[DATE]" at bounding box center [448, 282] width 41 height 21
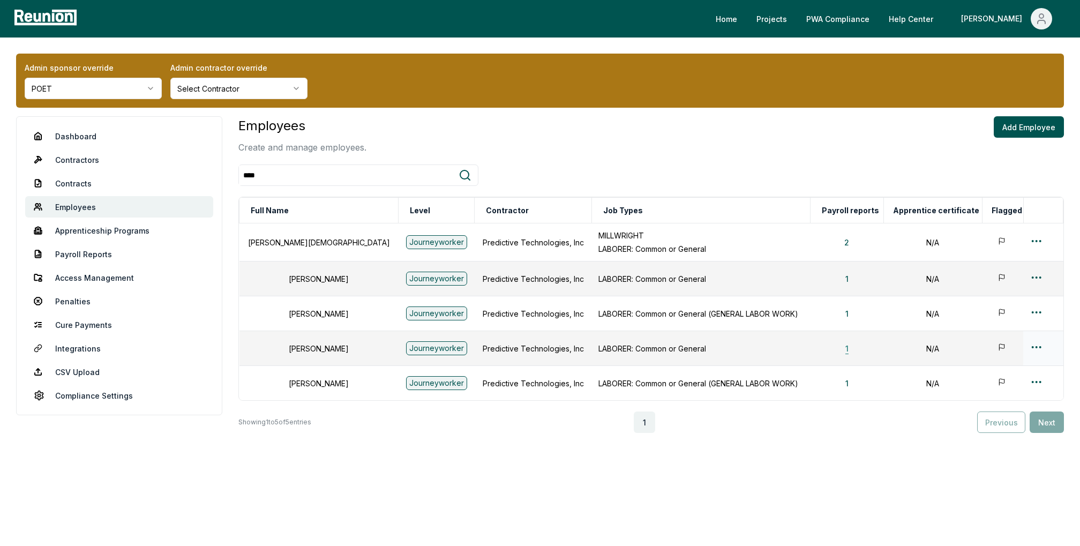
click at [837, 344] on button "1" at bounding box center [847, 347] width 20 height 21
click at [837, 319] on button "1" at bounding box center [847, 313] width 20 height 21
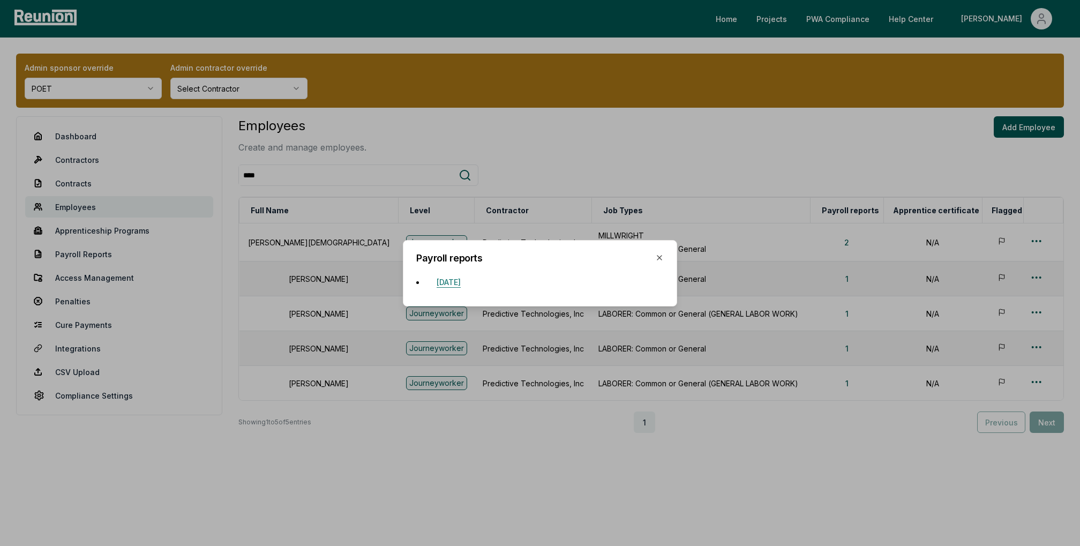
click at [458, 277] on button "[DATE]" at bounding box center [448, 282] width 41 height 21
click at [469, 282] on button "[DATE]" at bounding box center [448, 282] width 41 height 21
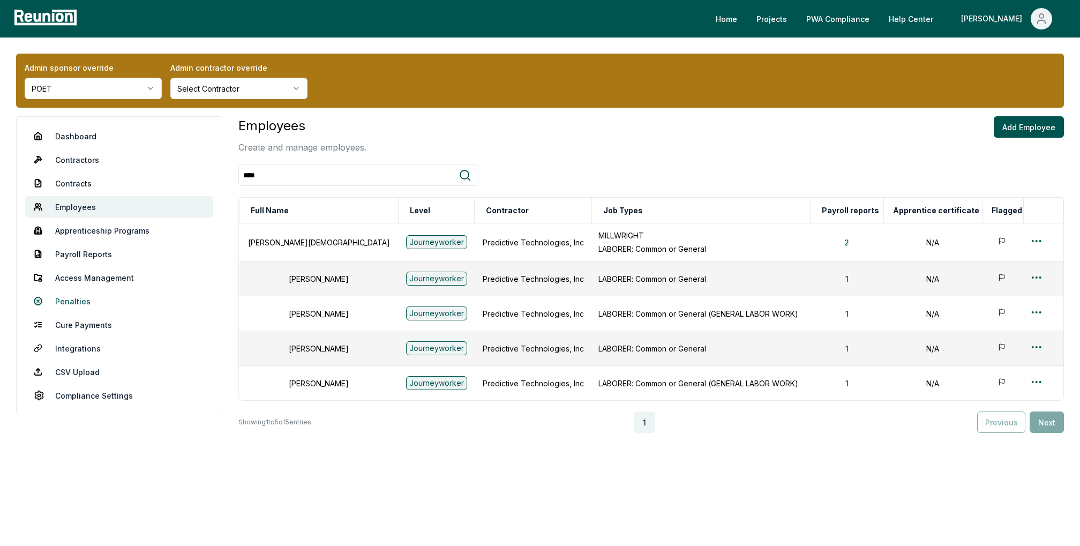
click at [64, 302] on link "Penalties" at bounding box center [119, 300] width 188 height 21
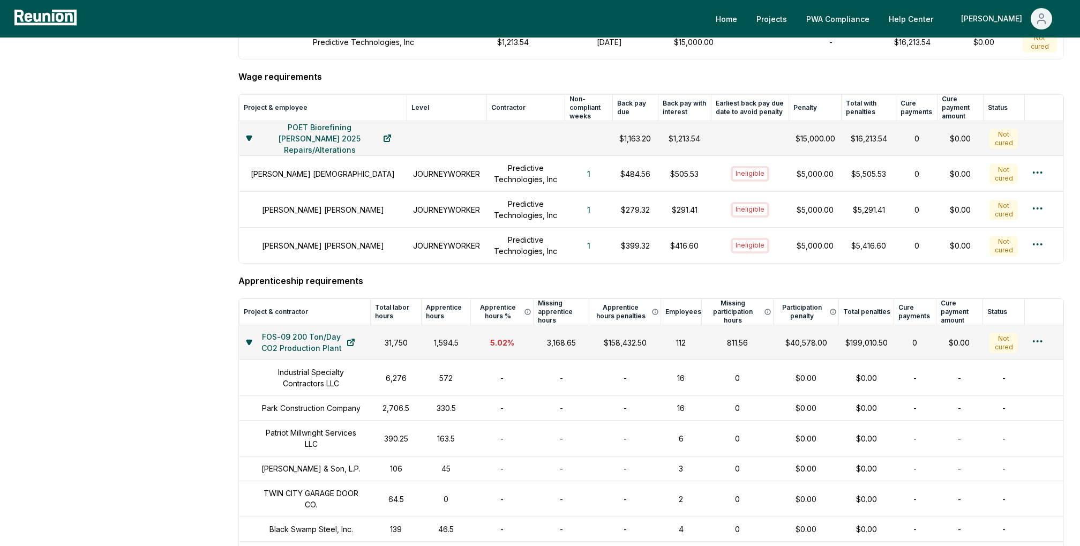
scroll to position [408, 0]
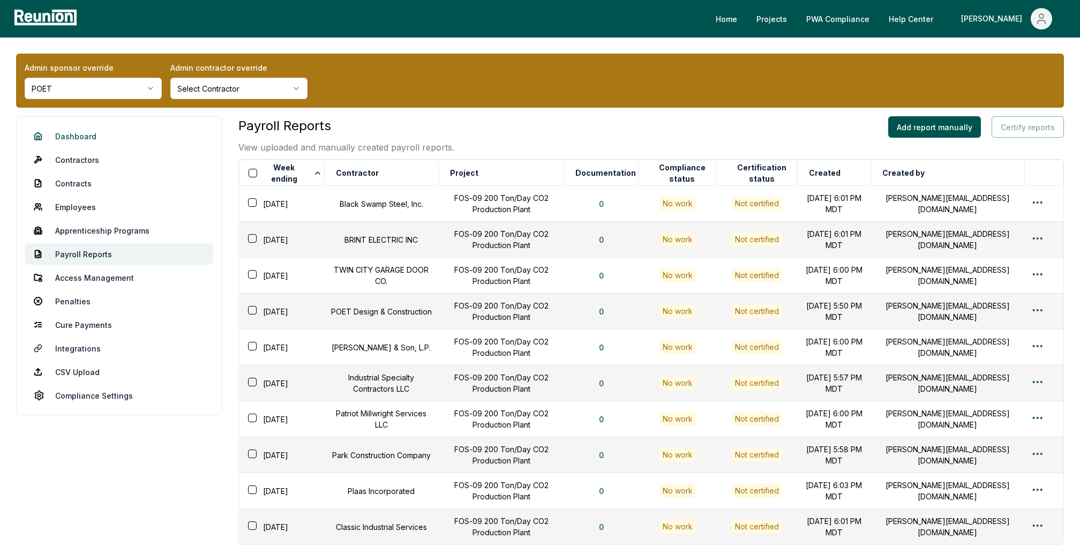
click at [84, 137] on link "Dashboard" at bounding box center [119, 135] width 188 height 21
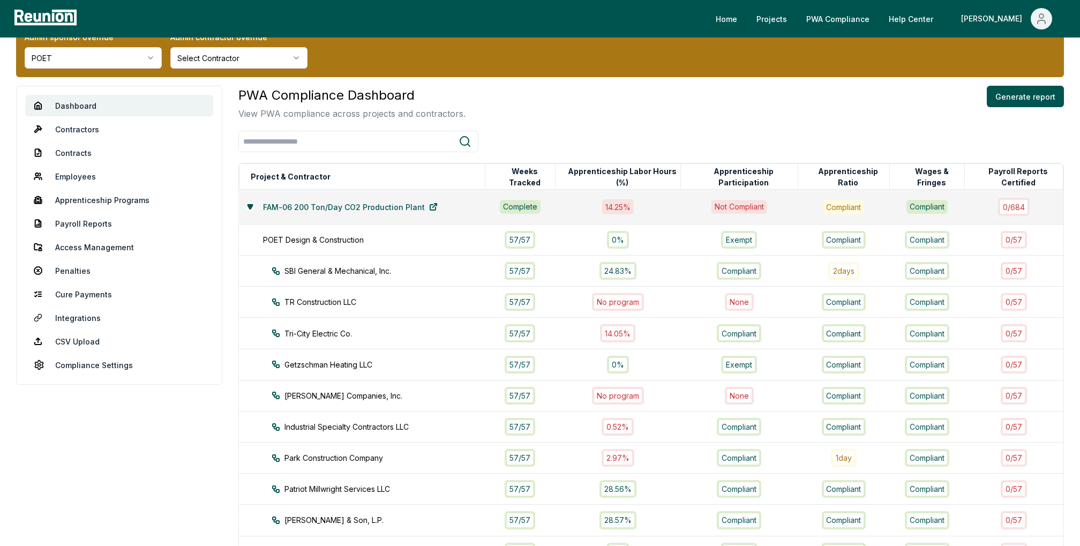
scroll to position [35, 0]
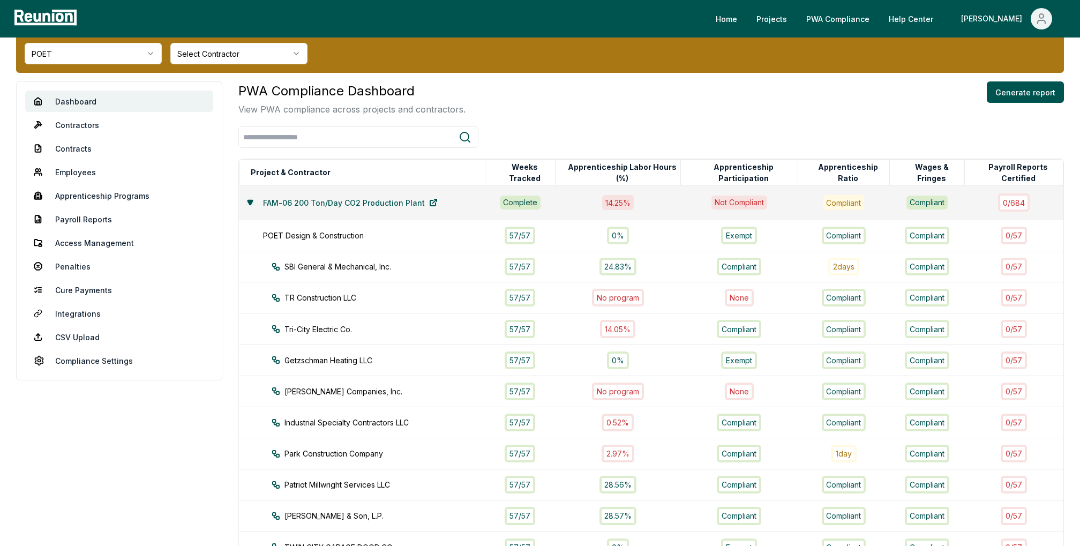
click at [251, 200] on icon at bounding box center [249, 202] width 5 height 4
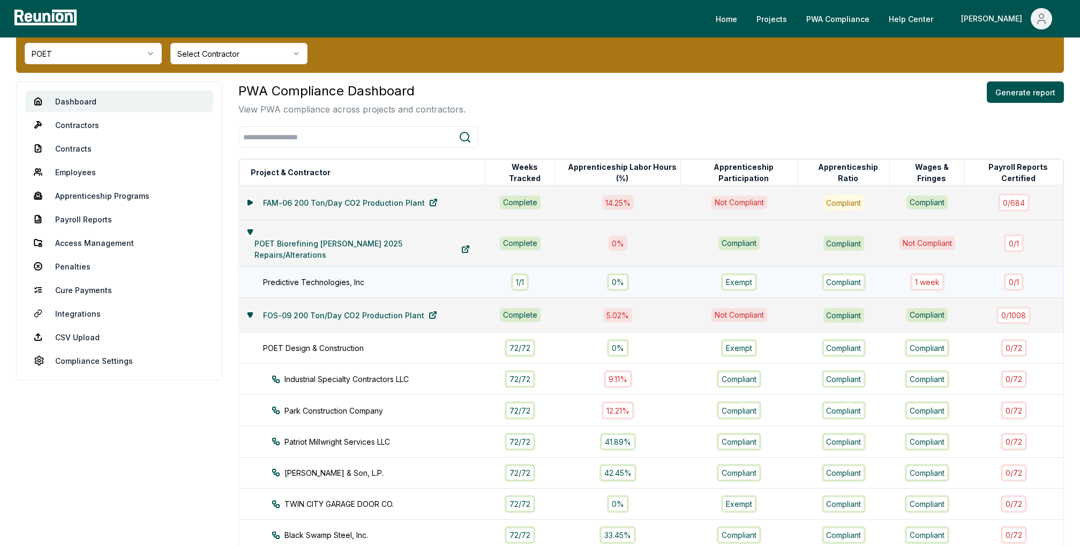
click at [511, 273] on div "1 / 1" at bounding box center [520, 282] width 18 height 18
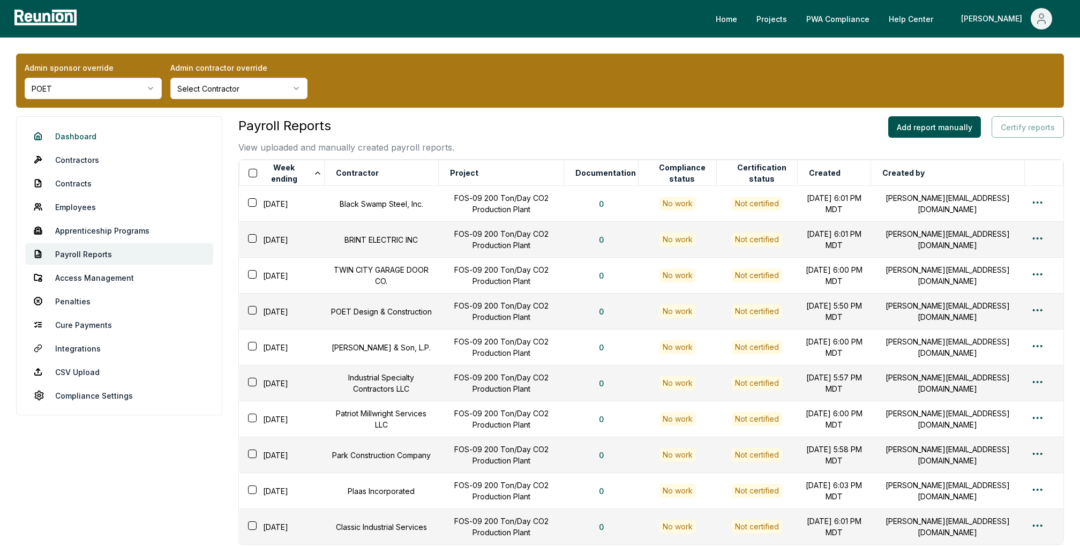
click at [79, 138] on link "Dashboard" at bounding box center [119, 135] width 188 height 21
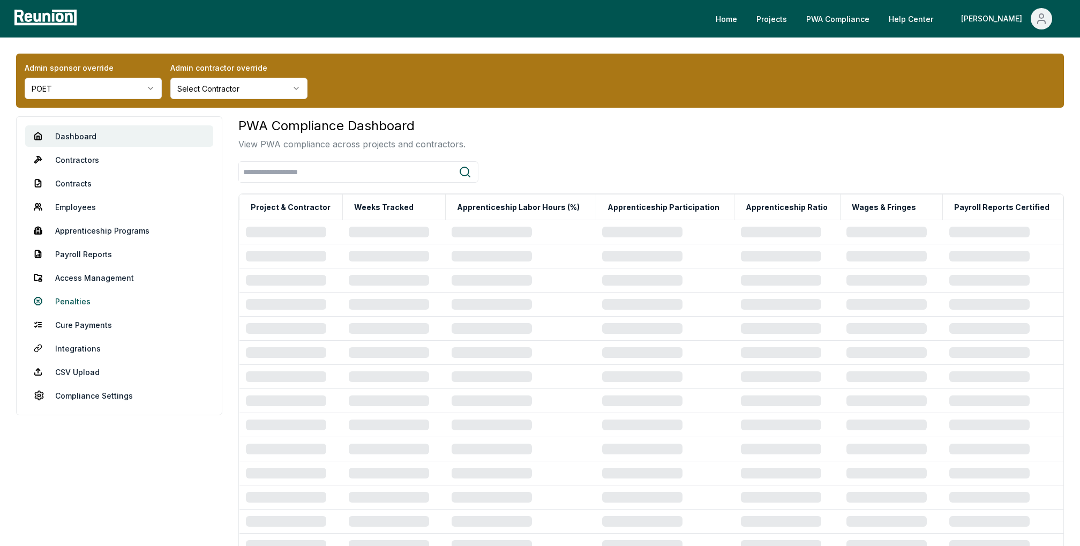
click at [74, 295] on link "Penalties" at bounding box center [119, 300] width 188 height 21
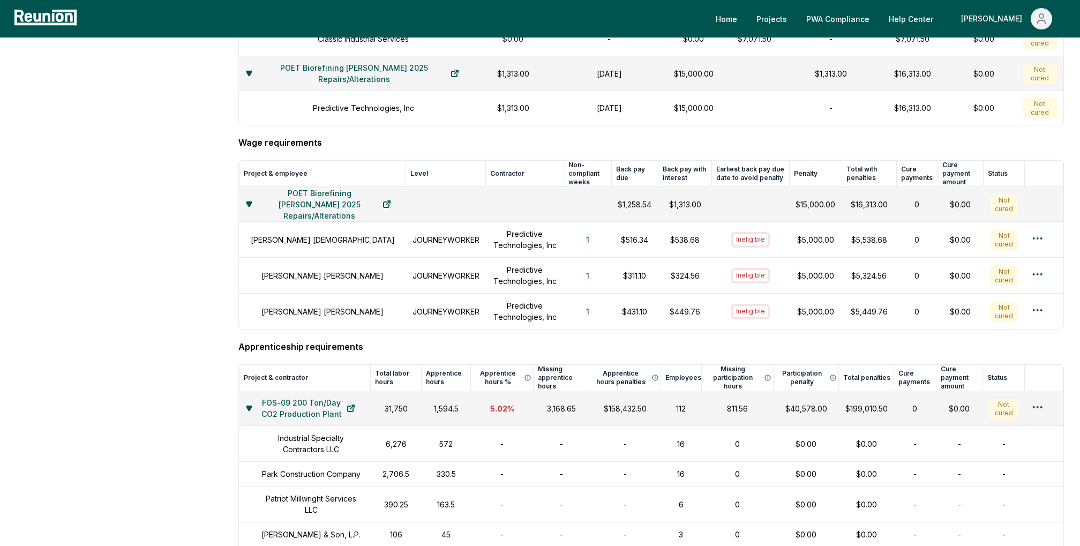
scroll to position [408, 0]
